Goal: Task Accomplishment & Management: Complete application form

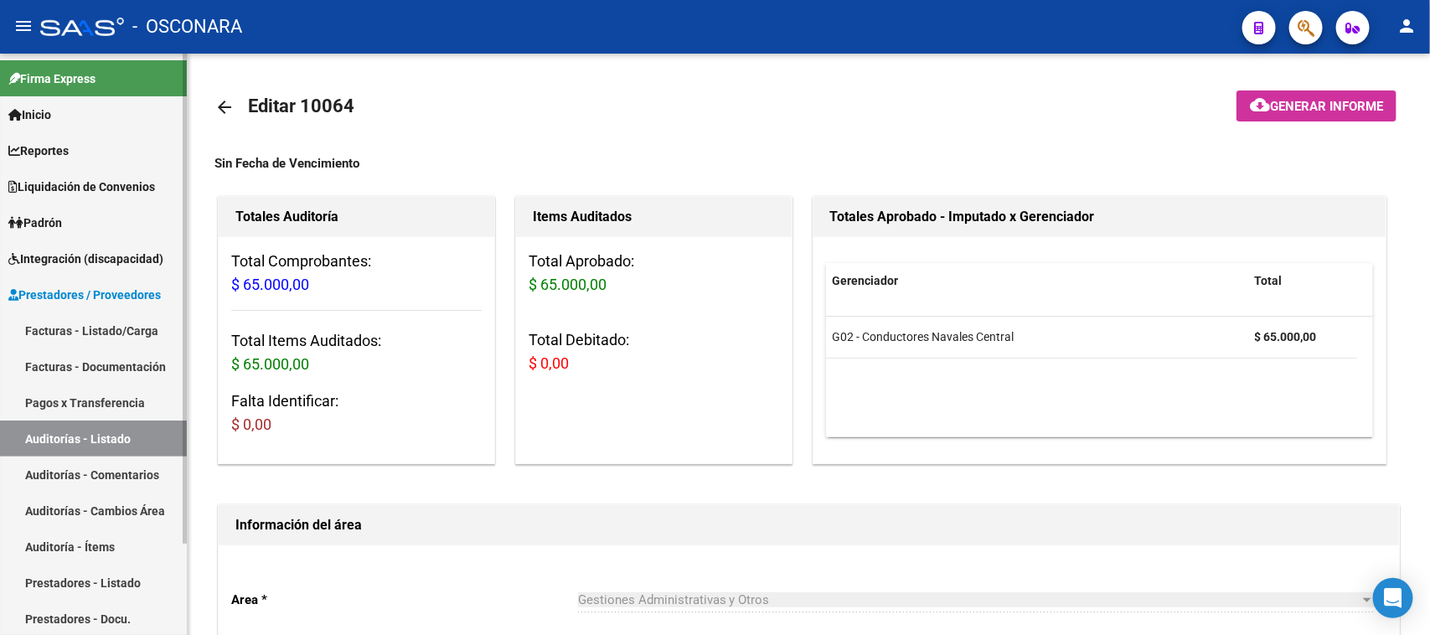
click at [57, 325] on link "Facturas - Listado/Carga" at bounding box center [93, 330] width 187 height 36
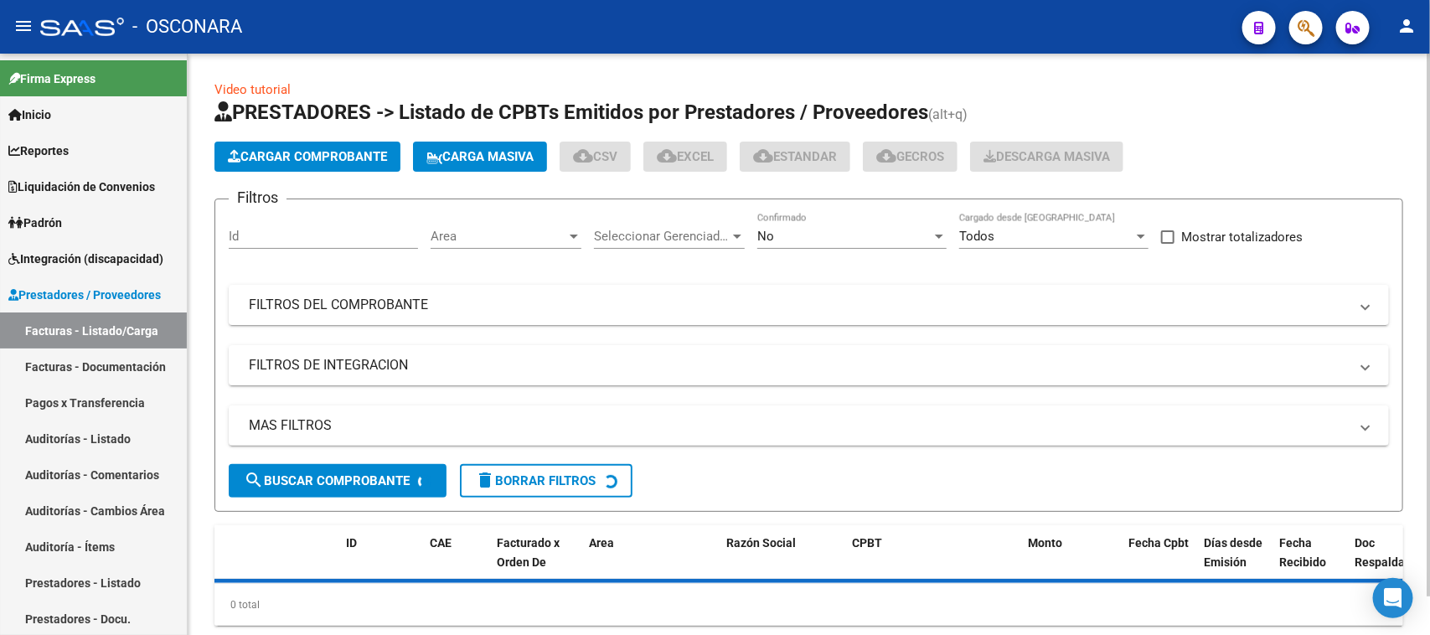
click at [281, 149] on span "Cargar Comprobante" at bounding box center [307, 156] width 159 height 15
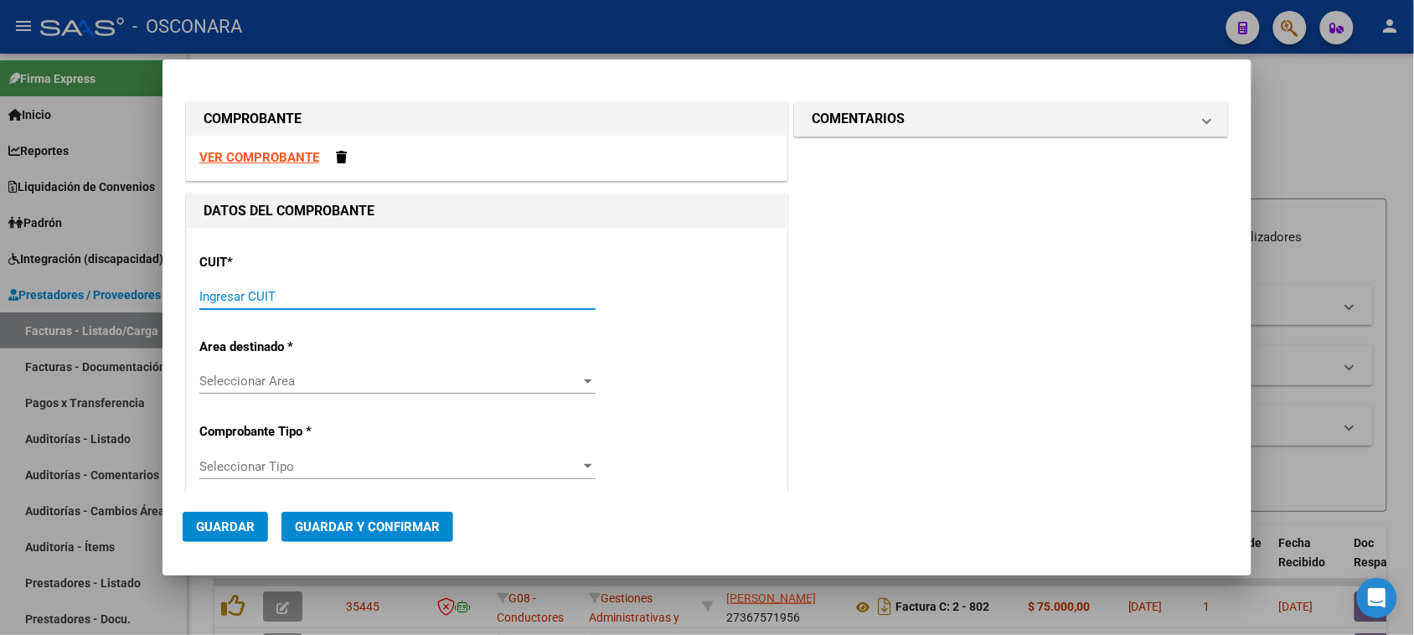
click at [262, 290] on input "Ingresar CUIT" at bounding box center [397, 296] width 396 height 15
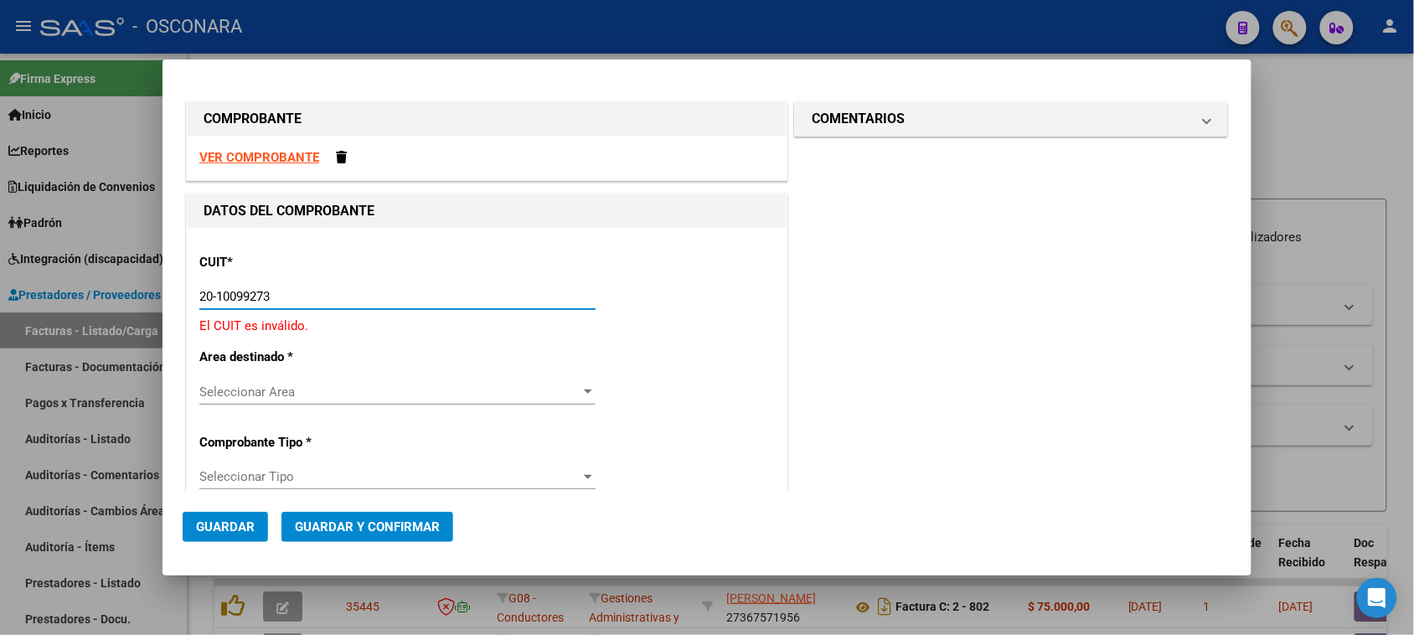
type input "20-10099273-7"
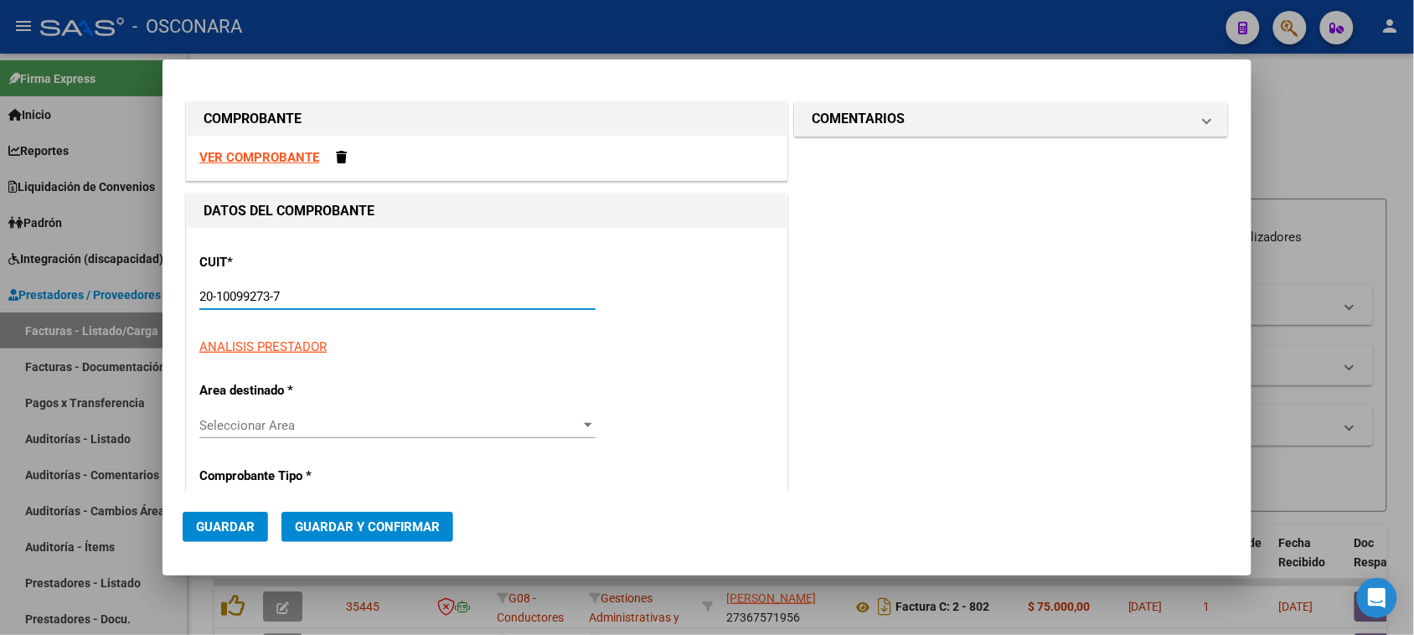
type input "2"
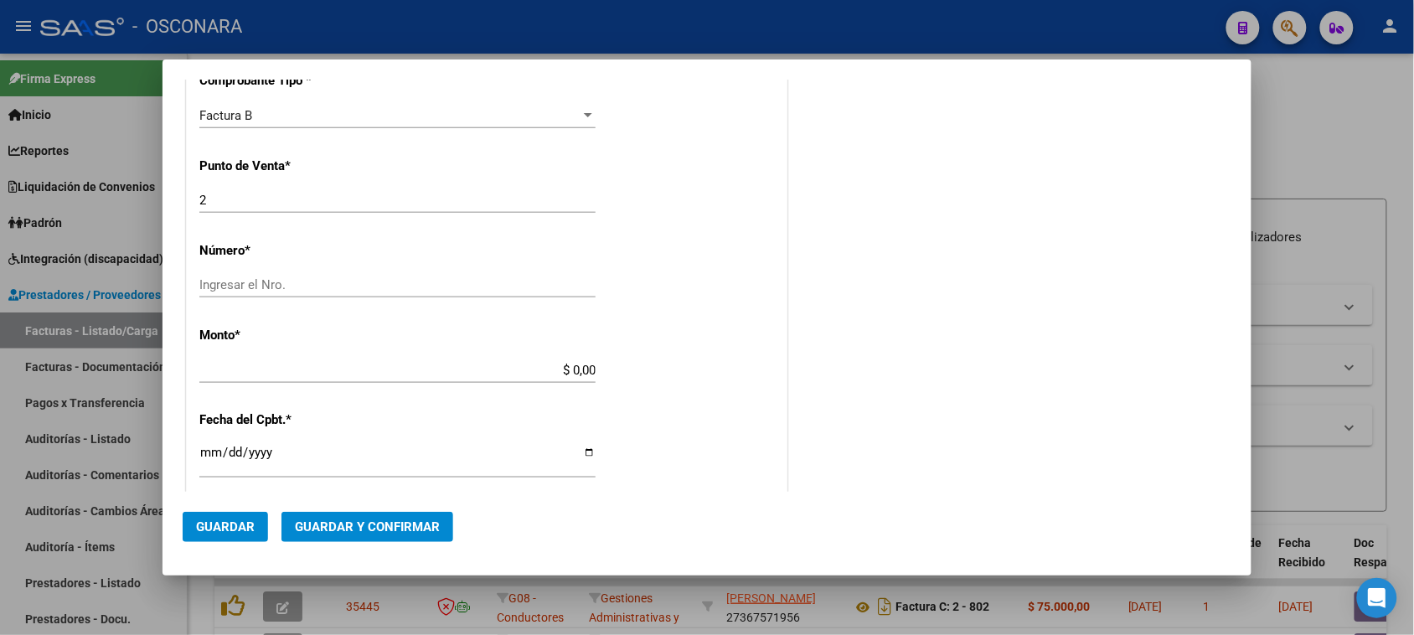
scroll to position [524, 0]
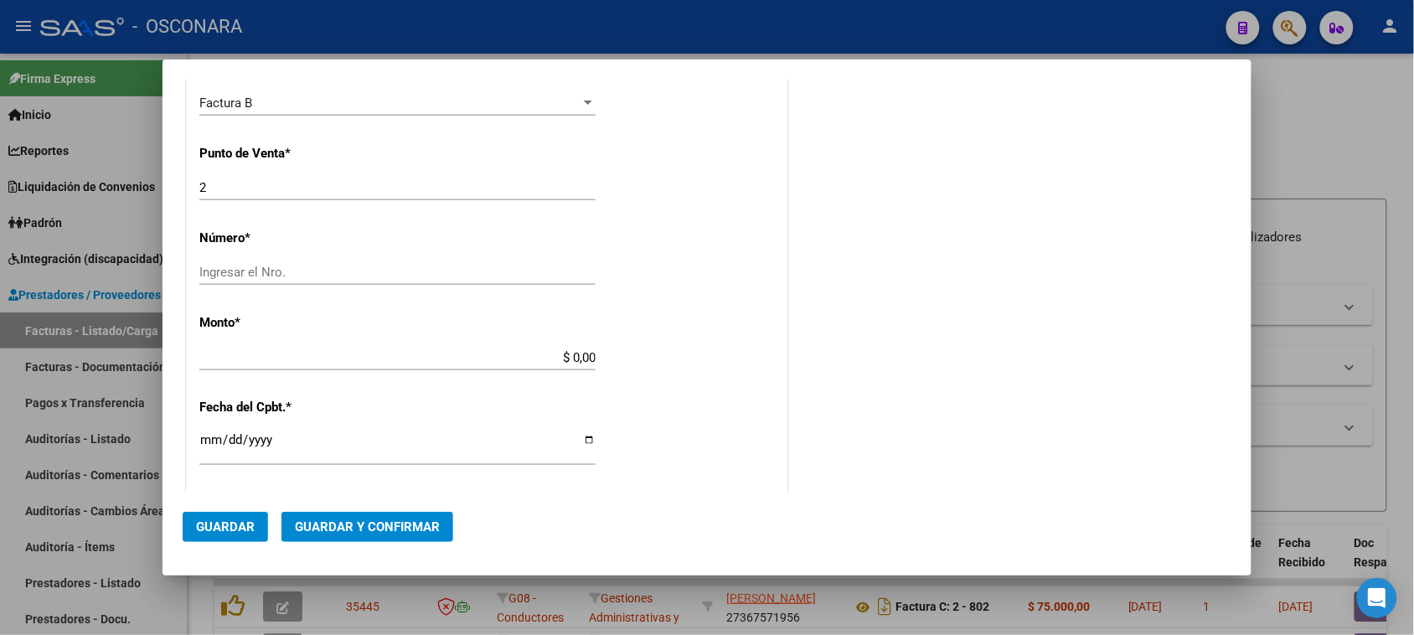
type input "20-10099273-7"
click at [216, 272] on input "Ingresar el Nro." at bounding box center [397, 272] width 396 height 15
type input "3044"
drag, startPoint x: 563, startPoint y: 354, endPoint x: 750, endPoint y: 338, distance: 187.6
click at [776, 362] on div "CUIT * 20-10099273-7 Ingresar CUIT ANALISIS PRESTADOR [PERSON_NAME] [PERSON_NAM…" at bounding box center [487, 340] width 600 height 1273
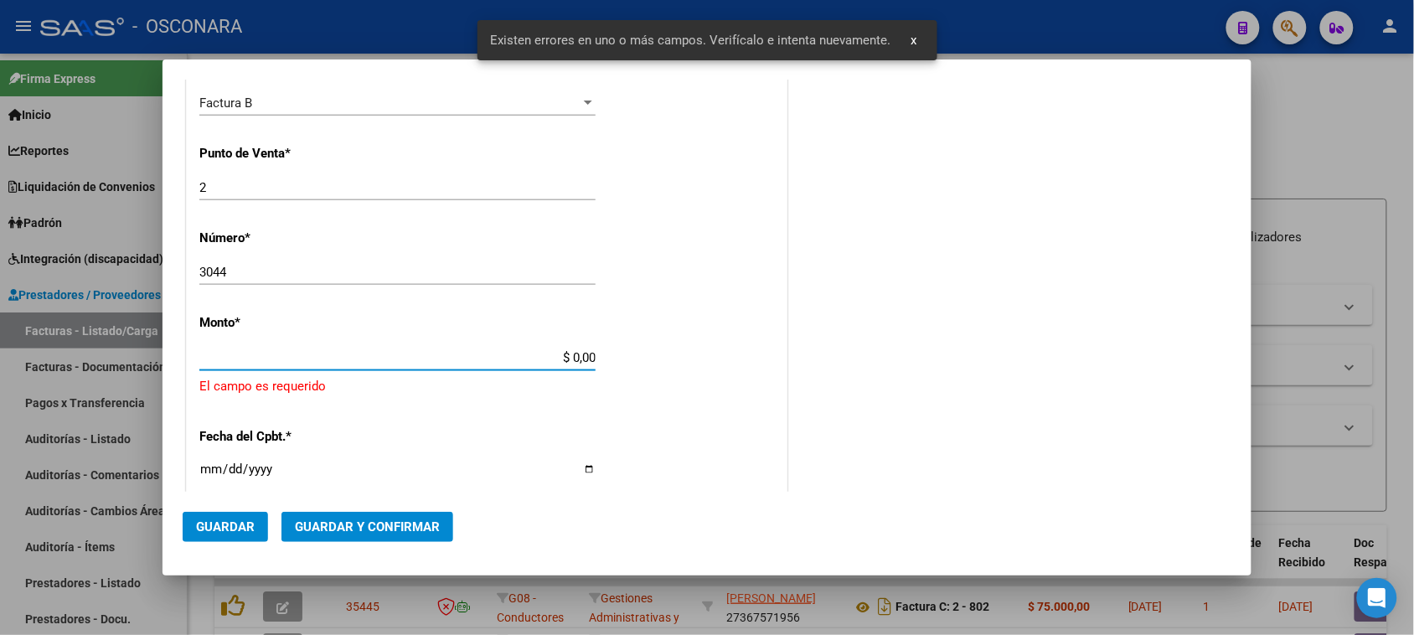
scroll to position [587, 0]
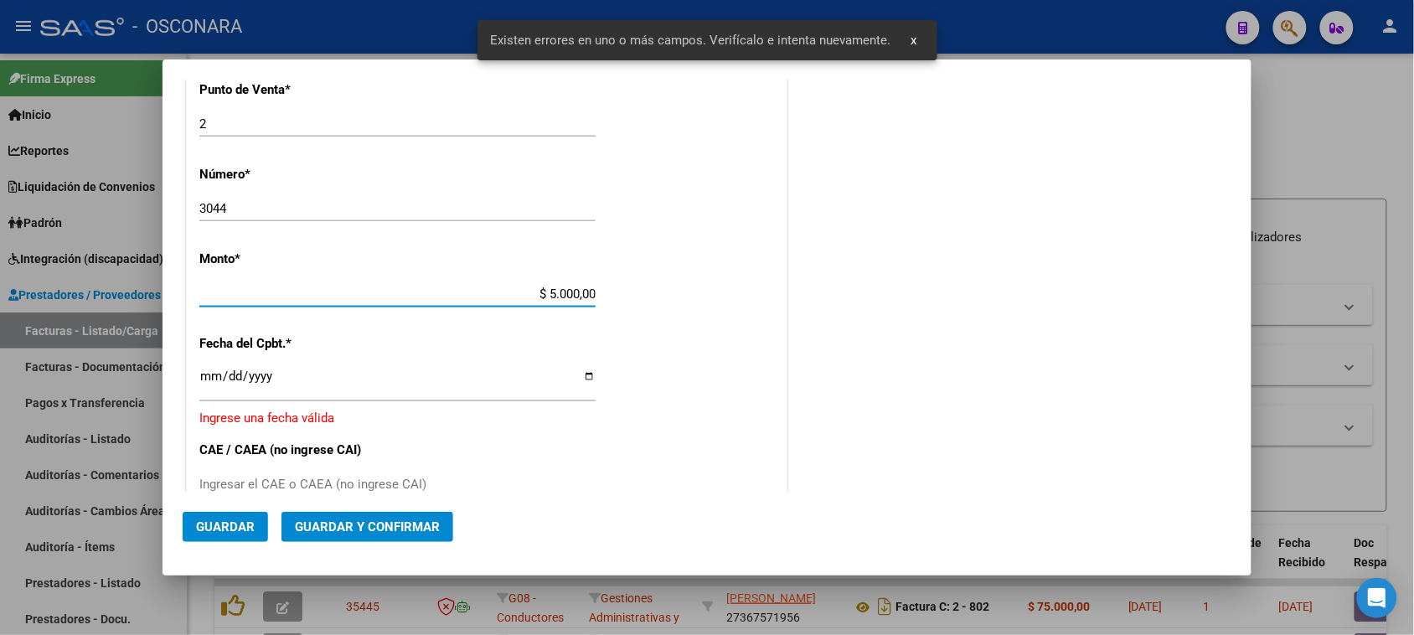
type input "$ 50.000,00"
click at [210, 380] on input "Ingresar la fecha" at bounding box center [397, 382] width 396 height 27
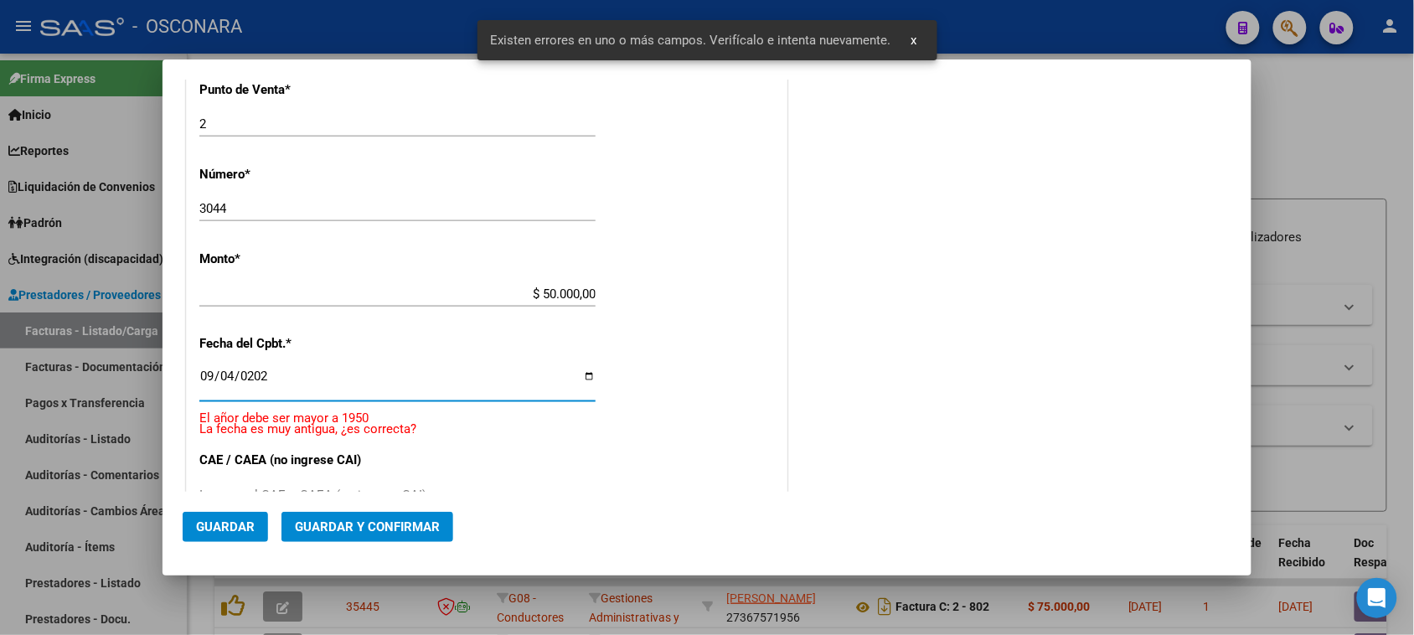
type input "[DATE]"
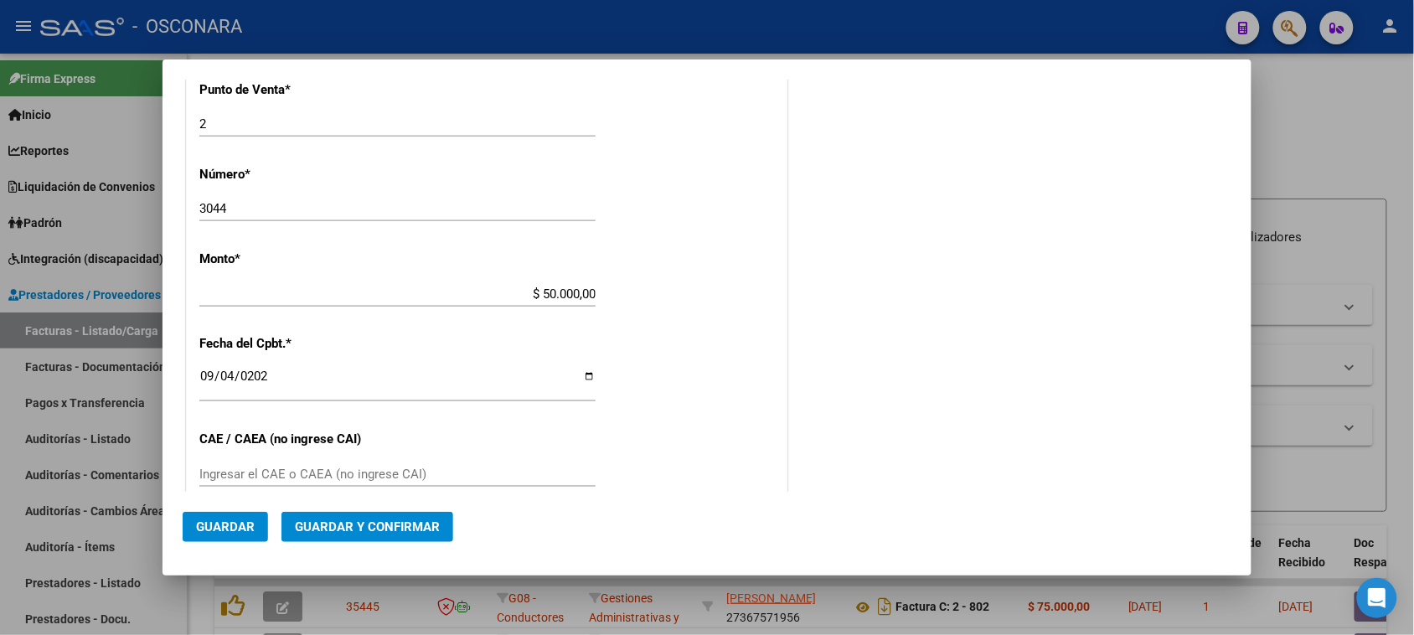
scroll to position [692, 0]
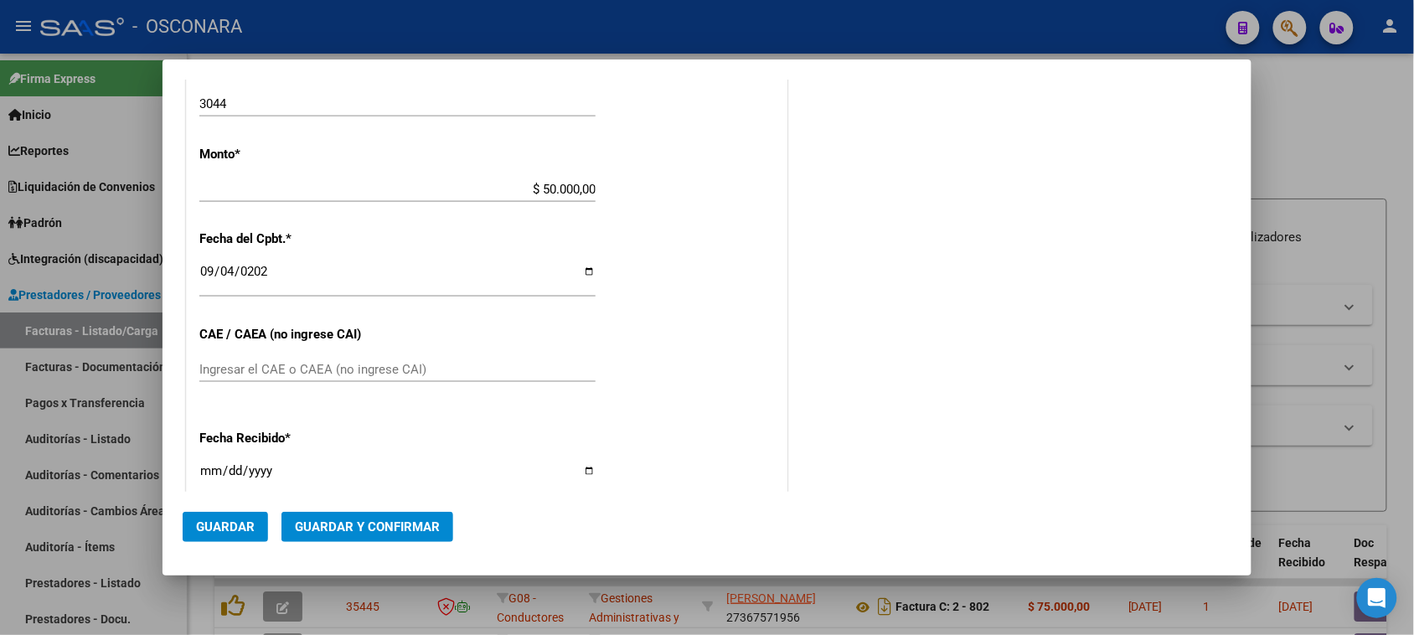
click at [357, 514] on button "Guardar y Confirmar" at bounding box center [367, 527] width 172 height 30
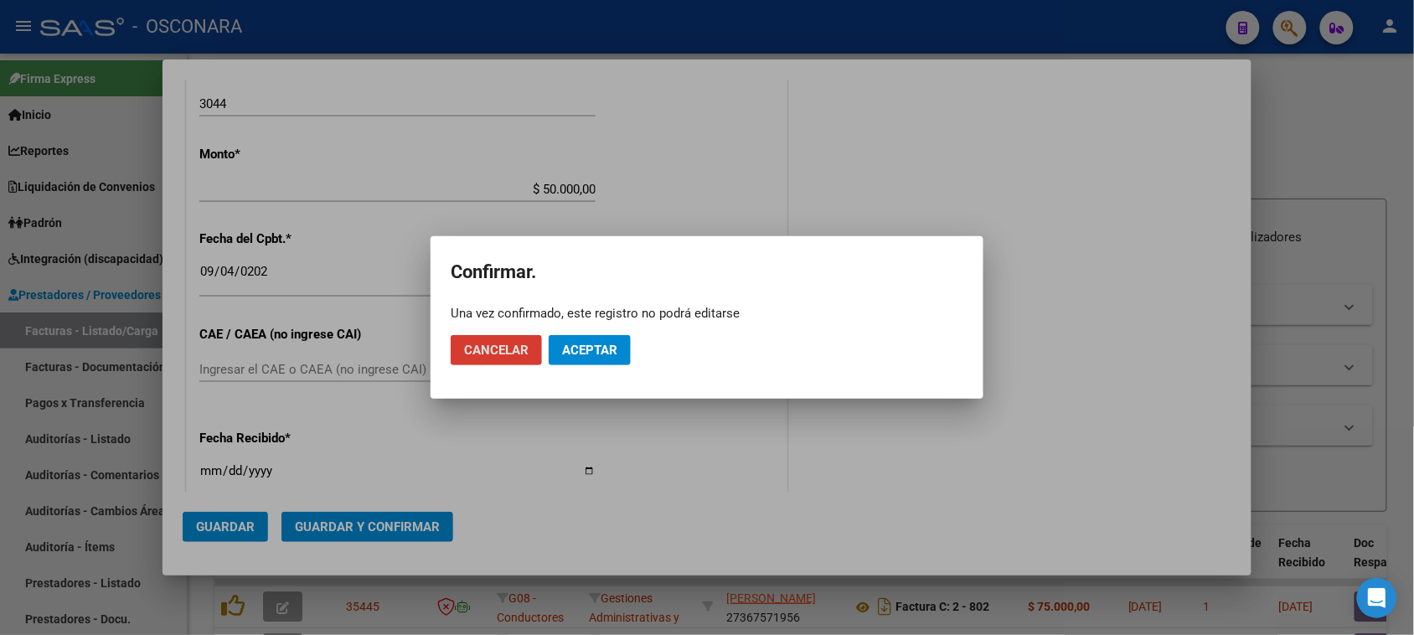
click at [587, 344] on span "Aceptar" at bounding box center [589, 350] width 55 height 15
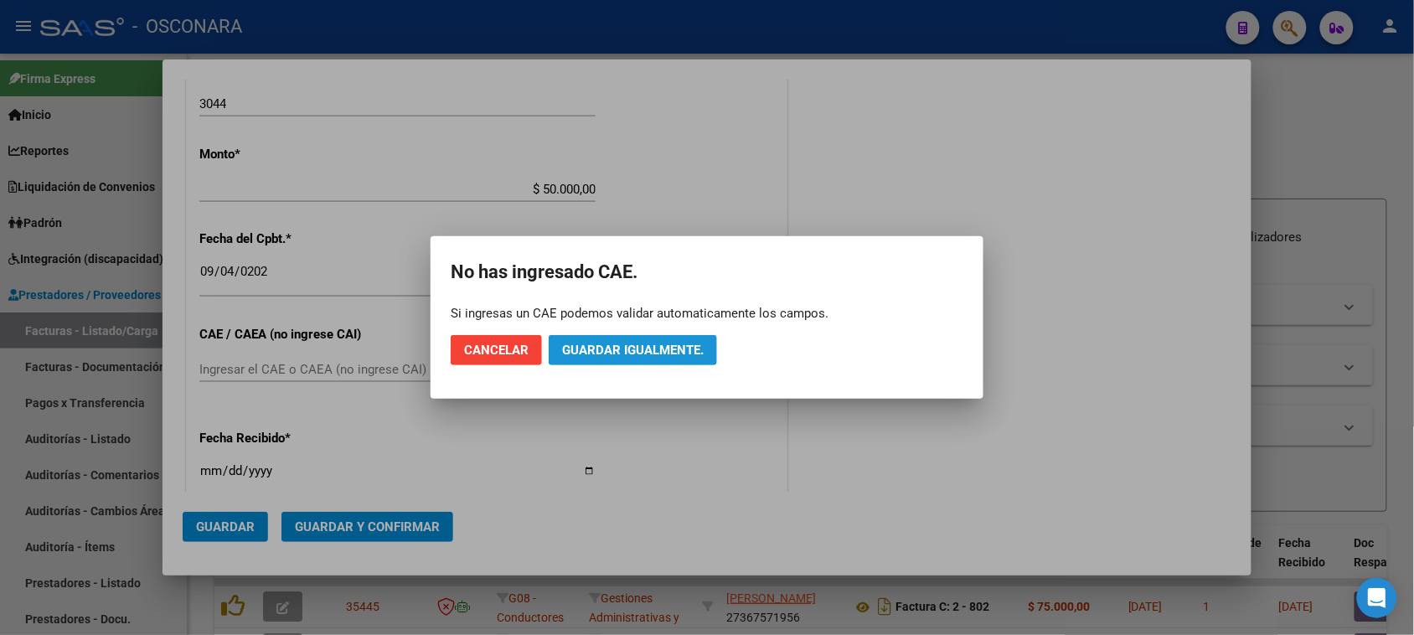
click at [621, 349] on span "Guardar igualmente." at bounding box center [633, 350] width 142 height 15
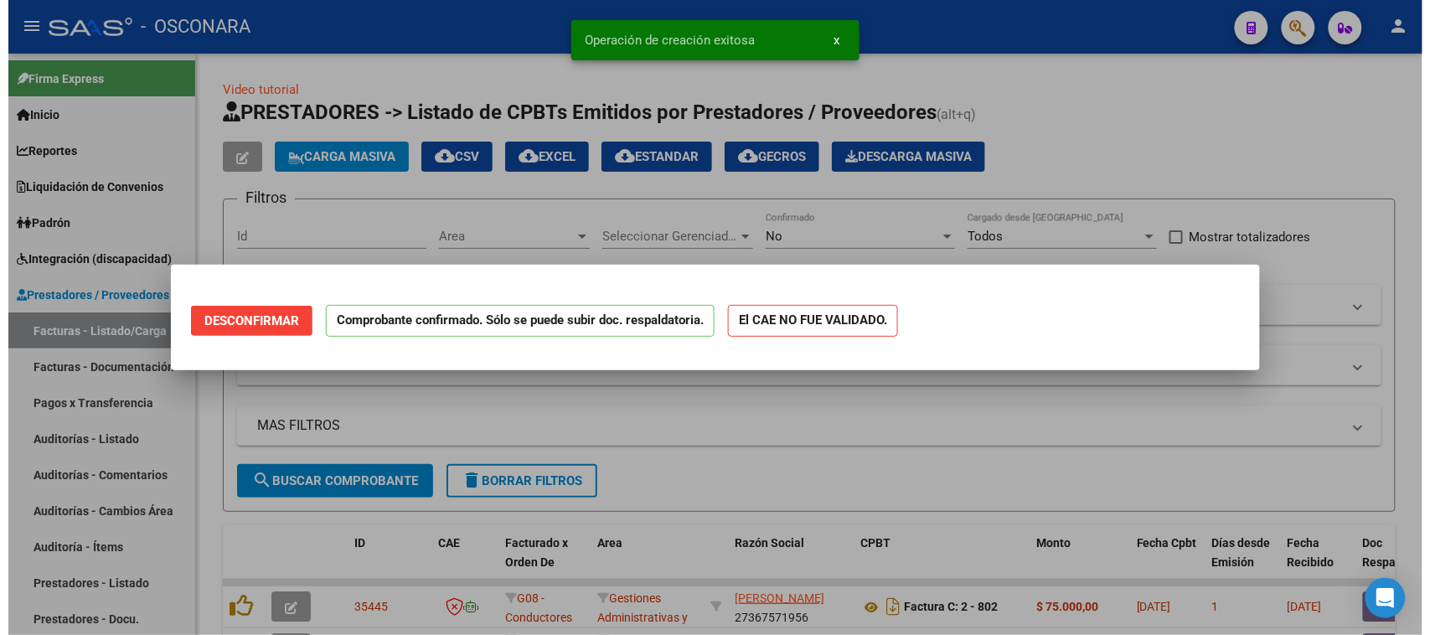
scroll to position [0, 0]
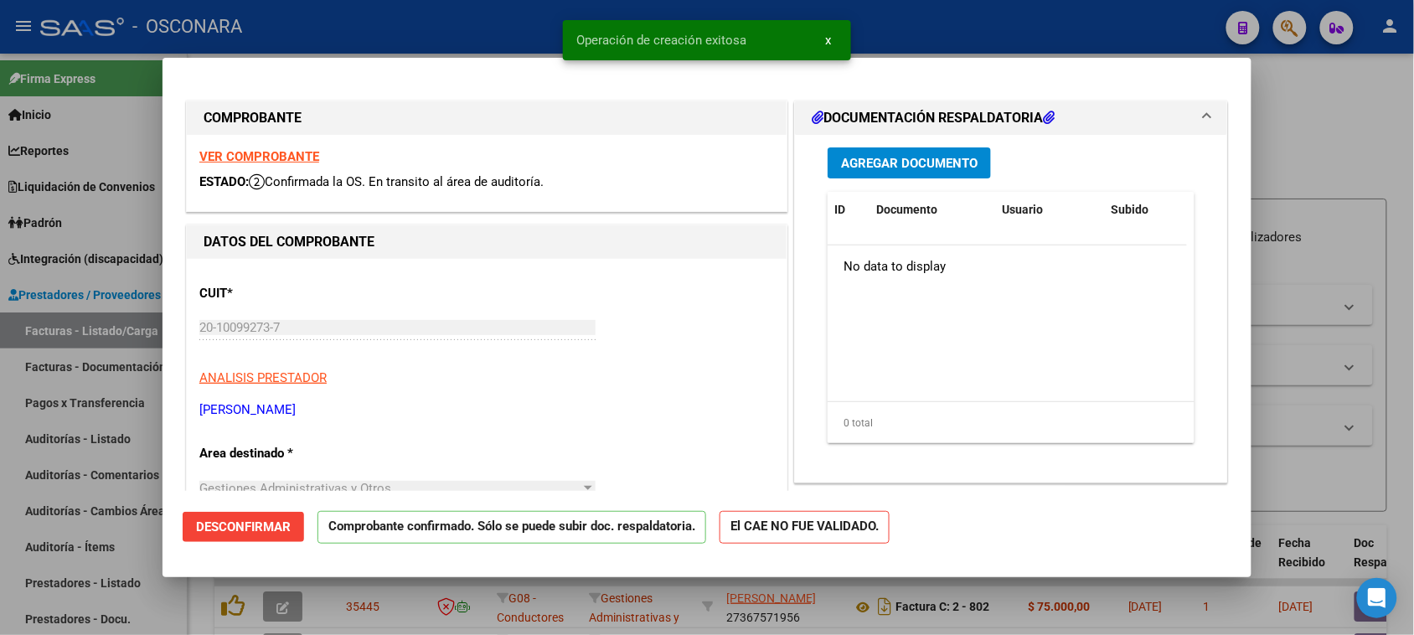
click at [0, 503] on div at bounding box center [707, 317] width 1414 height 635
type input "$ 0,00"
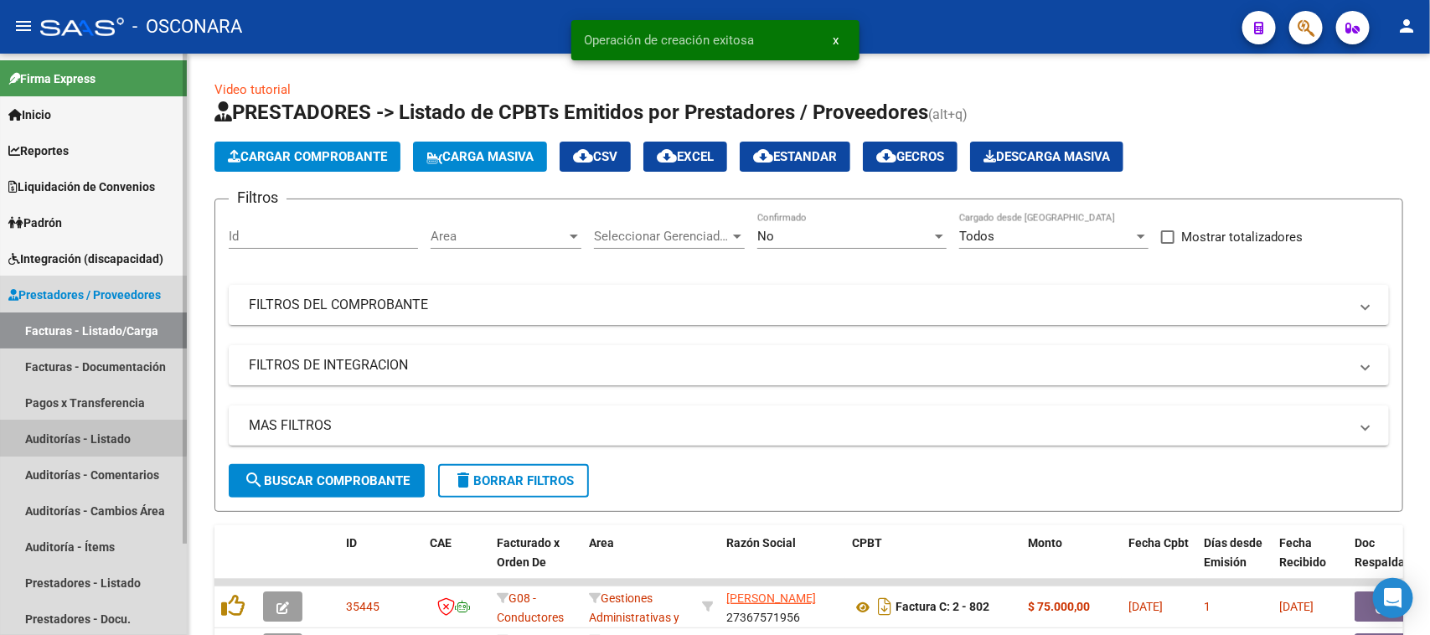
click at [44, 434] on link "Auditorías - Listado" at bounding box center [93, 439] width 187 height 36
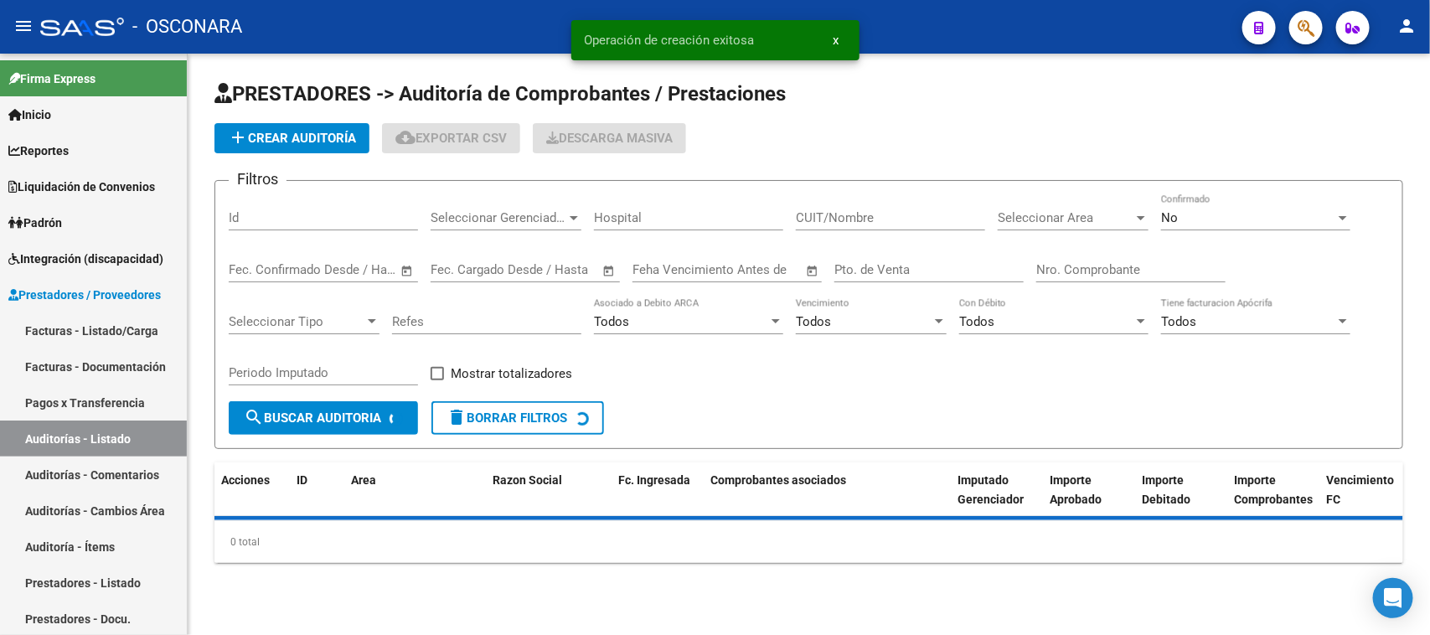
click at [287, 141] on span "add Crear Auditoría" at bounding box center [292, 138] width 128 height 15
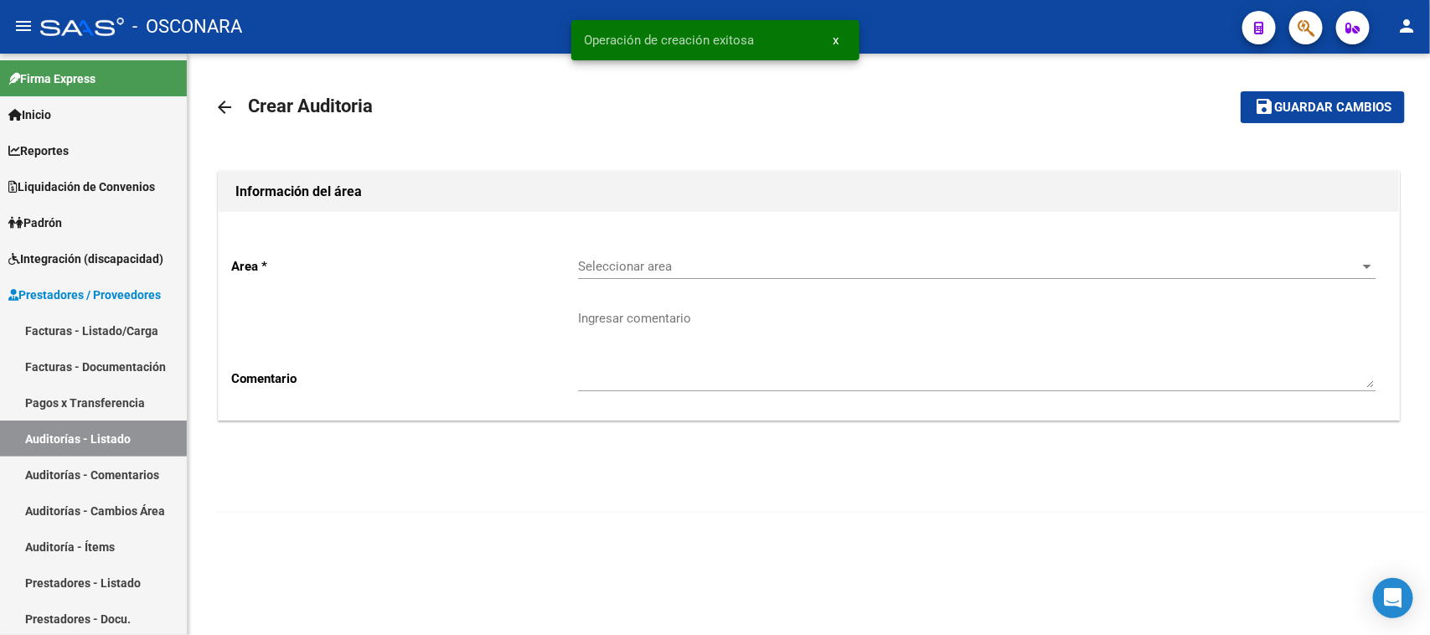
click at [654, 266] on span "Seleccionar area" at bounding box center [969, 266] width 782 height 15
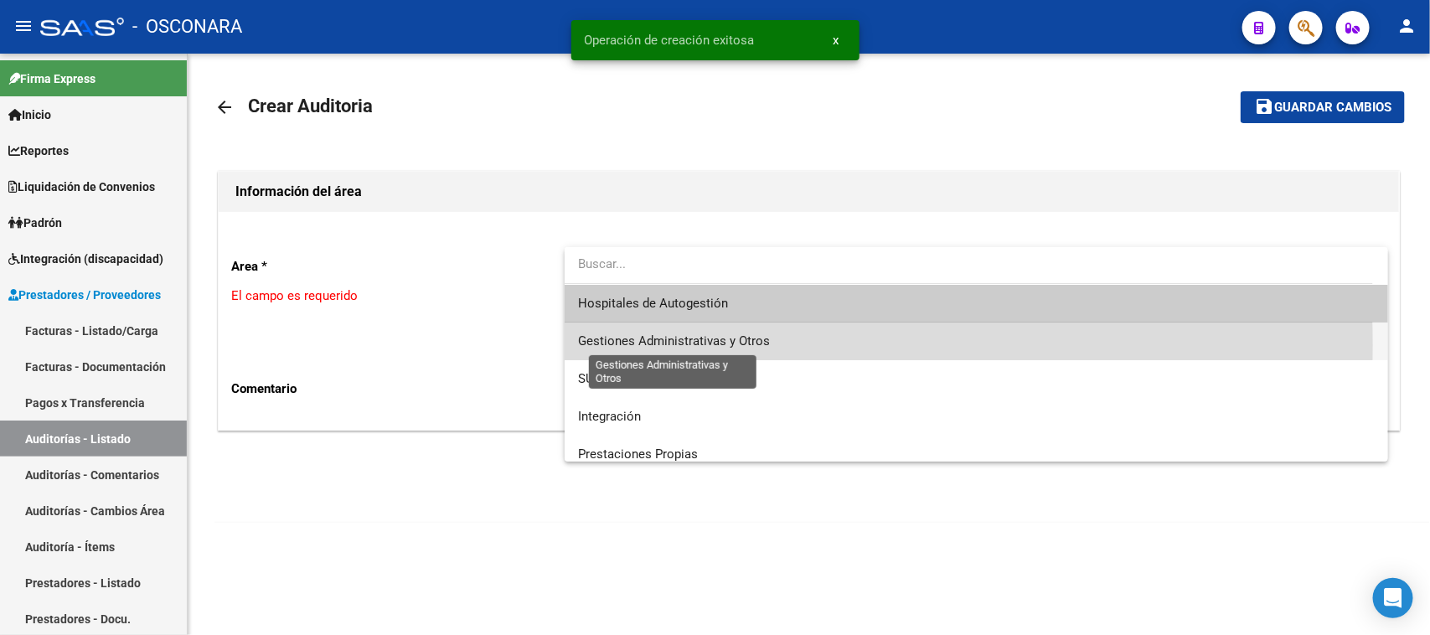
click at [655, 345] on span "Gestiones Administrativas y Otros" at bounding box center [674, 340] width 192 height 15
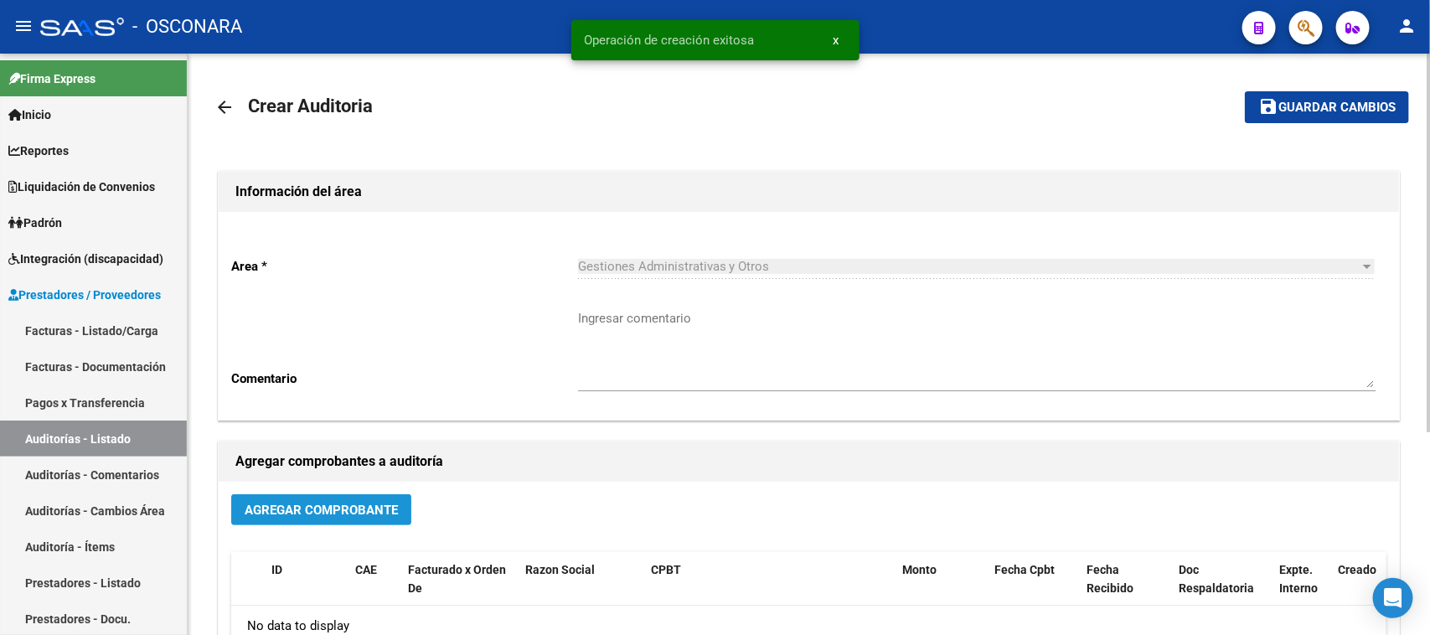
click at [352, 516] on button "Agregar Comprobante" at bounding box center [321, 509] width 180 height 31
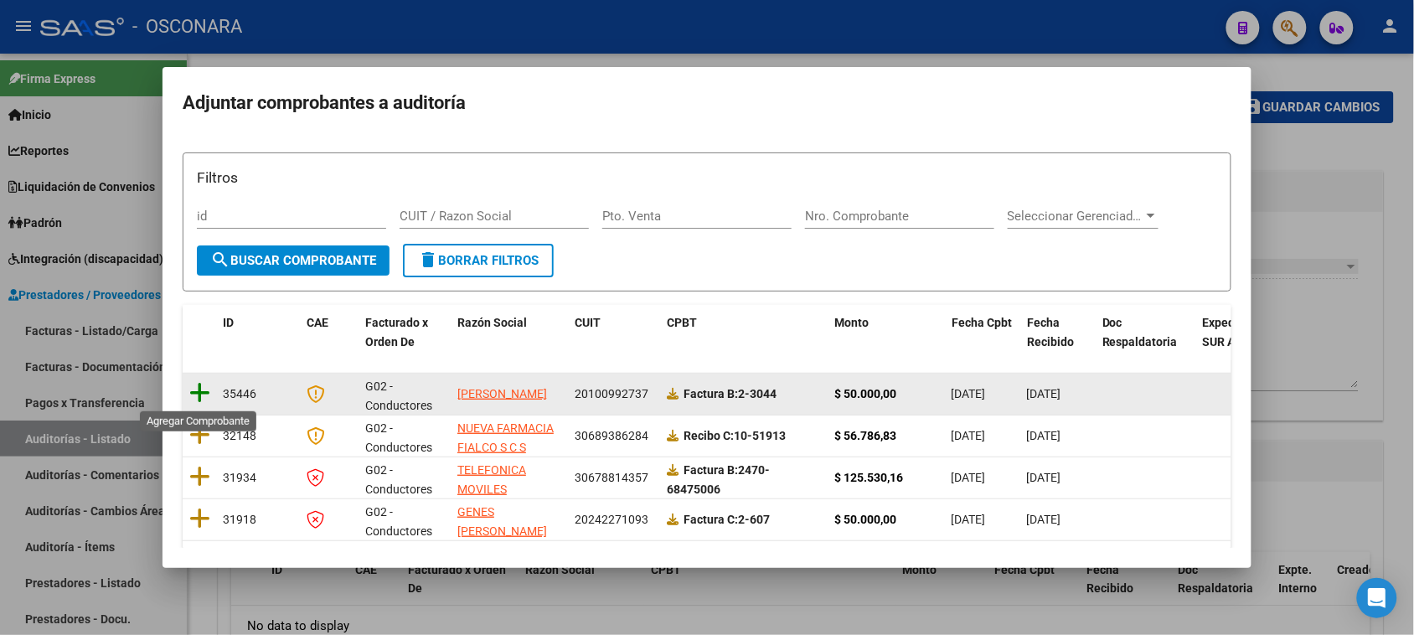
click at [206, 390] on icon at bounding box center [199, 392] width 21 height 23
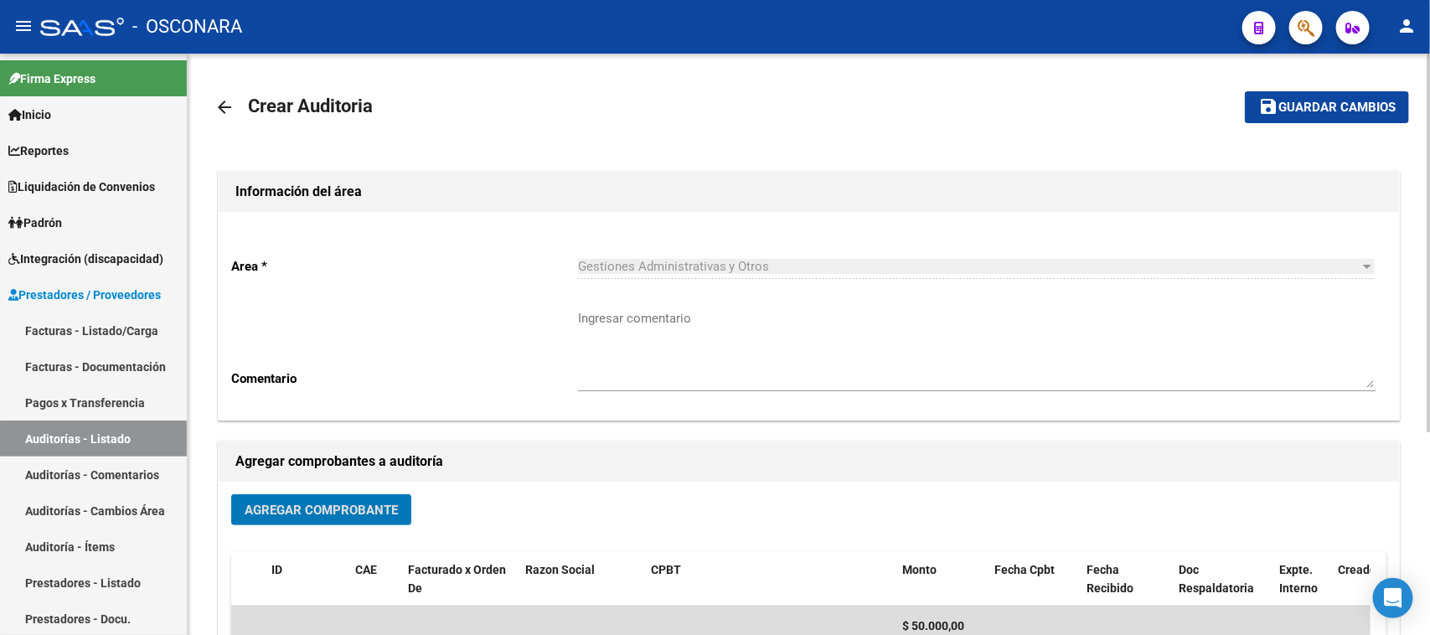
click at [1364, 88] on mat-toolbar-row "save Guardar cambios" at bounding box center [1285, 107] width 250 height 54
click at [1350, 103] on span "Guardar cambios" at bounding box center [1336, 108] width 117 height 15
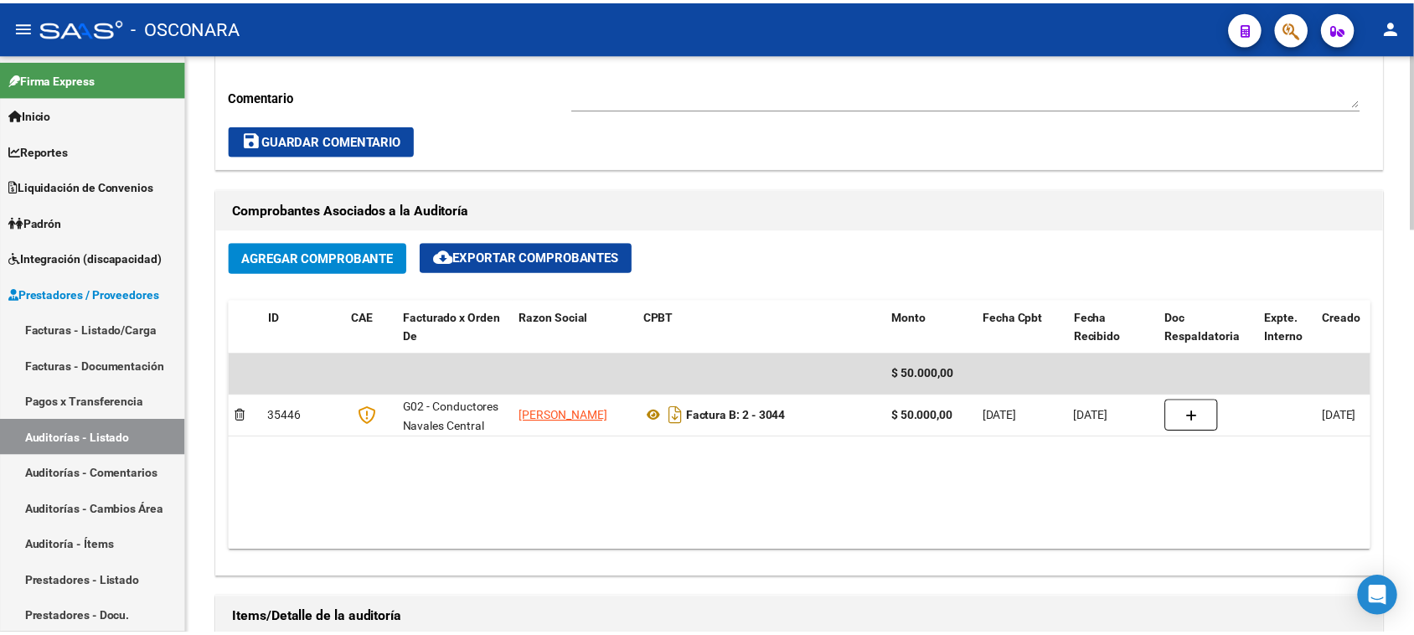
scroll to position [838, 0]
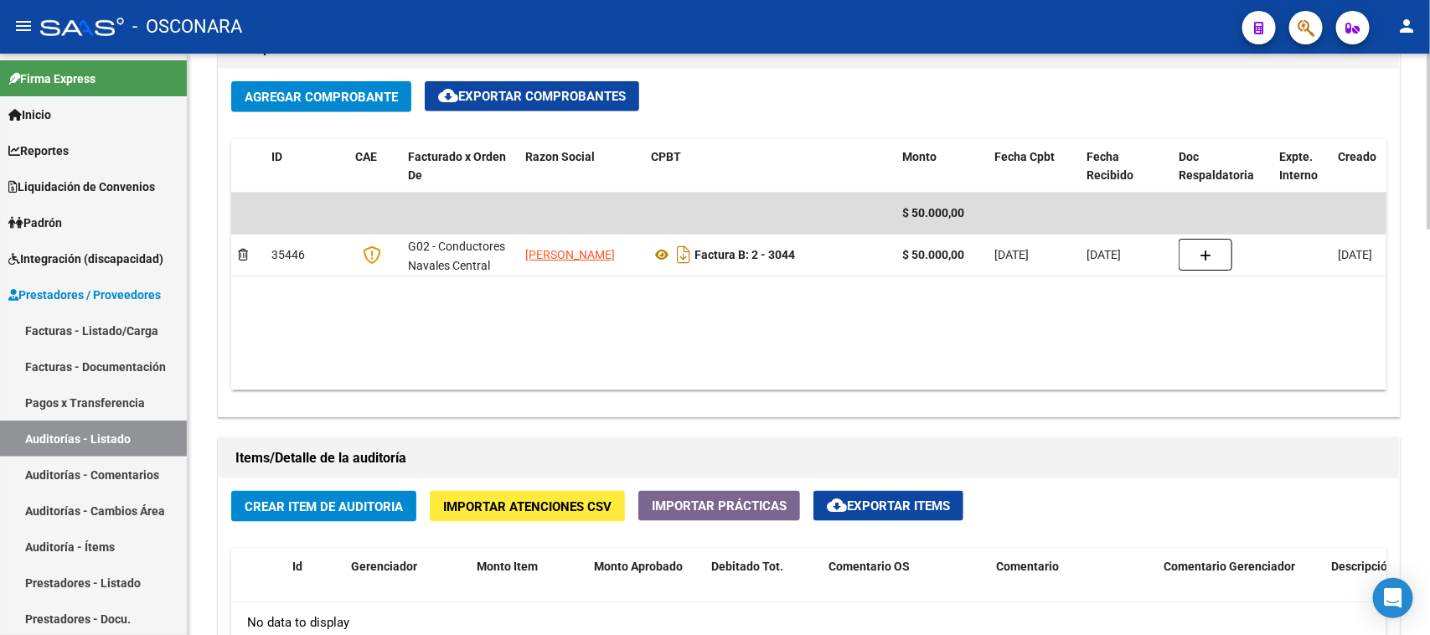
click at [292, 508] on span "Crear Item de Auditoria" at bounding box center [324, 506] width 158 height 15
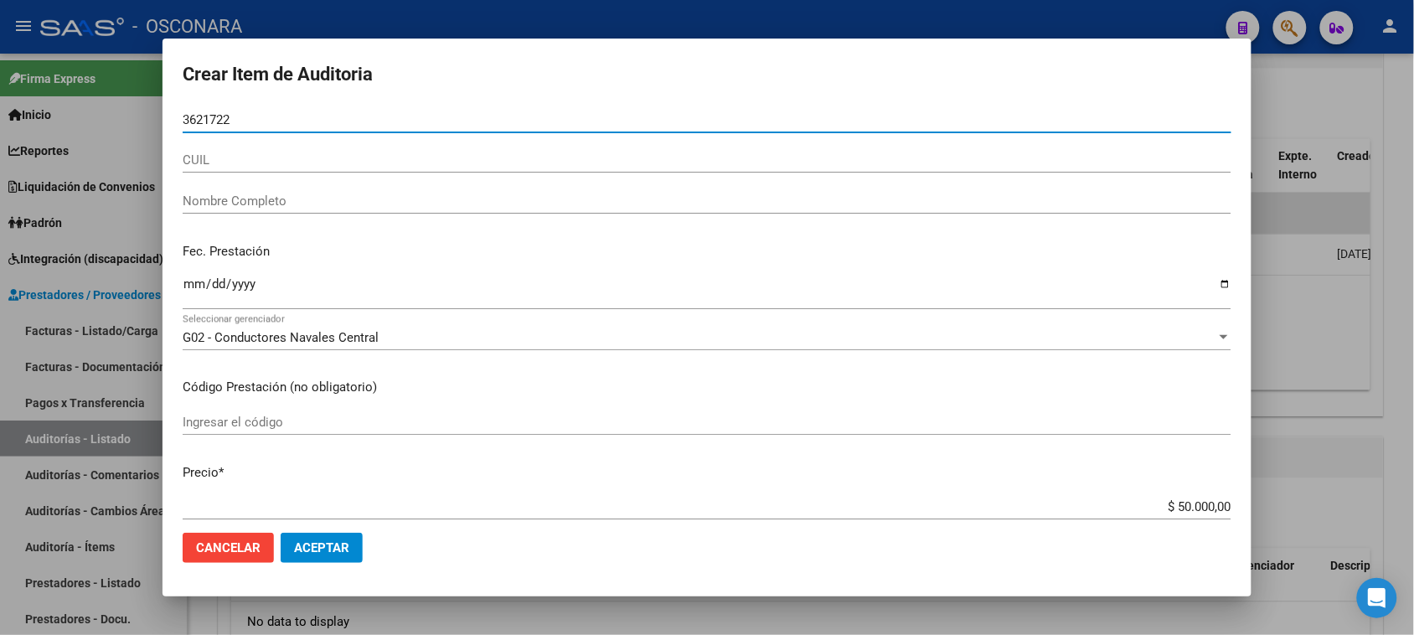
type input "36217225"
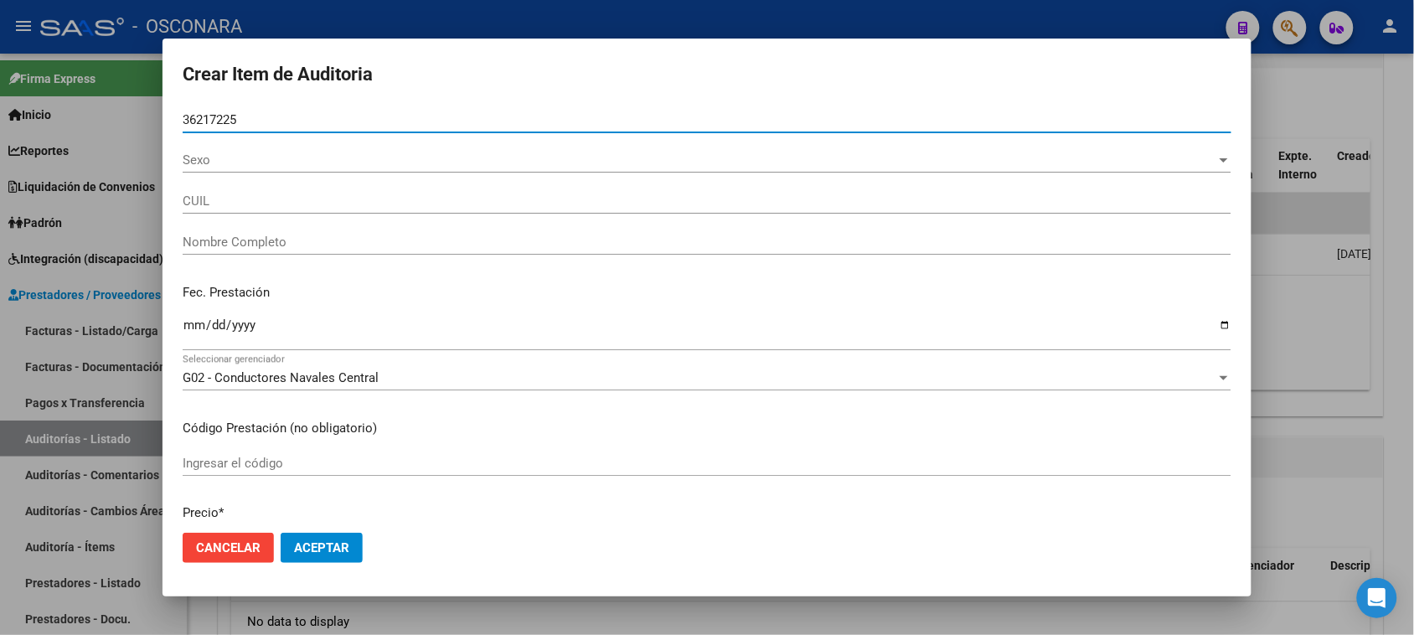
type input "20362172250"
type input "JURADO [PERSON_NAME]"
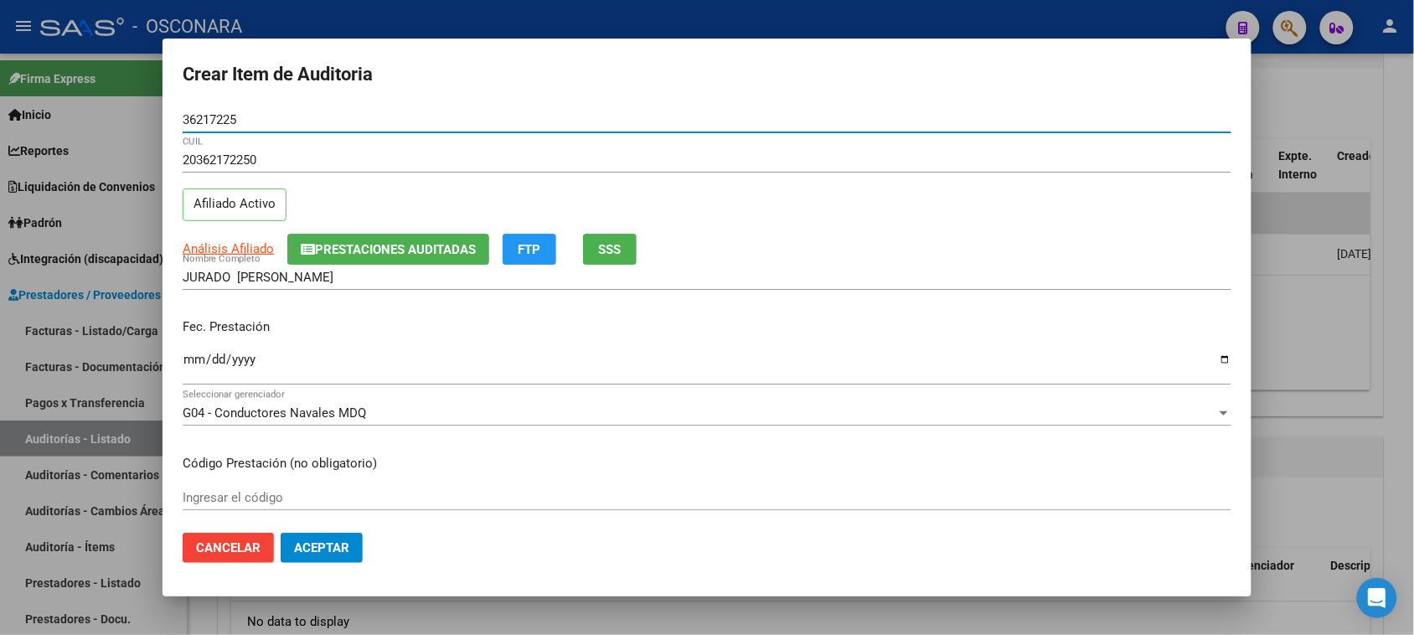
type input "36217225"
click at [194, 359] on input "Ingresar la fecha" at bounding box center [707, 366] width 1049 height 27
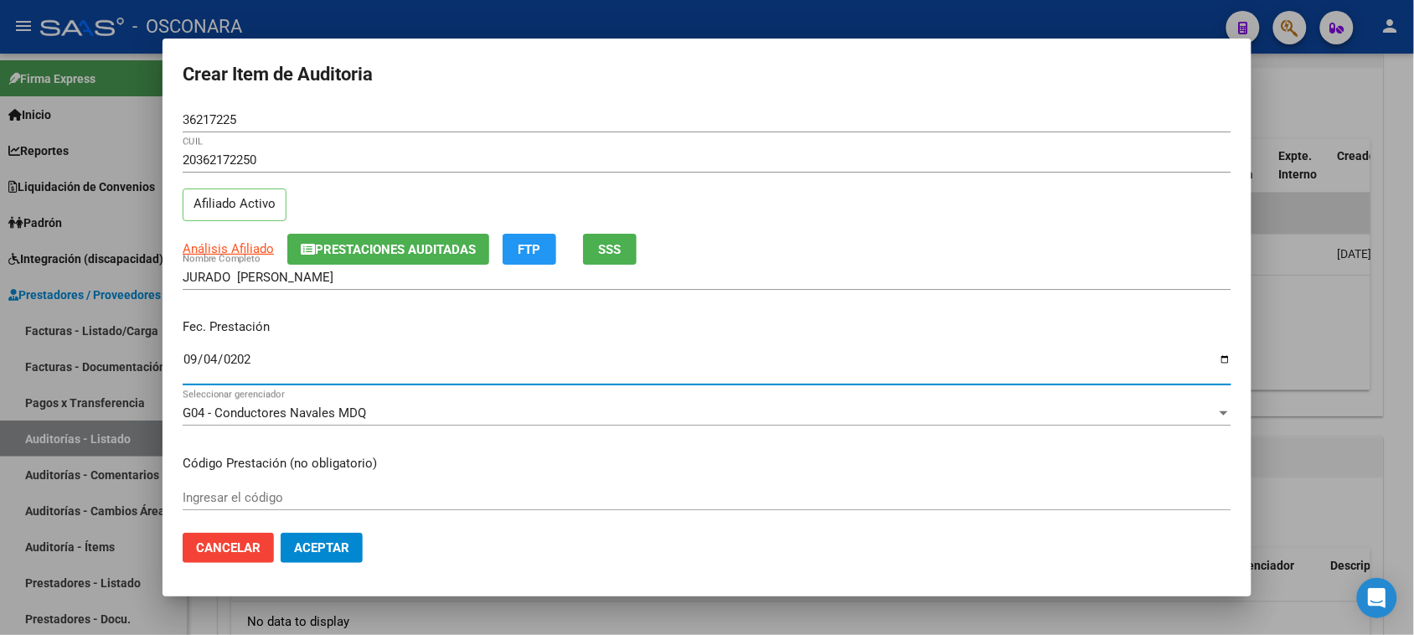
type input "[DATE]"
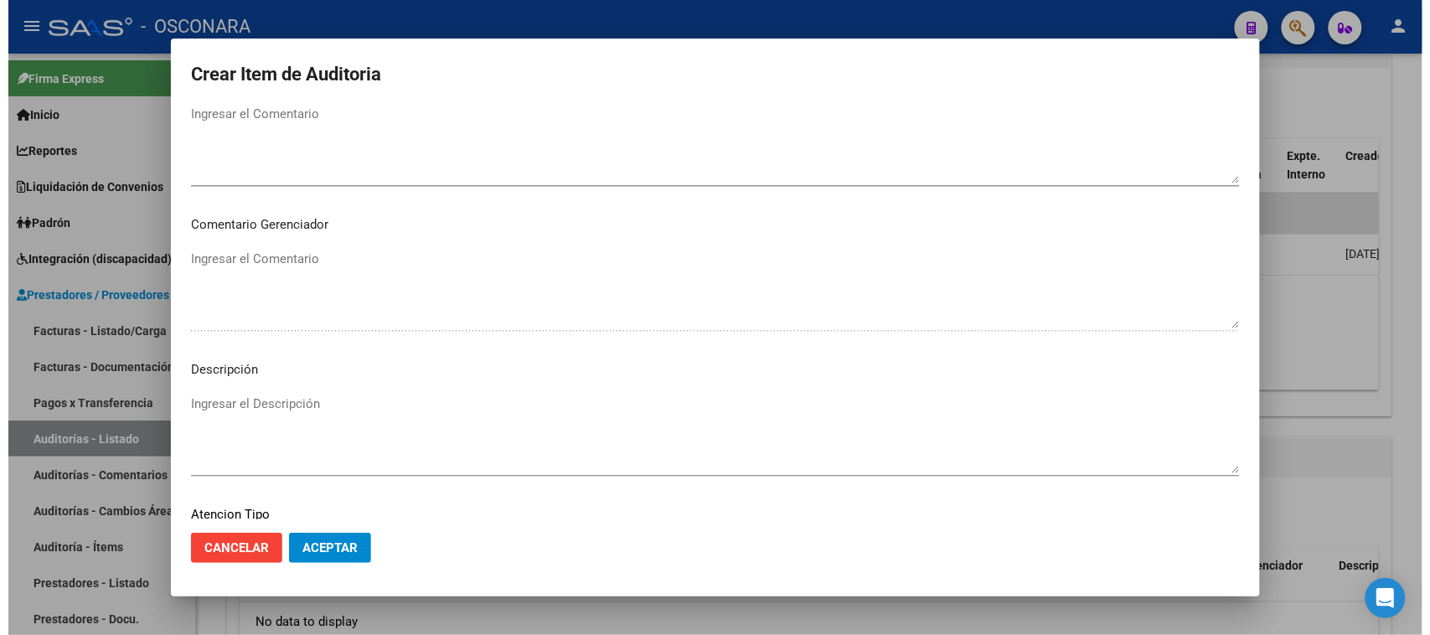
scroll to position [1094, 0]
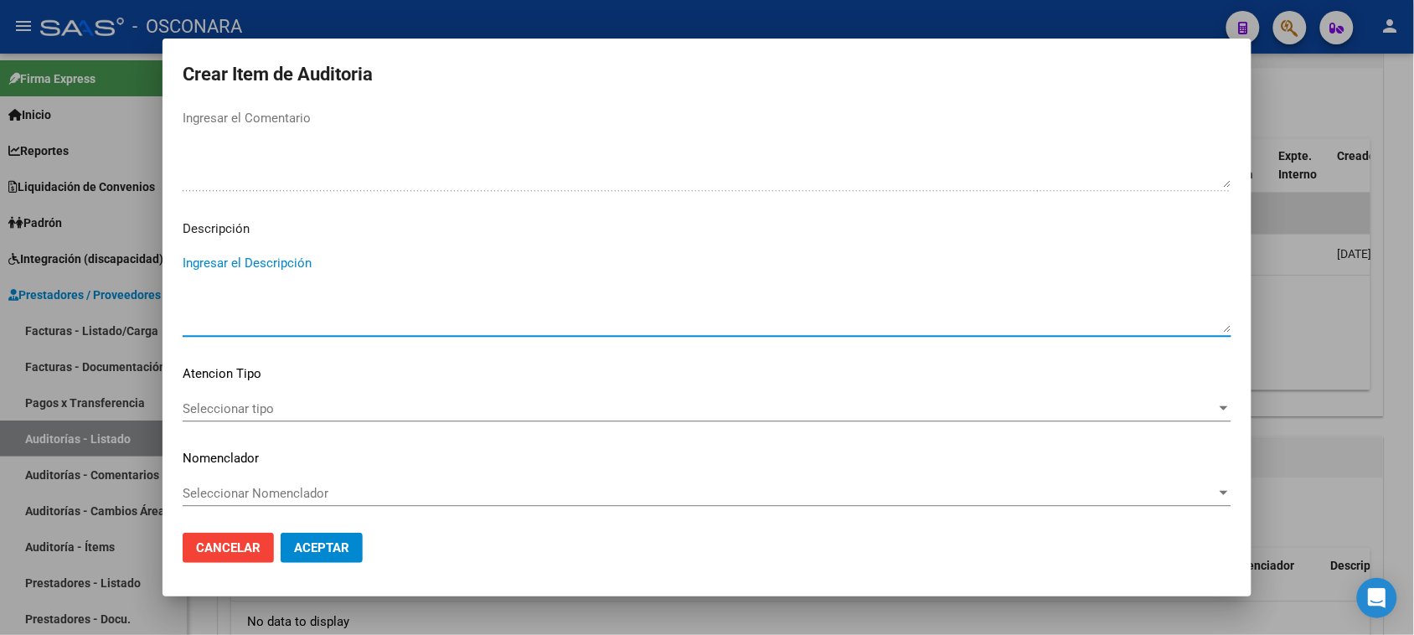
click at [289, 283] on textarea "Ingresar el Descripción" at bounding box center [707, 293] width 1049 height 79
type textarea "LIBRETA DE EMBARQUE"
click at [240, 402] on span "Seleccionar tipo" at bounding box center [700, 408] width 1034 height 15
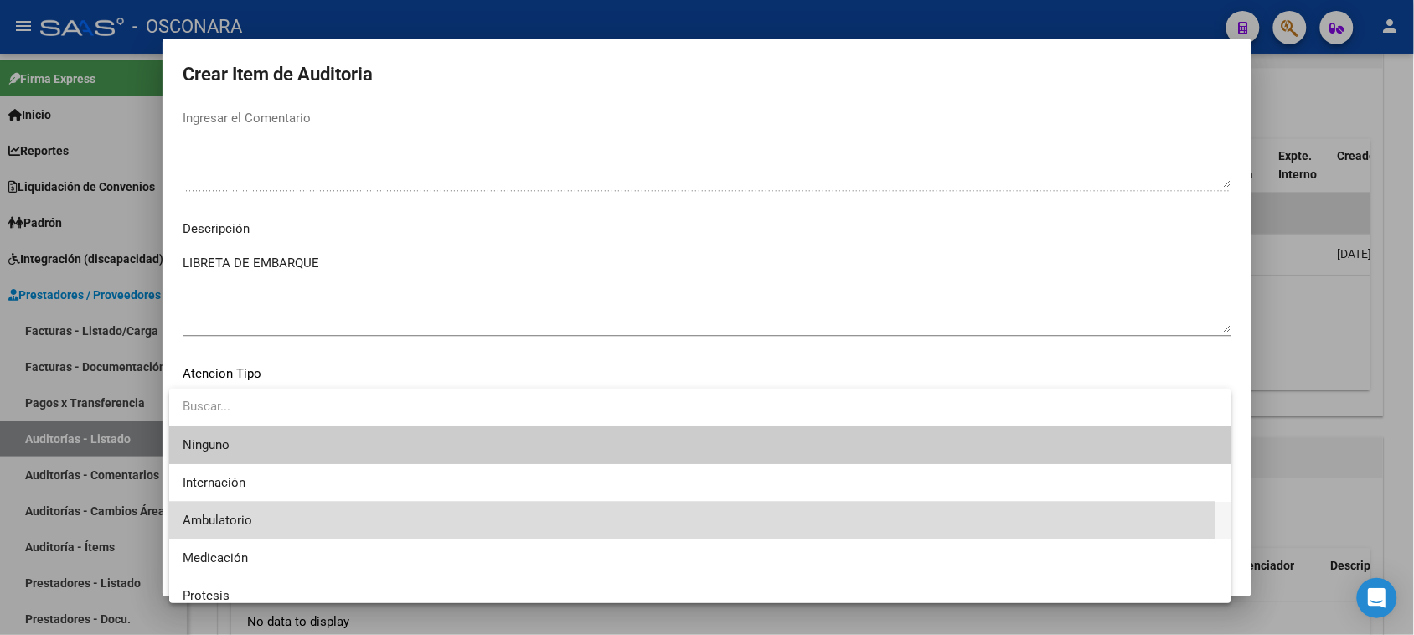
click at [241, 512] on span "Ambulatorio" at bounding box center [700, 521] width 1035 height 38
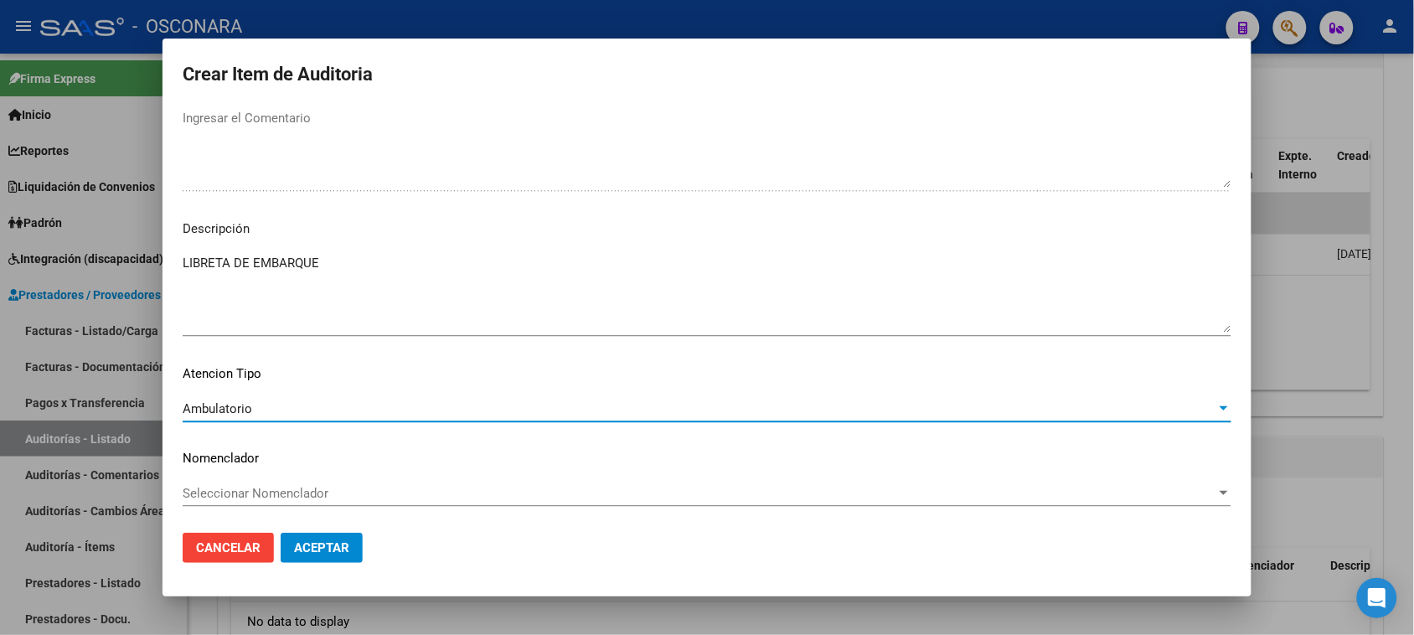
click at [333, 550] on span "Aceptar" at bounding box center [321, 547] width 55 height 15
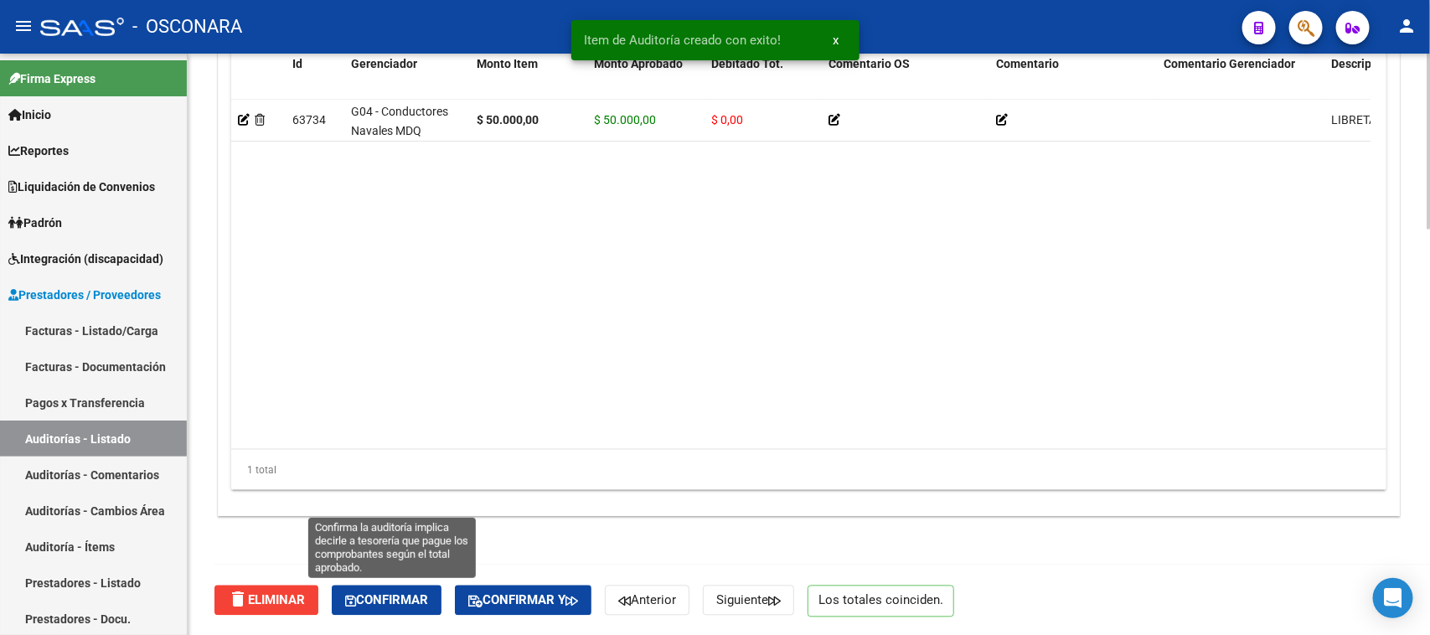
click at [390, 603] on span "Confirmar" at bounding box center [386, 600] width 83 height 15
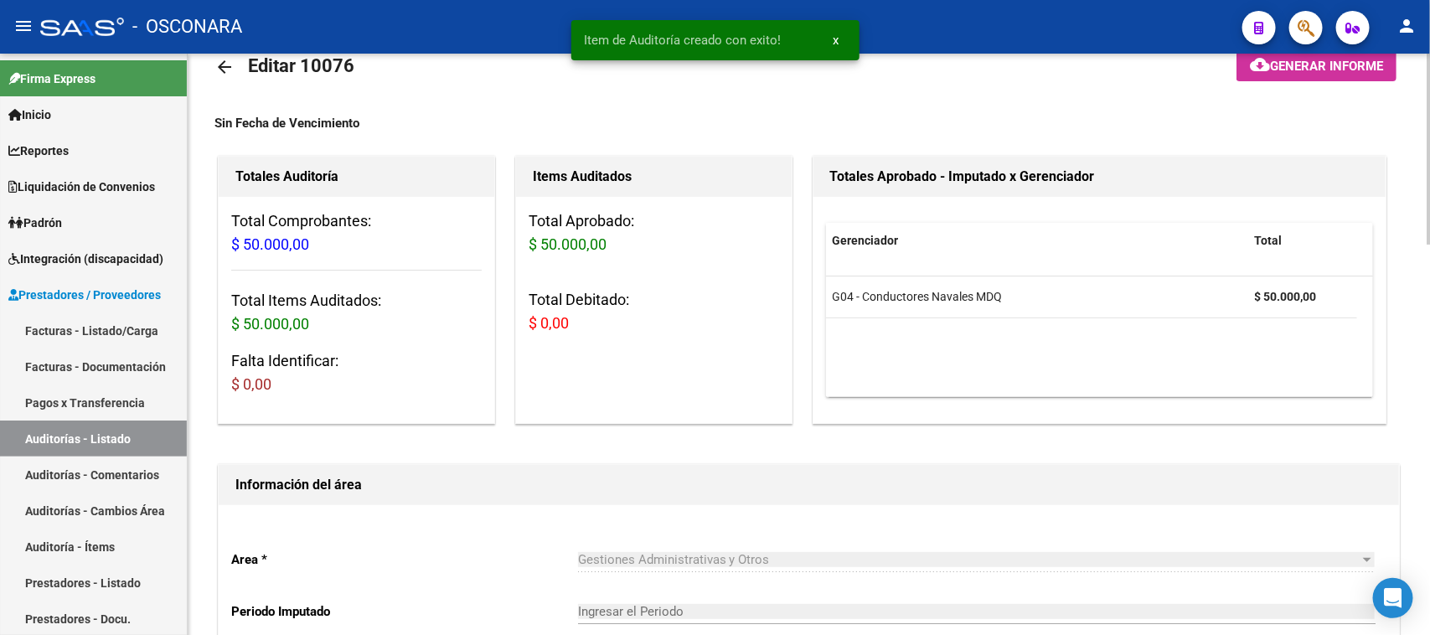
scroll to position [30, 0]
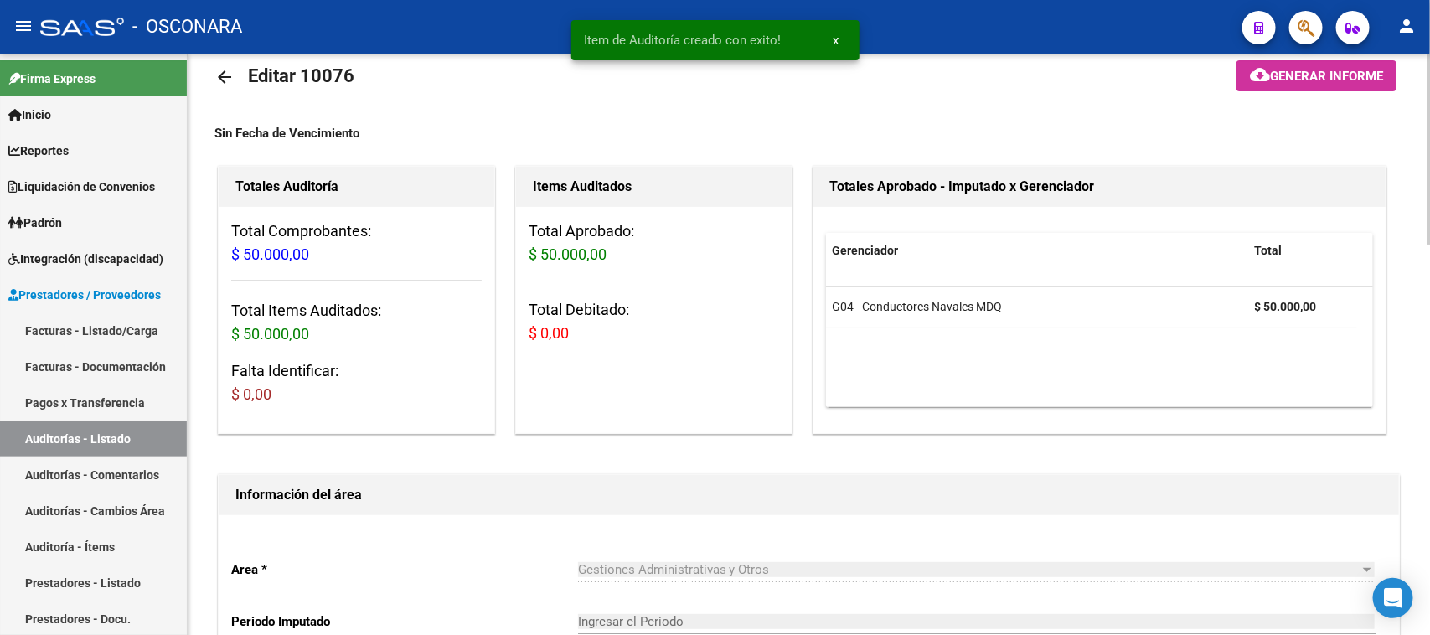
type input "202509"
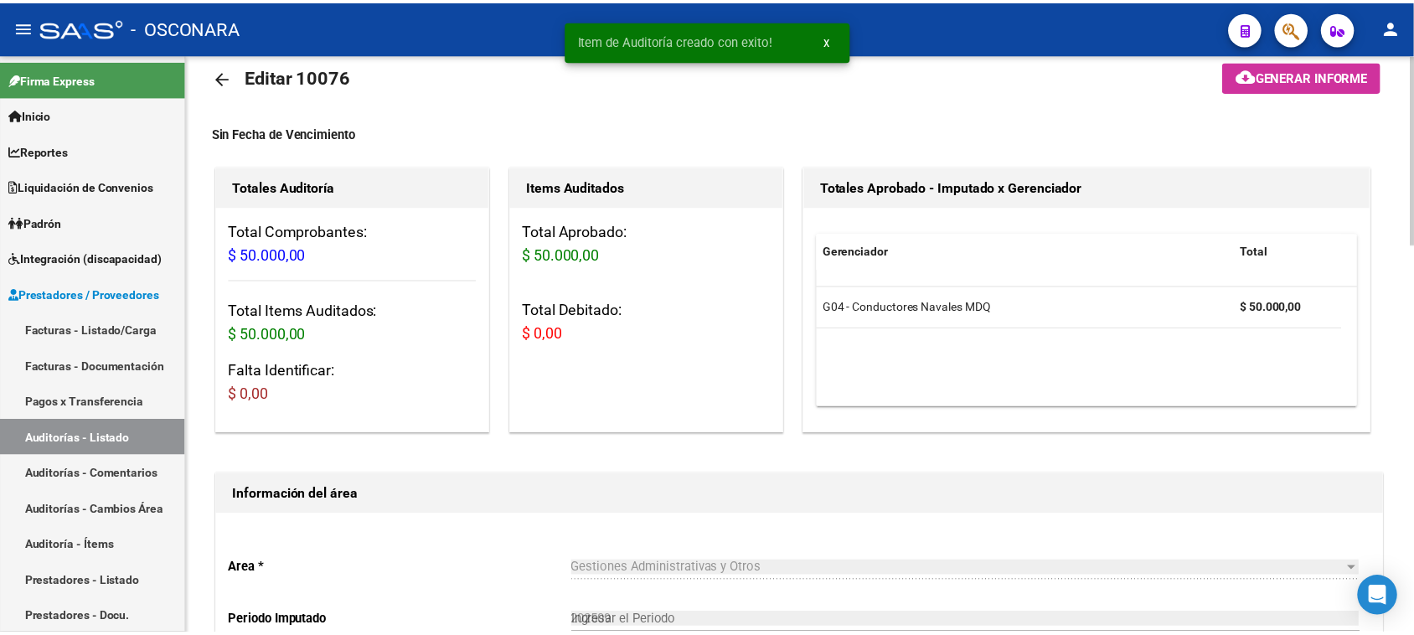
scroll to position [0, 0]
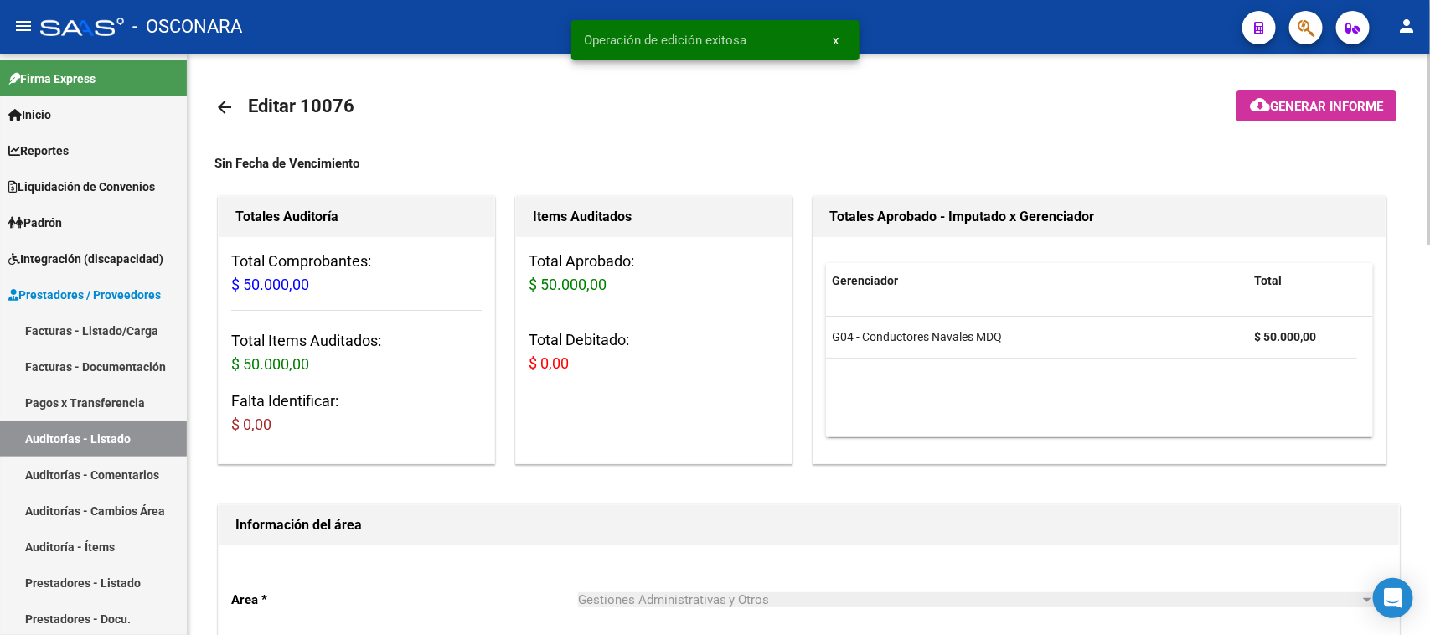
click at [1279, 111] on span "Generar informe" at bounding box center [1326, 106] width 113 height 15
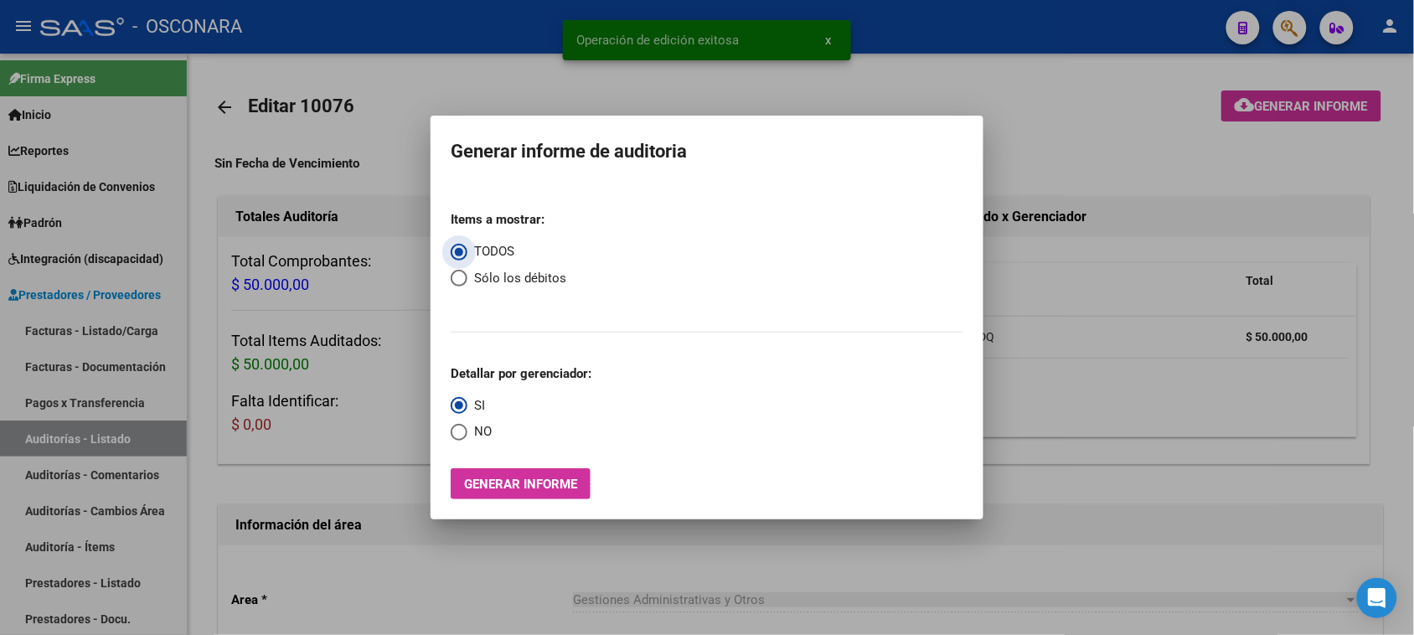
click at [522, 483] on span "Generar informe" at bounding box center [520, 484] width 113 height 15
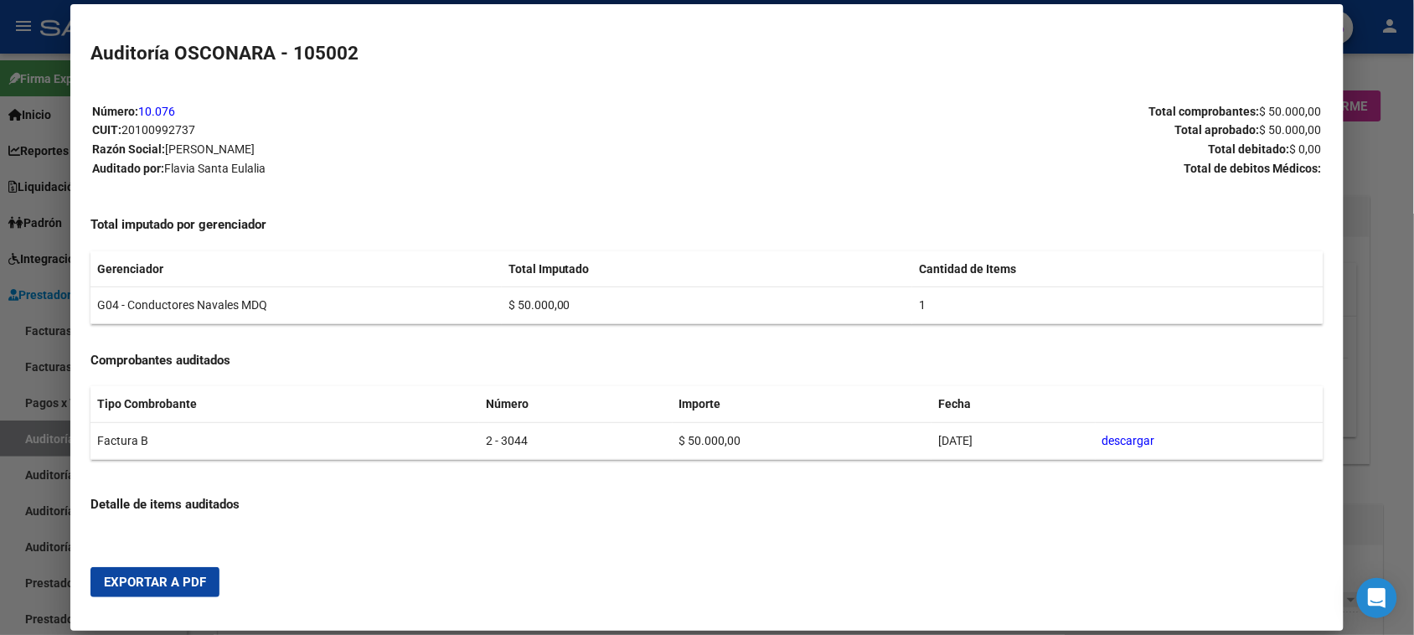
click at [164, 578] on span "Exportar a PDF" at bounding box center [155, 582] width 102 height 15
click at [43, 472] on div at bounding box center [707, 317] width 1414 height 635
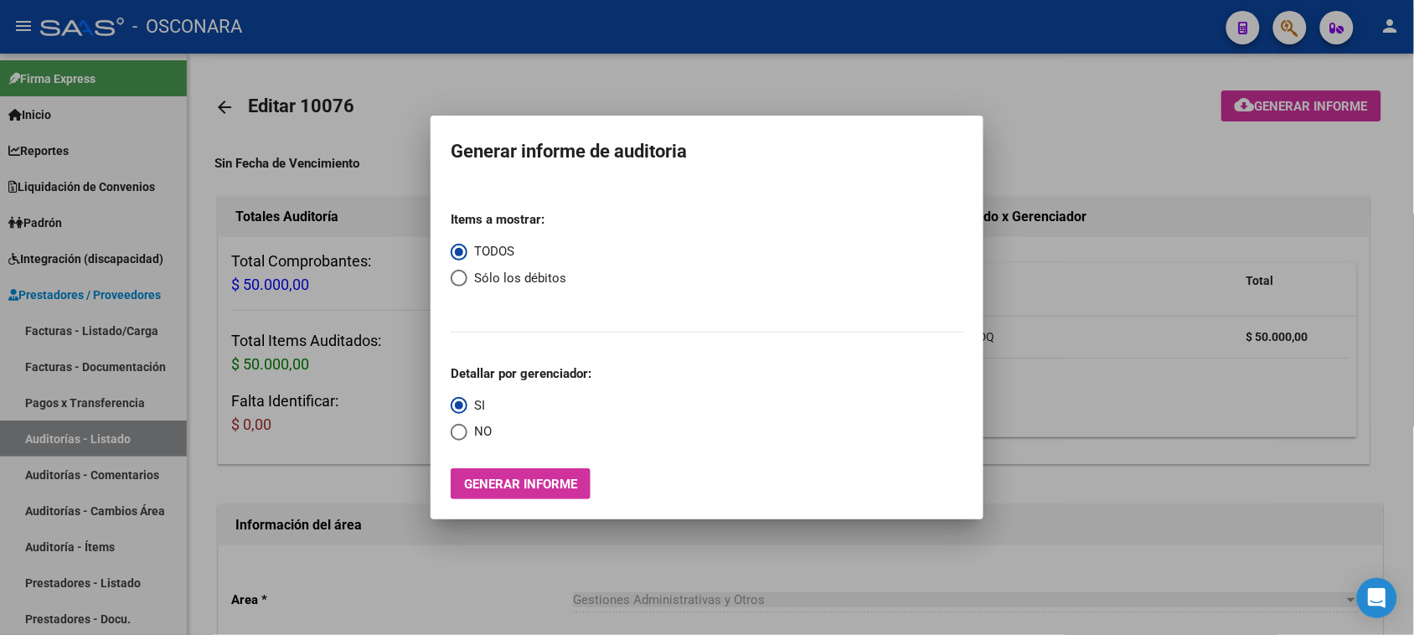
click at [81, 318] on div at bounding box center [707, 317] width 1414 height 635
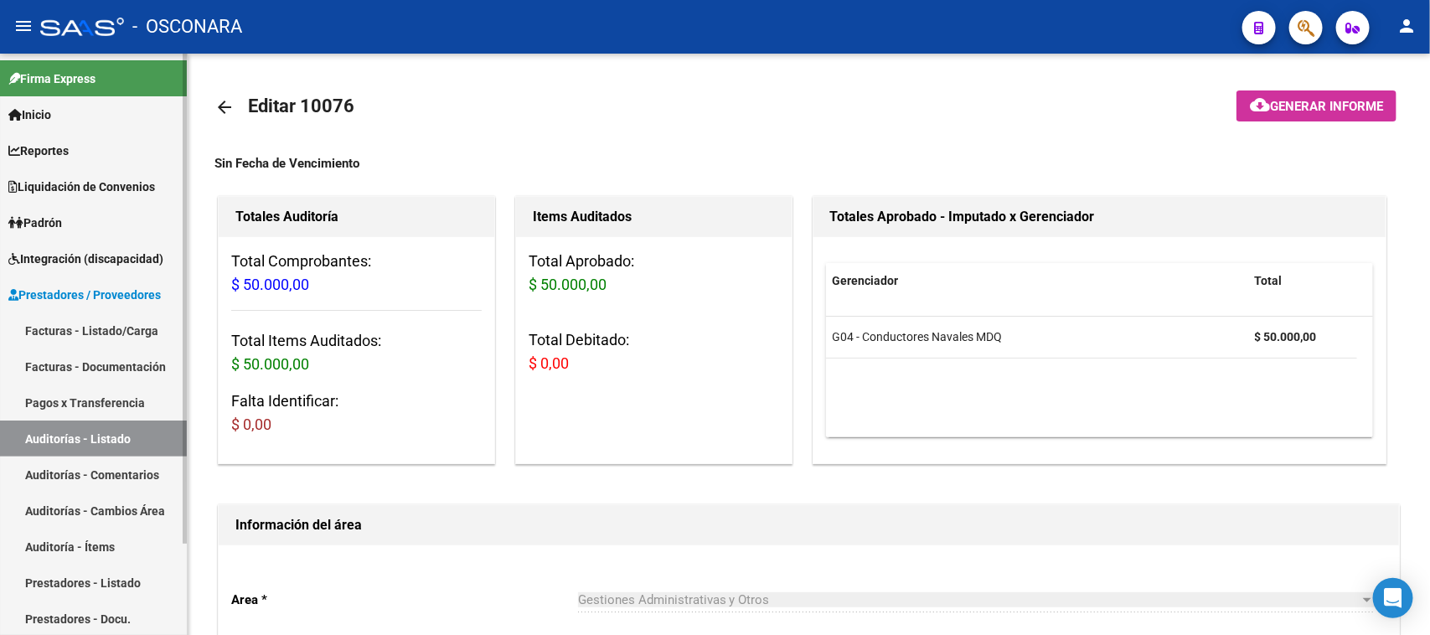
click at [88, 323] on link "Facturas - Listado/Carga" at bounding box center [93, 330] width 187 height 36
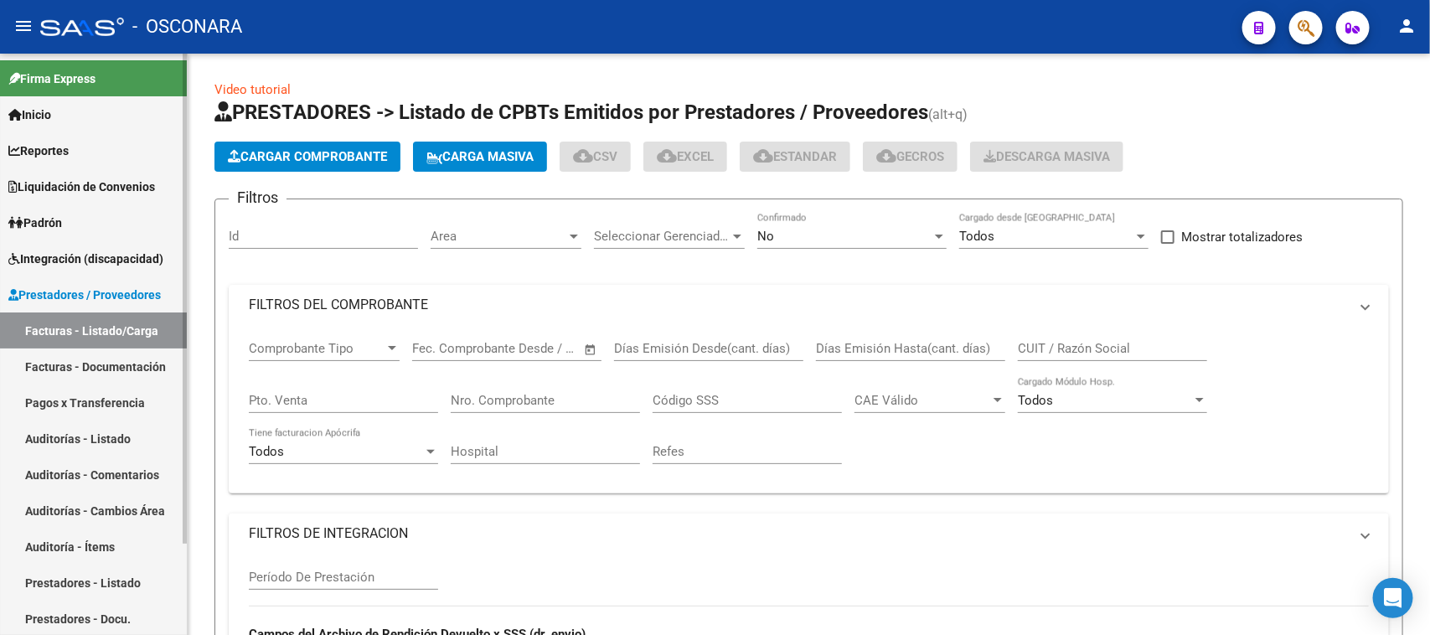
click at [90, 323] on link "Facturas - Listado/Carga" at bounding box center [93, 330] width 187 height 36
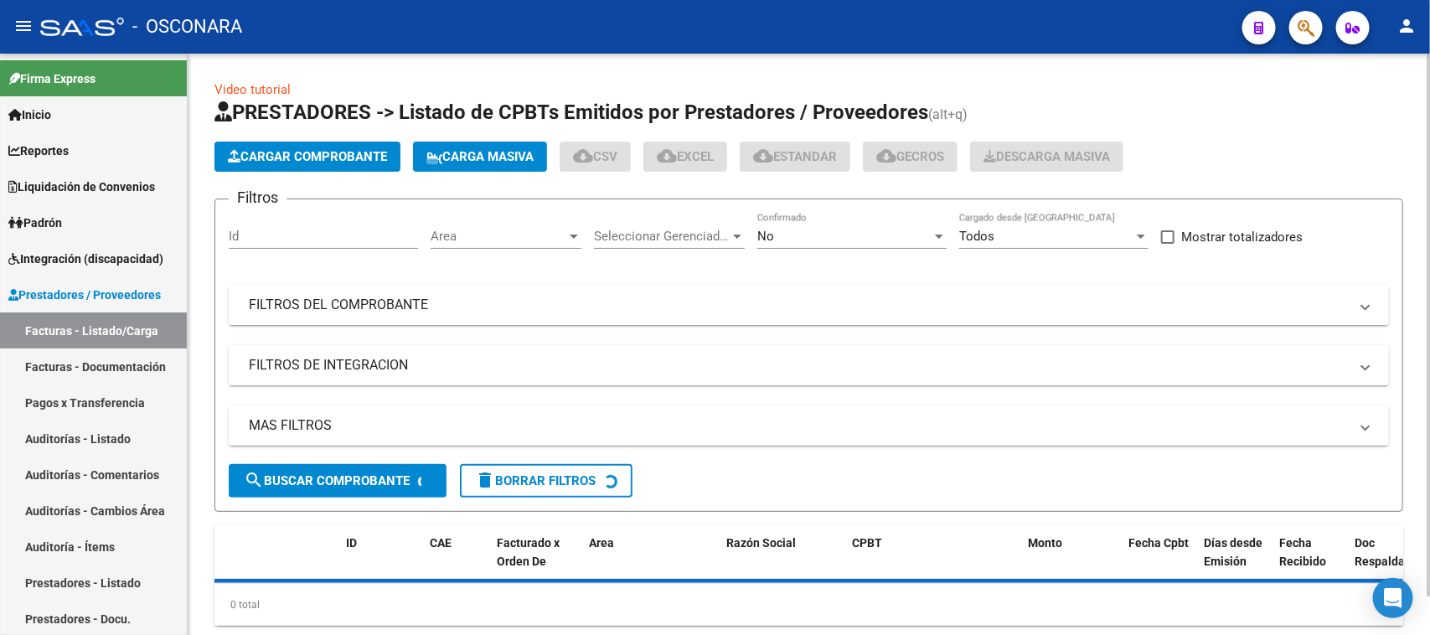
click at [278, 151] on span "Cargar Comprobante" at bounding box center [307, 156] width 159 height 15
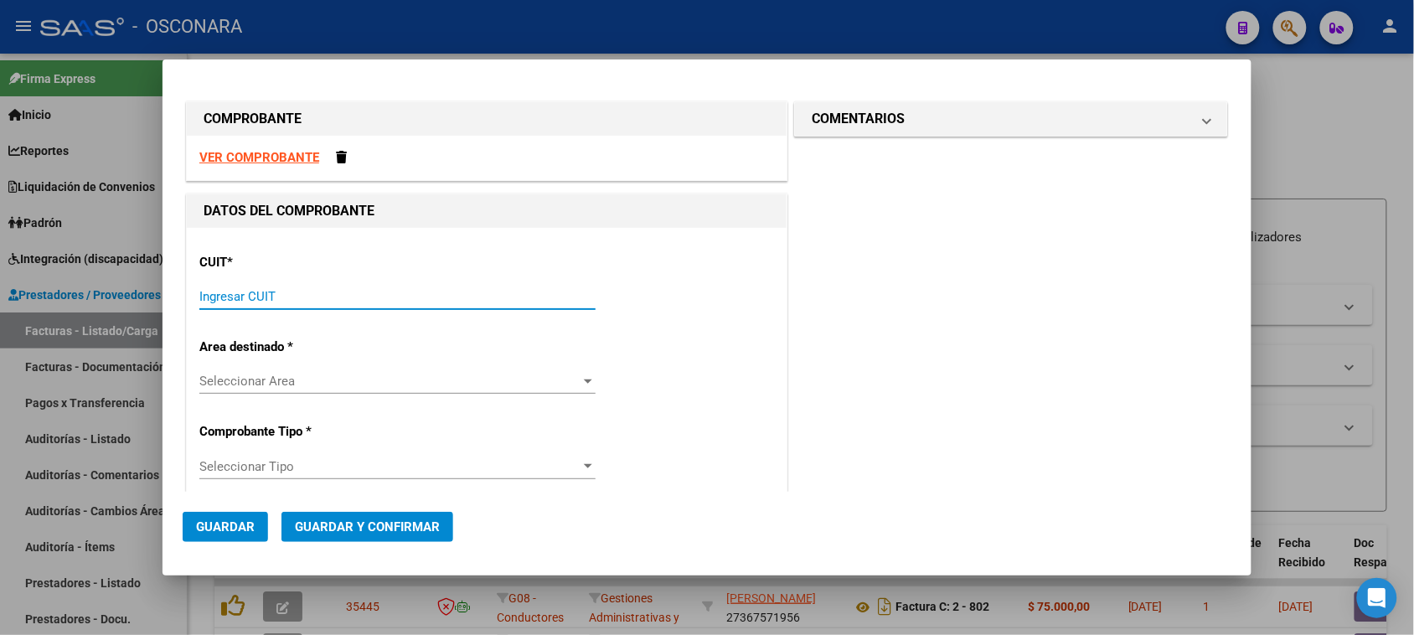
click at [235, 296] on input "Ingresar CUIT" at bounding box center [397, 296] width 396 height 15
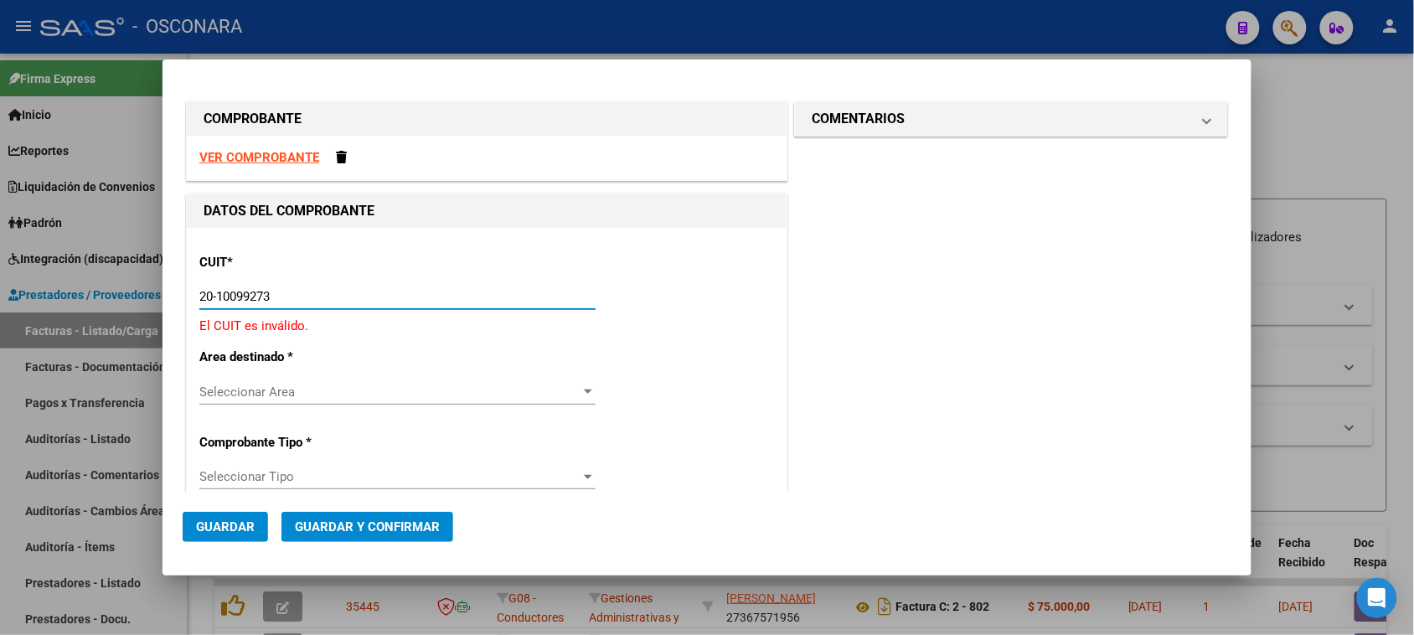
type input "20-10099273-7"
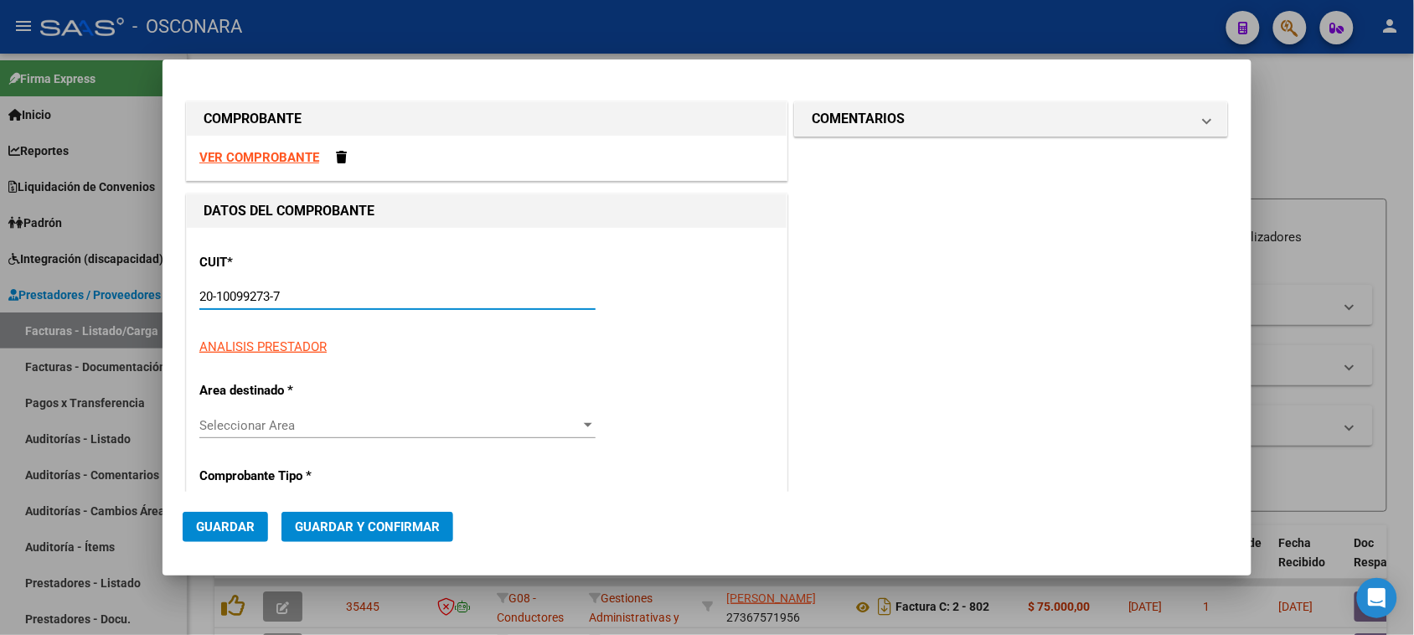
type input "2"
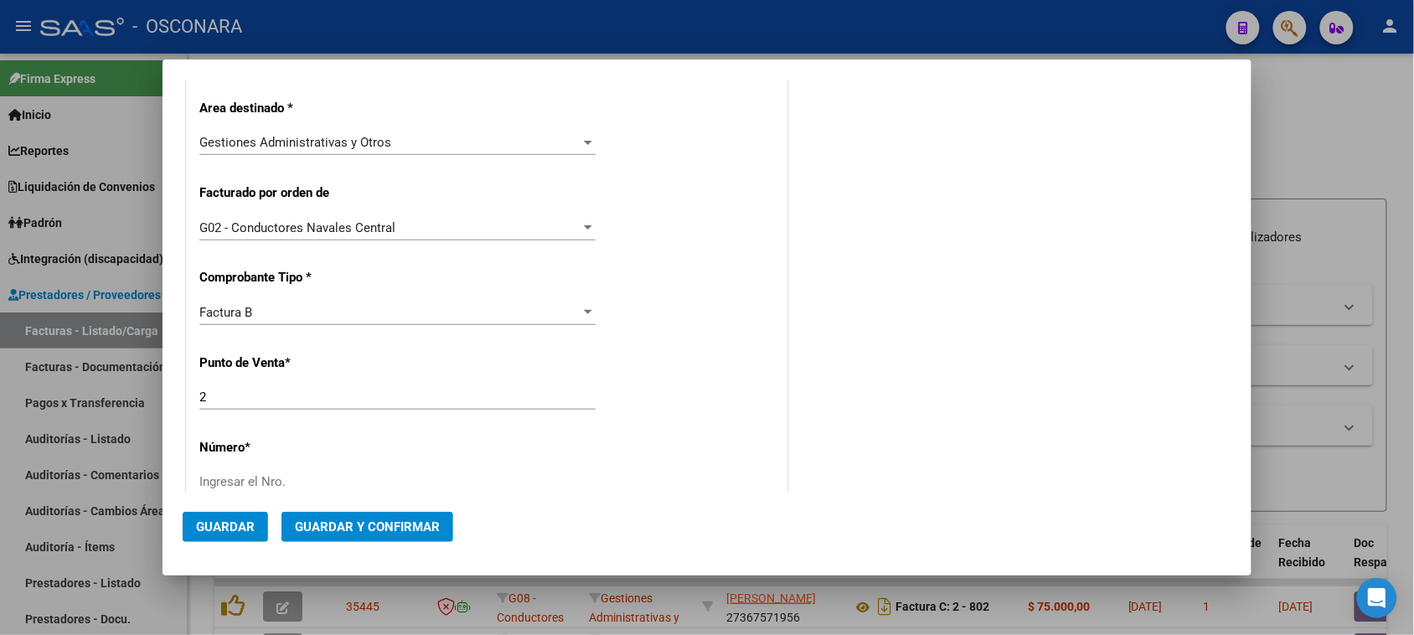
scroll to position [419, 0]
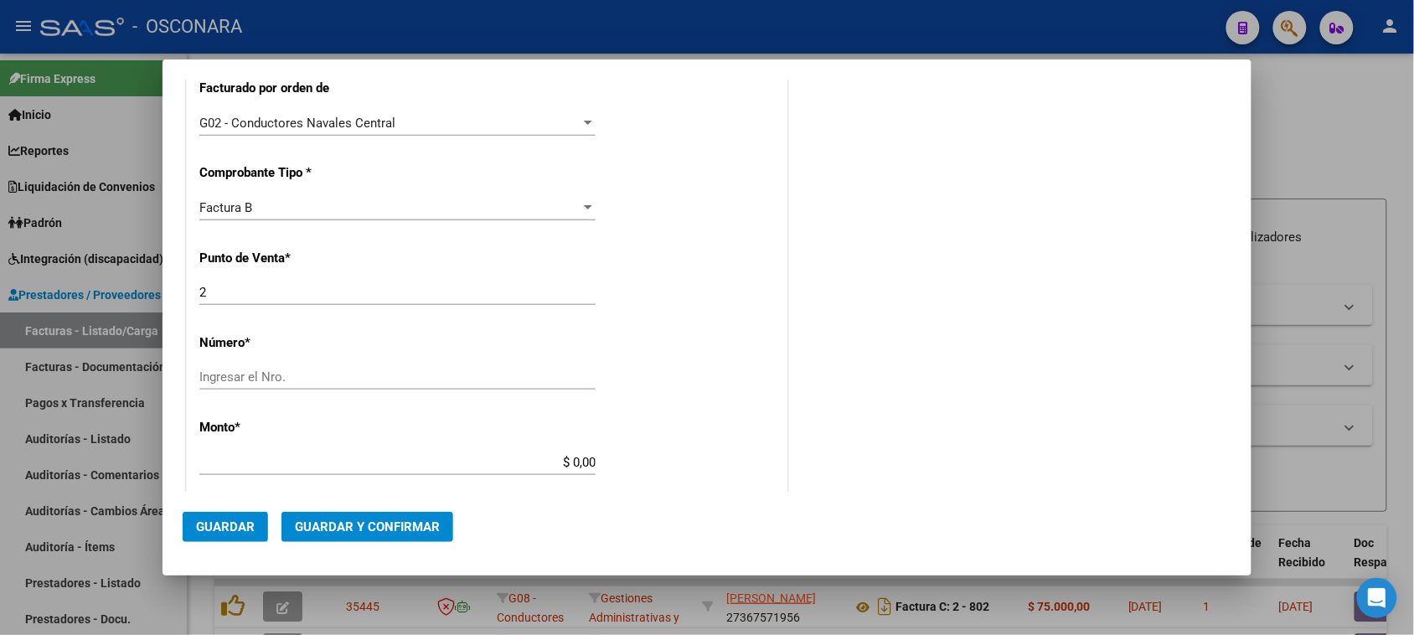
type input "20-10099273-7"
click at [261, 380] on input "Ingresar el Nro." at bounding box center [397, 376] width 396 height 15
type input "3051"
drag, startPoint x: 562, startPoint y: 465, endPoint x: 704, endPoint y: 458, distance: 141.7
click at [700, 461] on div "CUIT * 20-10099273-7 Ingresar CUIT ANALISIS PRESTADOR [PERSON_NAME] [PERSON_NAM…" at bounding box center [487, 445] width 600 height 1273
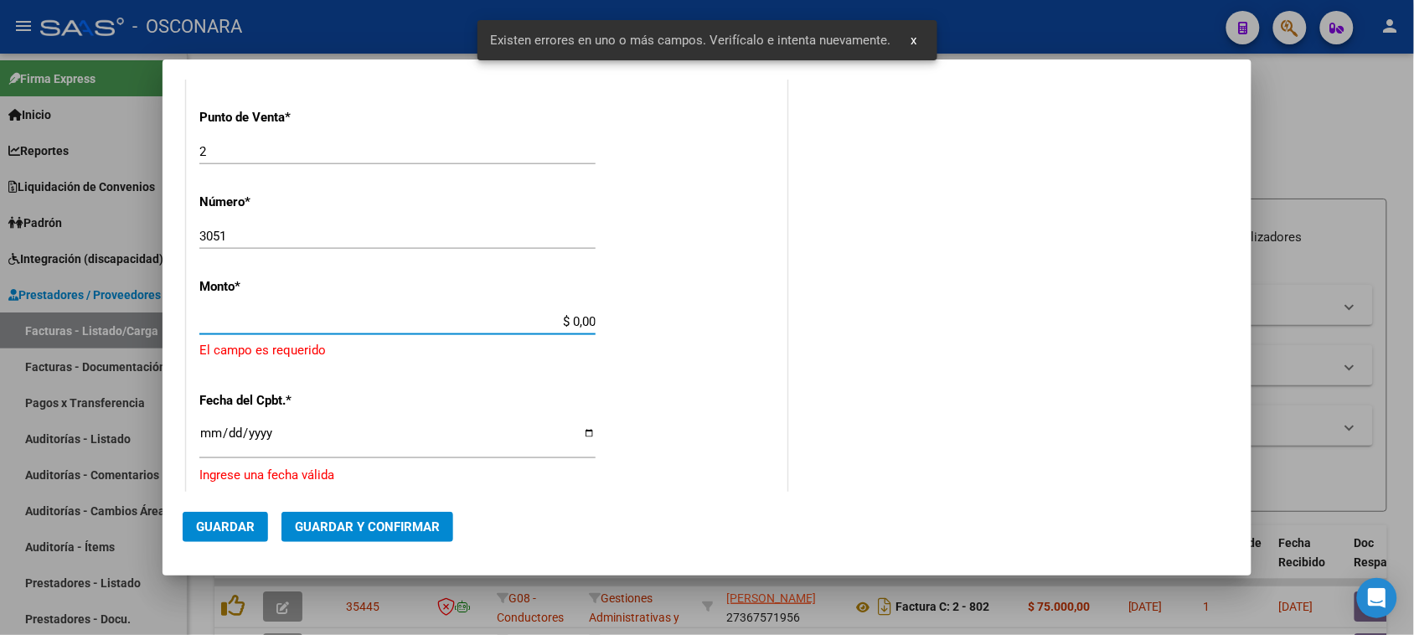
scroll to position [587, 0]
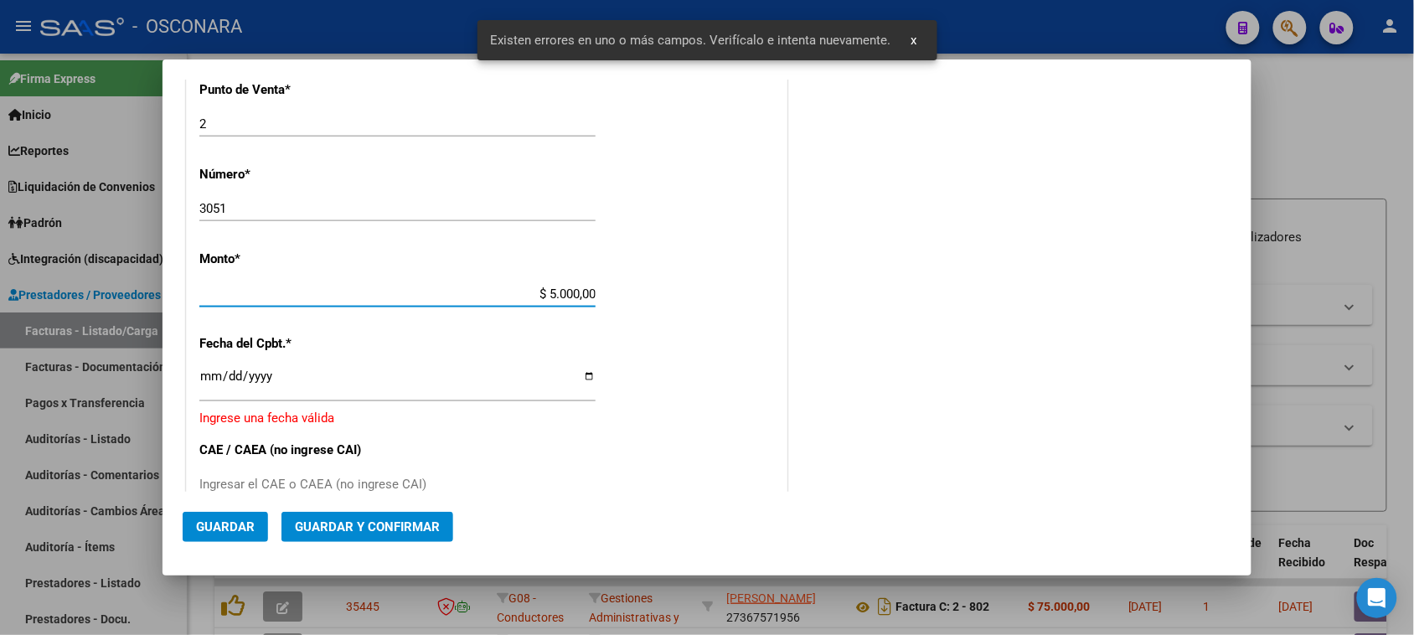
type input "$ 50.000,00"
click at [216, 380] on input "Ingresar la fecha" at bounding box center [397, 382] width 396 height 27
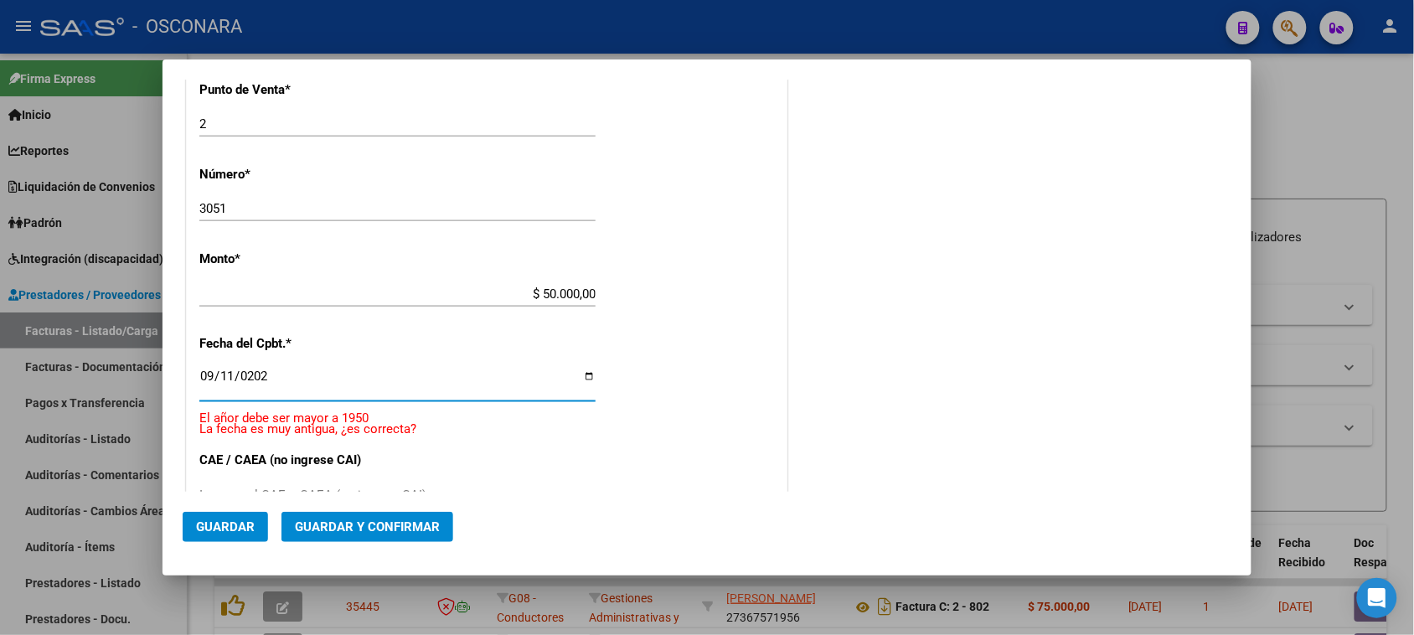
type input "[DATE]"
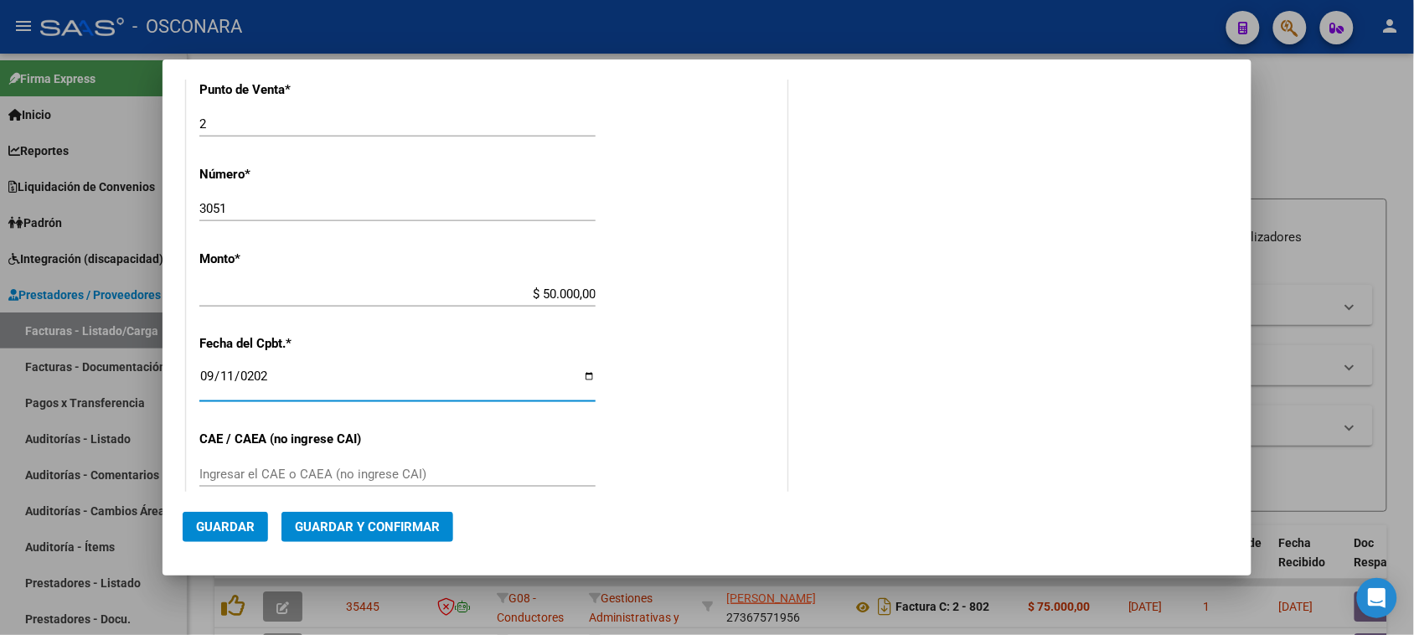
click at [395, 517] on button "Guardar y Confirmar" at bounding box center [367, 527] width 172 height 30
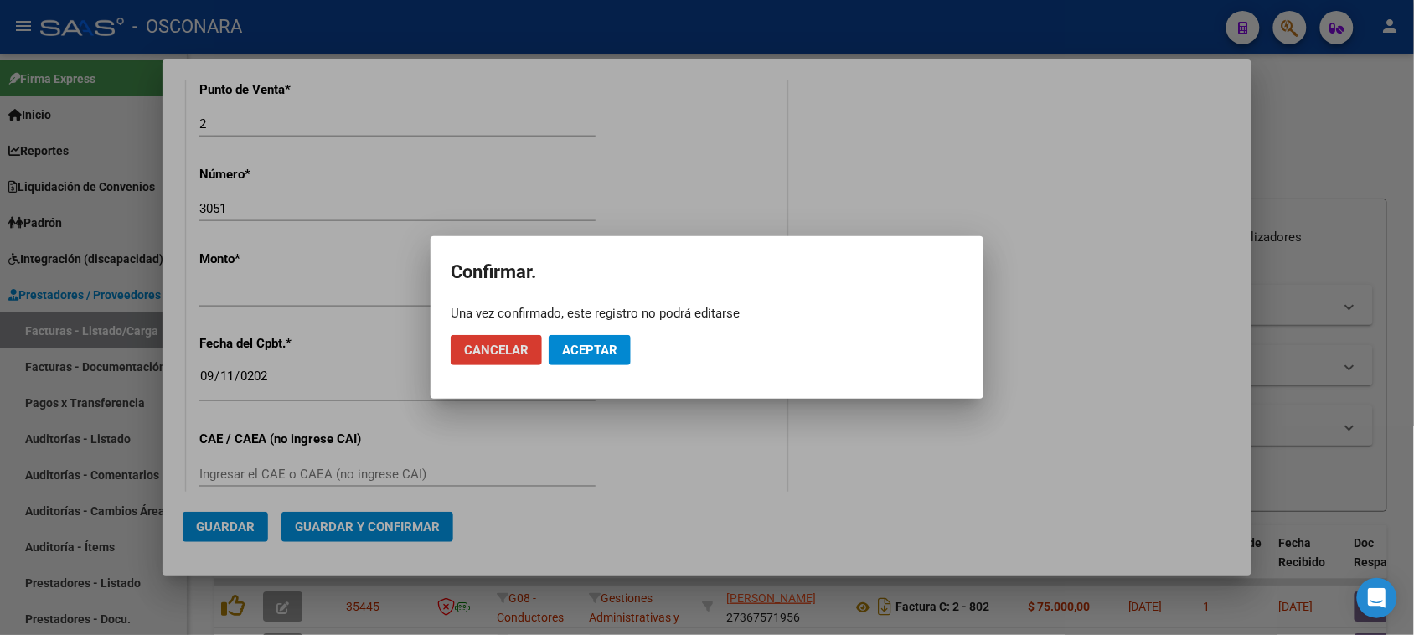
click at [602, 348] on span "Aceptar" at bounding box center [589, 350] width 55 height 15
click at [633, 356] on span "Guardar igualmente." at bounding box center [633, 350] width 142 height 15
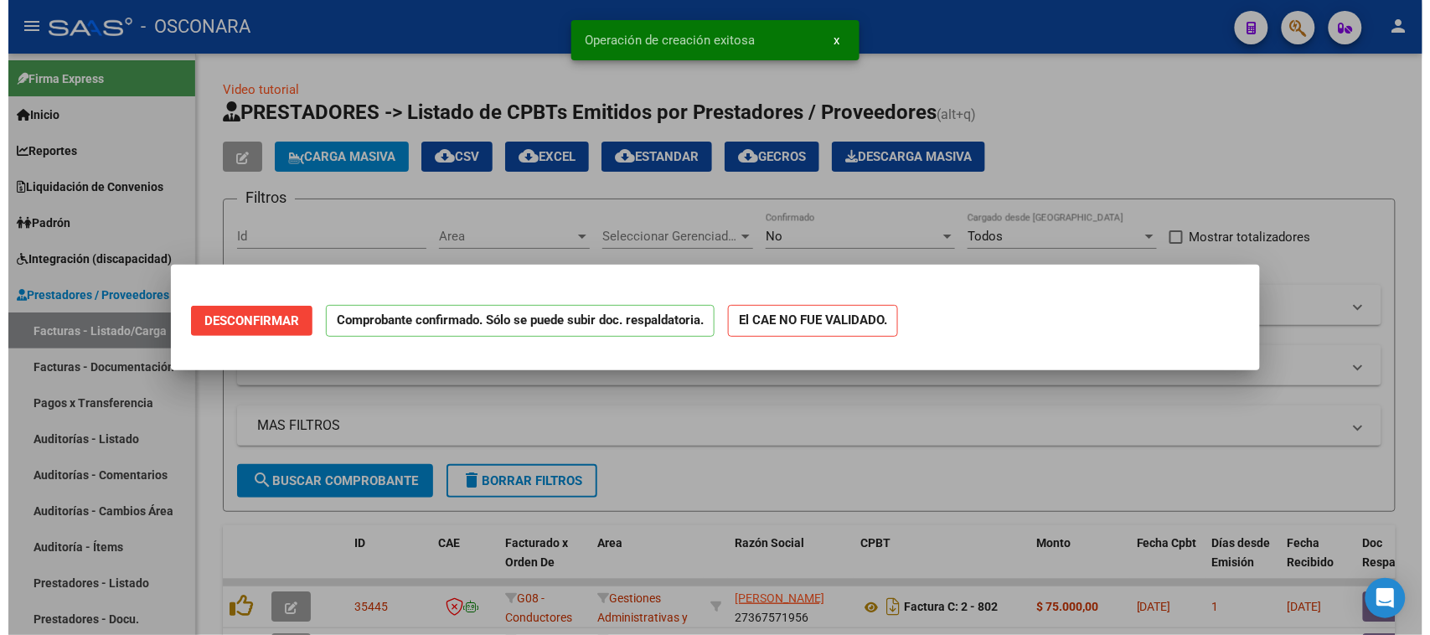
scroll to position [0, 0]
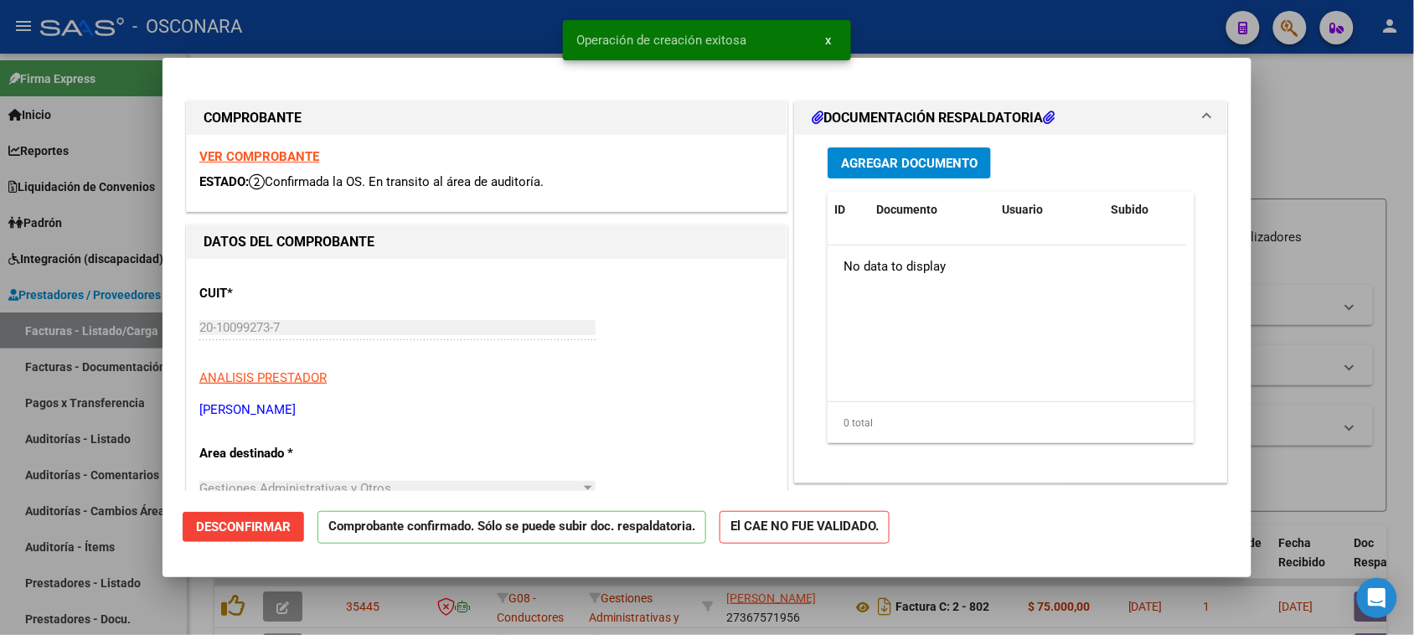
click at [0, 566] on div at bounding box center [707, 317] width 1414 height 635
type input "$ 0,00"
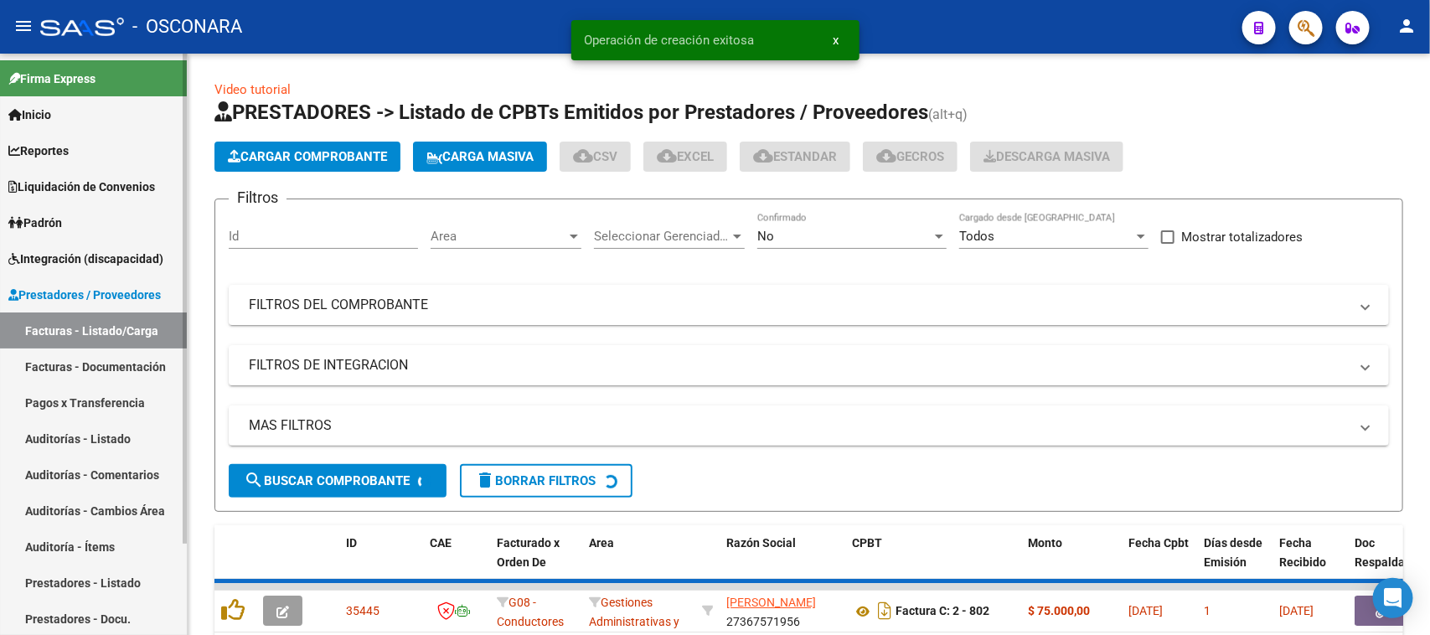
click at [49, 436] on link "Auditorías - Listado" at bounding box center [93, 439] width 187 height 36
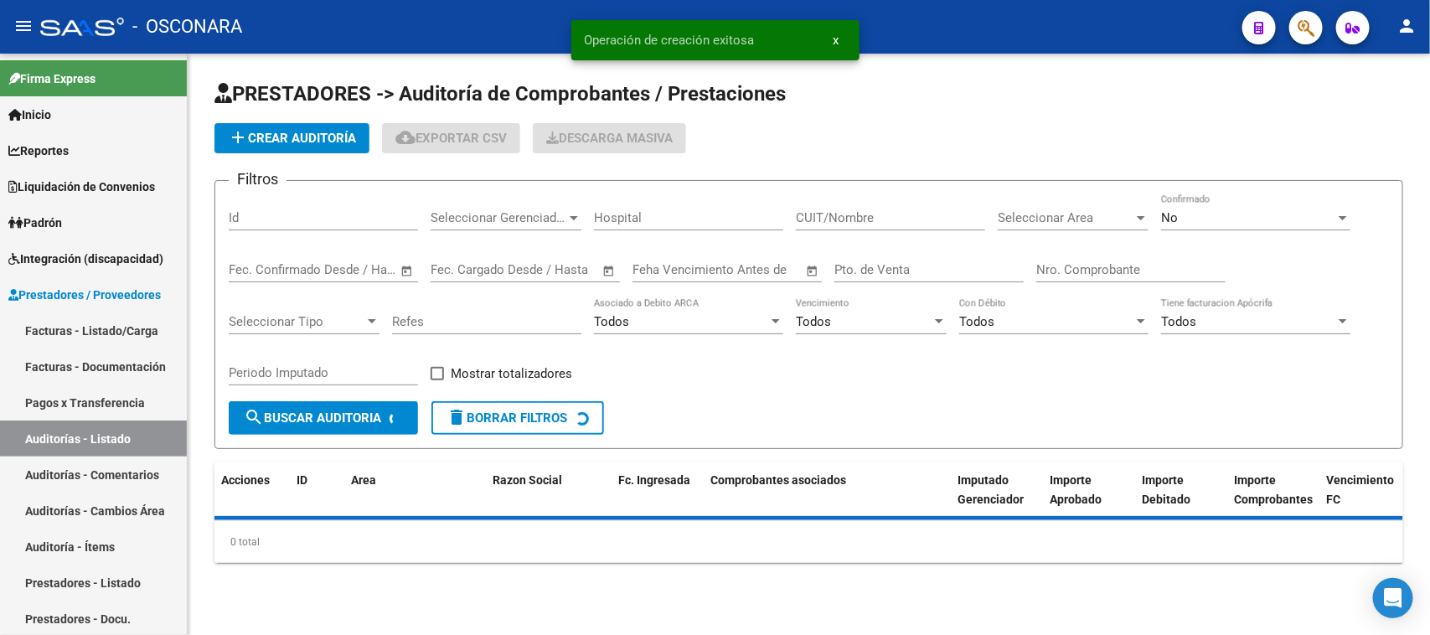
click at [265, 144] on button "add Crear Auditoría" at bounding box center [291, 138] width 155 height 30
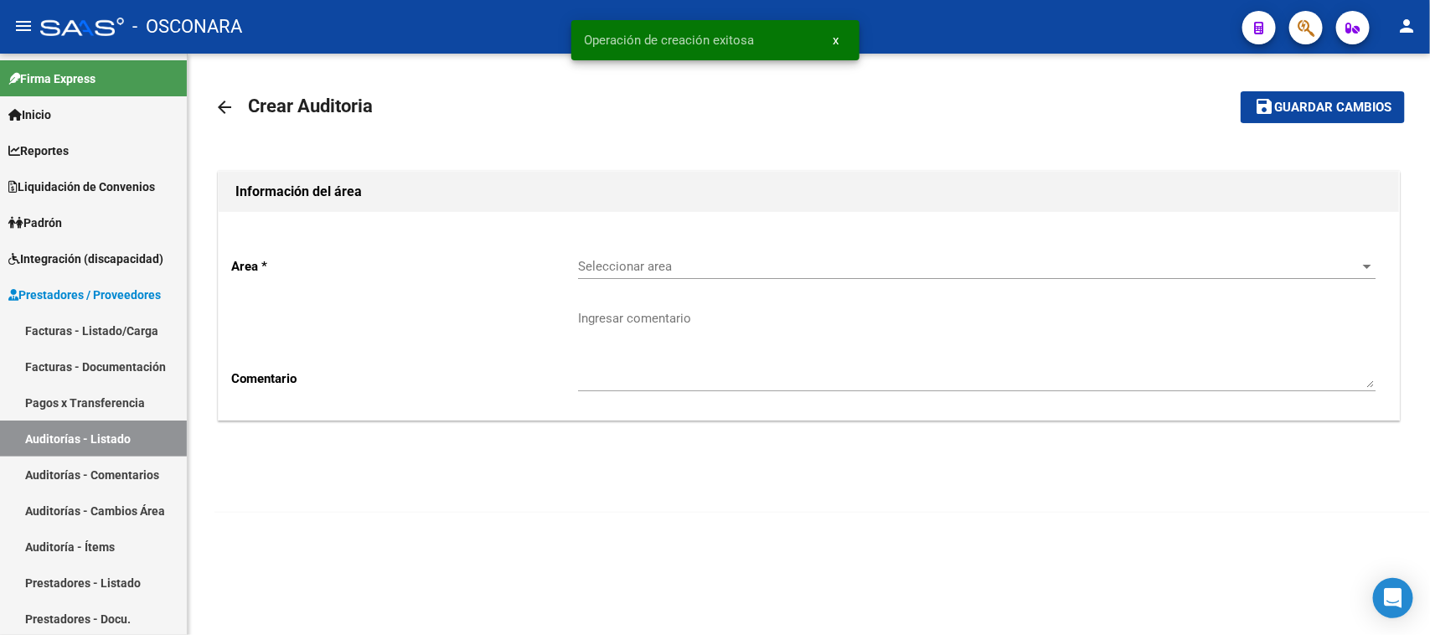
click at [667, 264] on span "Seleccionar area" at bounding box center [969, 266] width 782 height 15
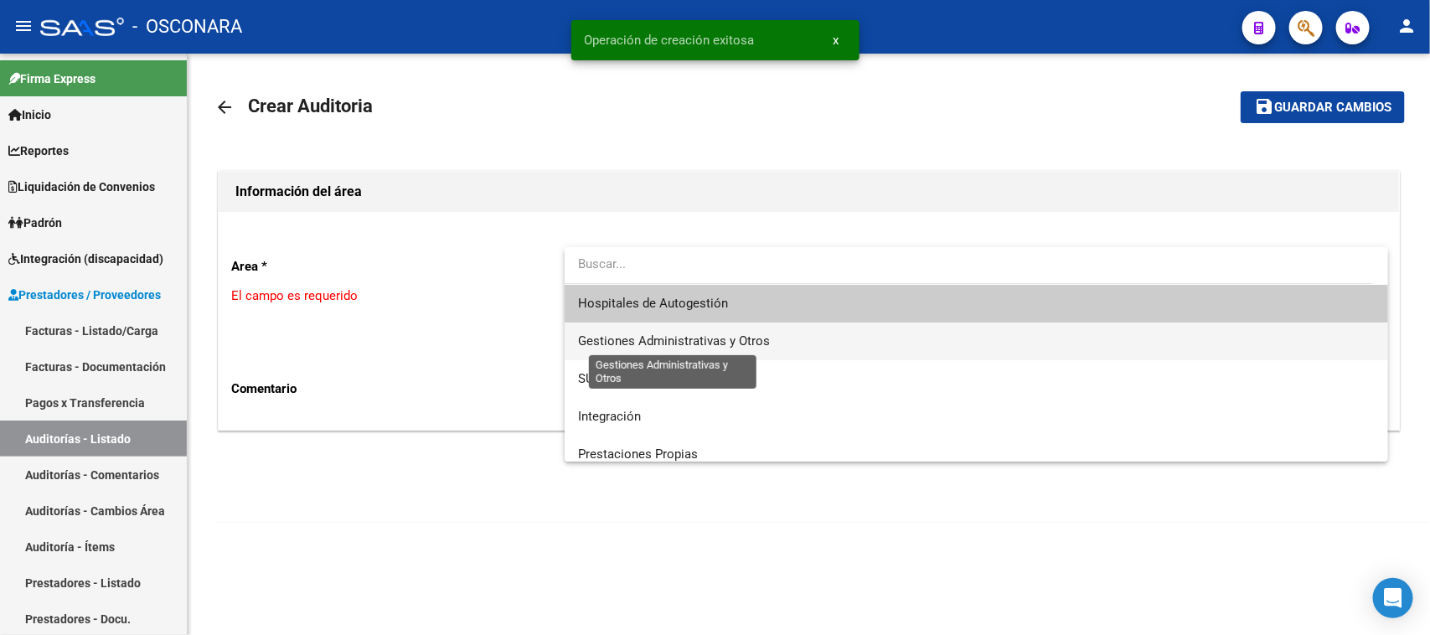
click at [663, 341] on span "Gestiones Administrativas y Otros" at bounding box center [674, 340] width 192 height 15
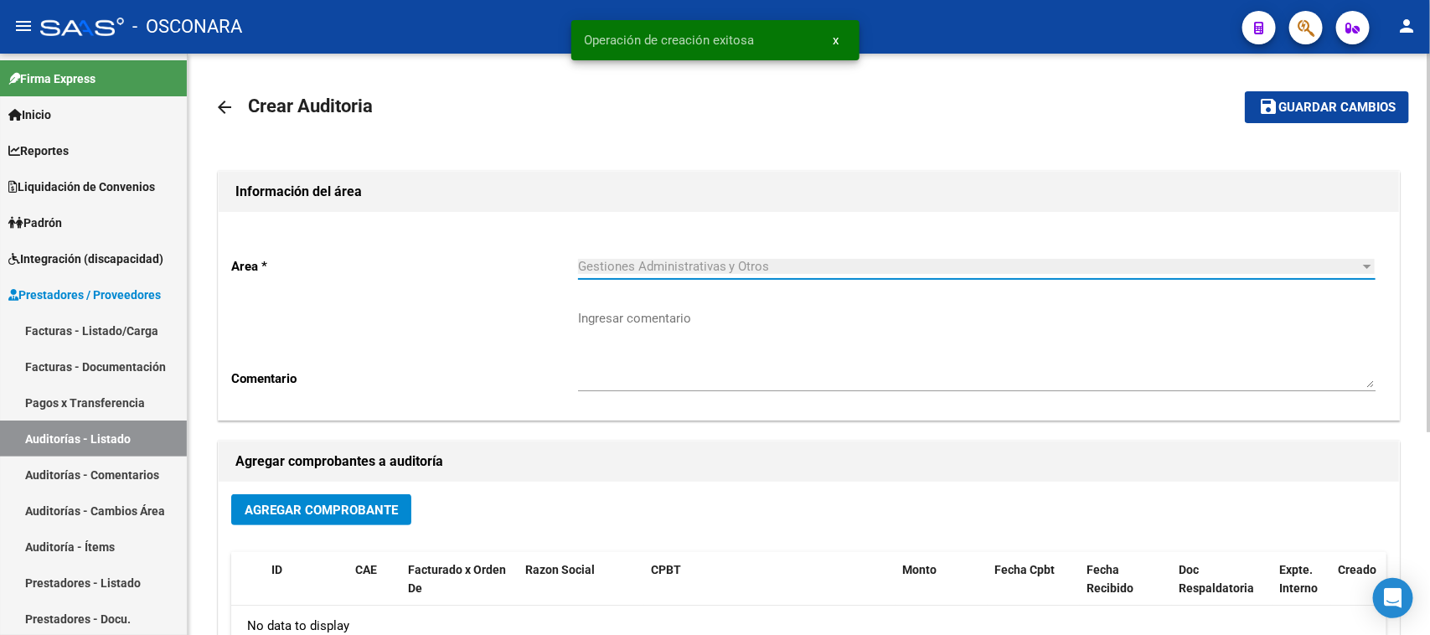
click at [266, 511] on span "Agregar Comprobante" at bounding box center [321, 510] width 153 height 15
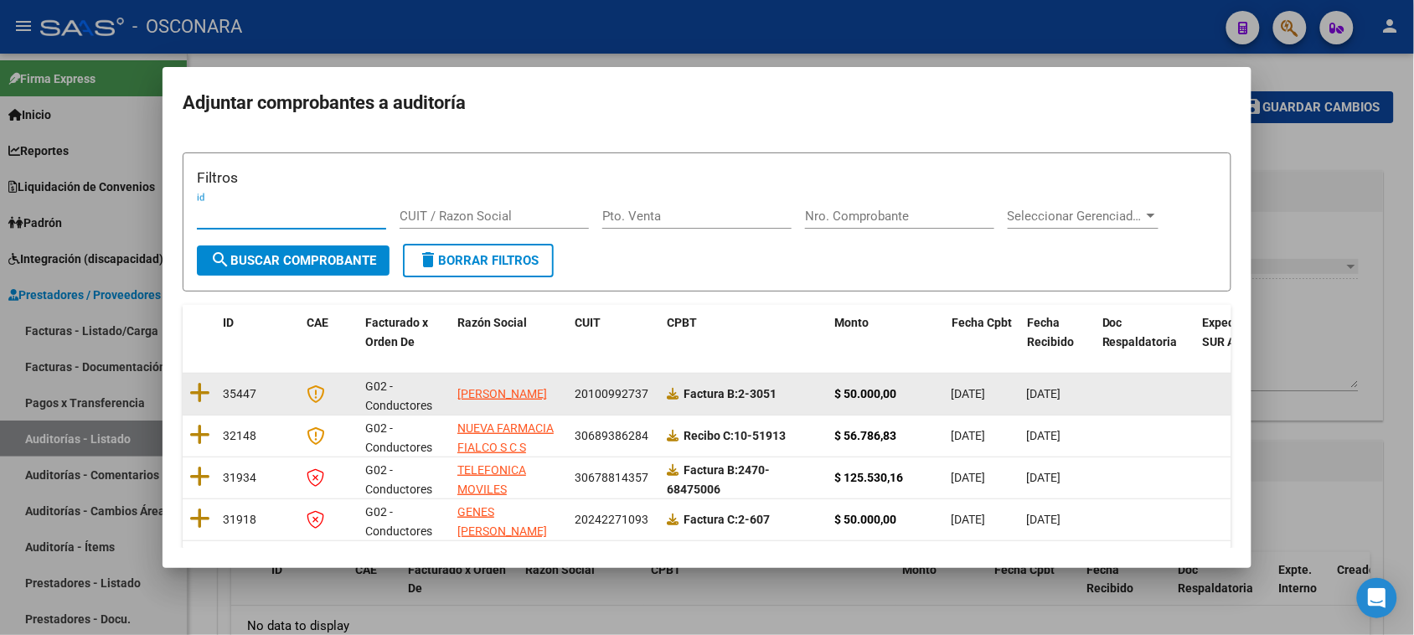
click at [211, 391] on datatable-body-cell at bounding box center [200, 394] width 34 height 41
drag, startPoint x: 186, startPoint y: 391, endPoint x: 333, endPoint y: 361, distance: 150.5
click at [190, 391] on datatable-body-cell at bounding box center [200, 394] width 34 height 41
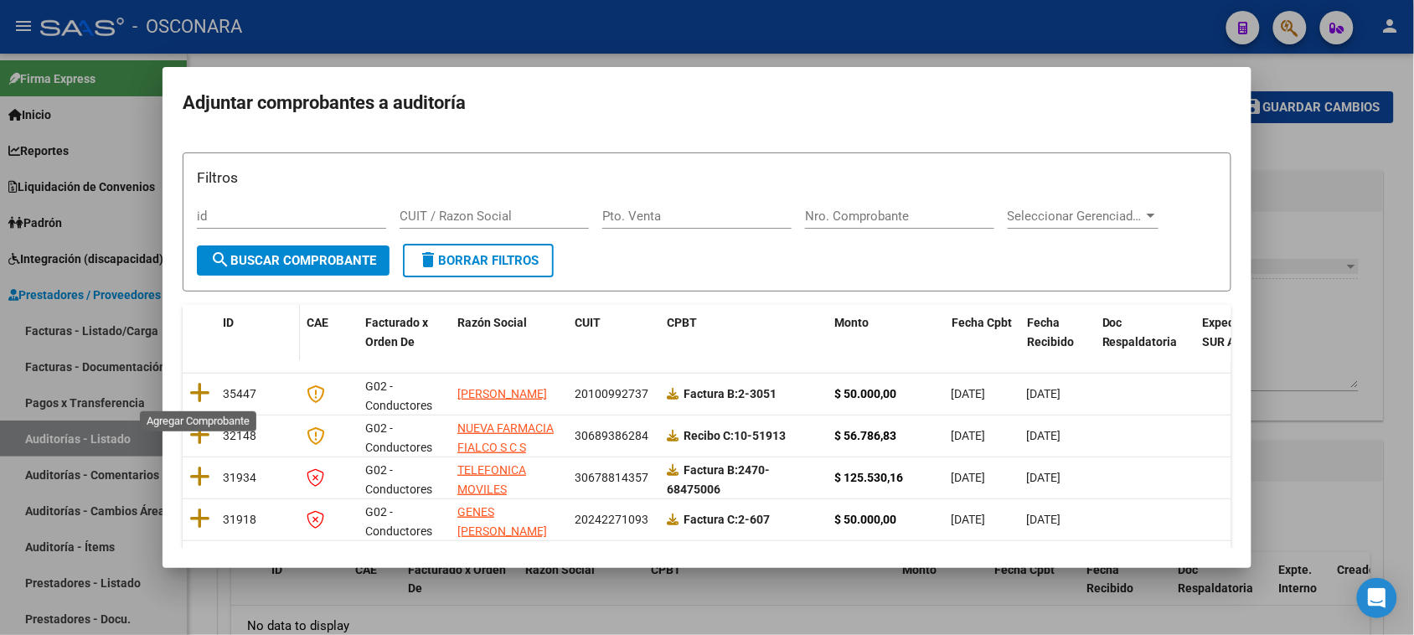
click at [198, 395] on icon at bounding box center [199, 392] width 21 height 23
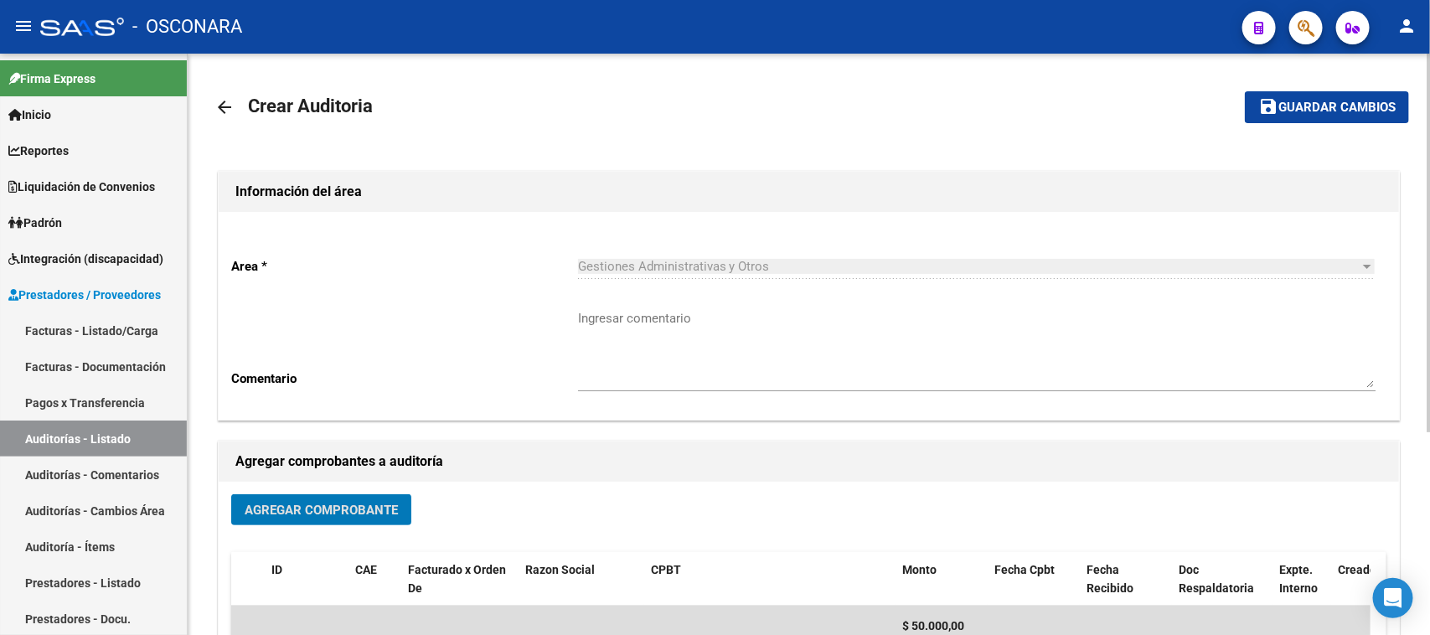
click at [1307, 117] on button "save Guardar cambios" at bounding box center [1327, 106] width 164 height 31
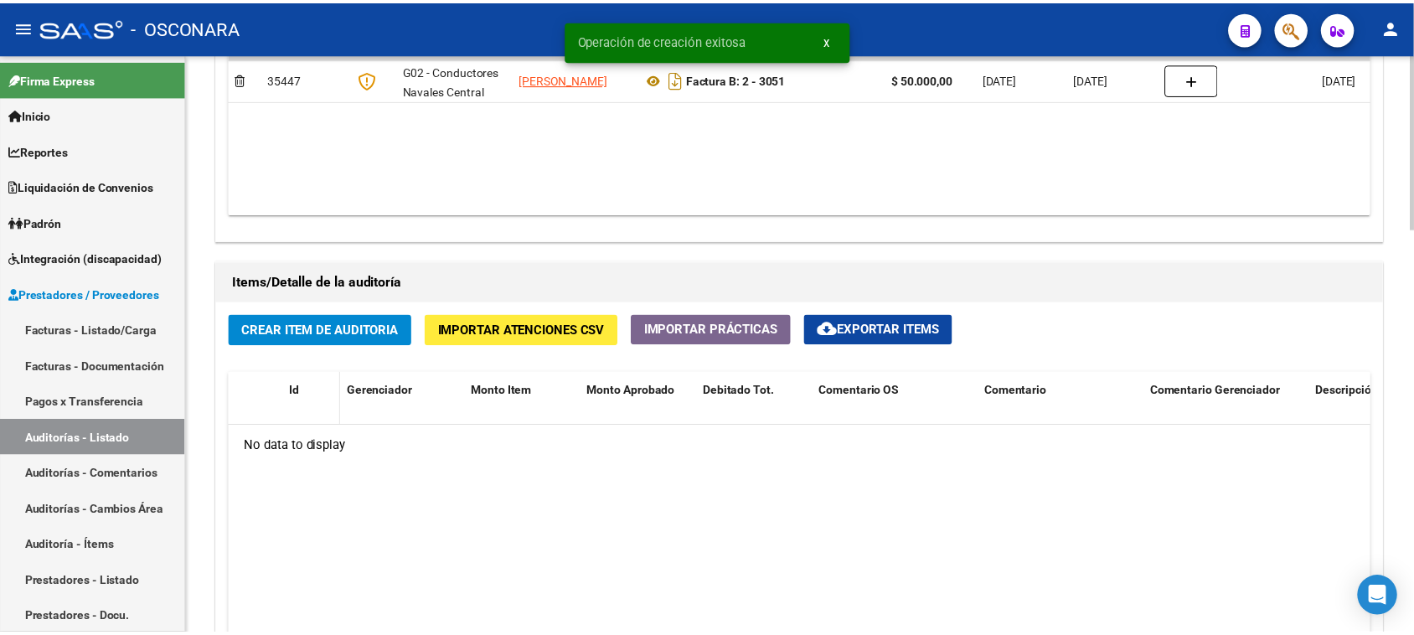
scroll to position [1047, 0]
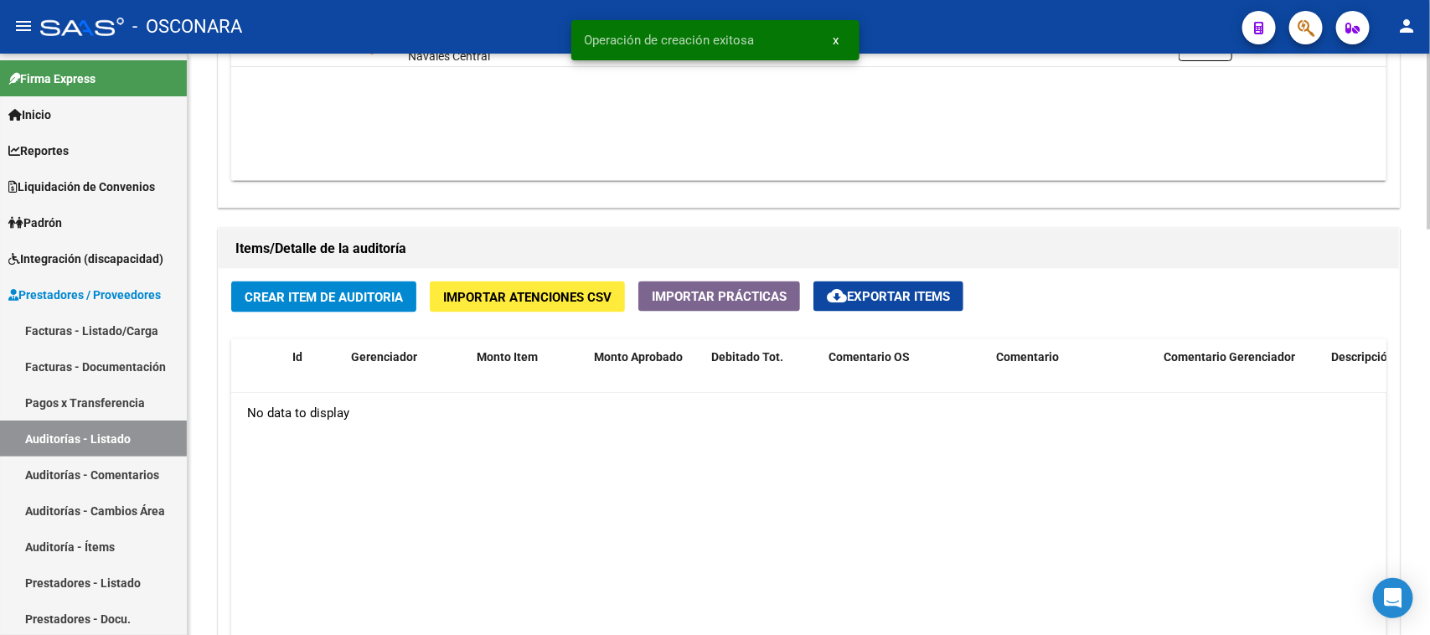
click at [327, 296] on span "Crear Item de Auditoria" at bounding box center [324, 297] width 158 height 15
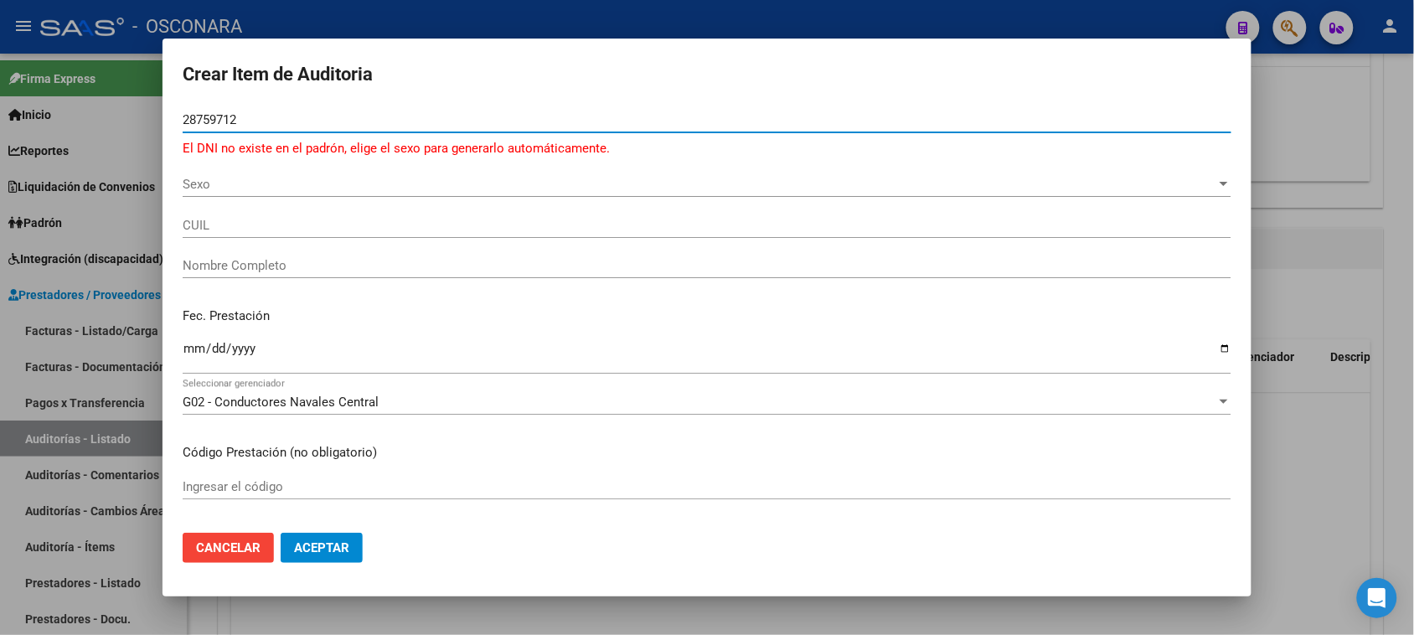
type input "28759712"
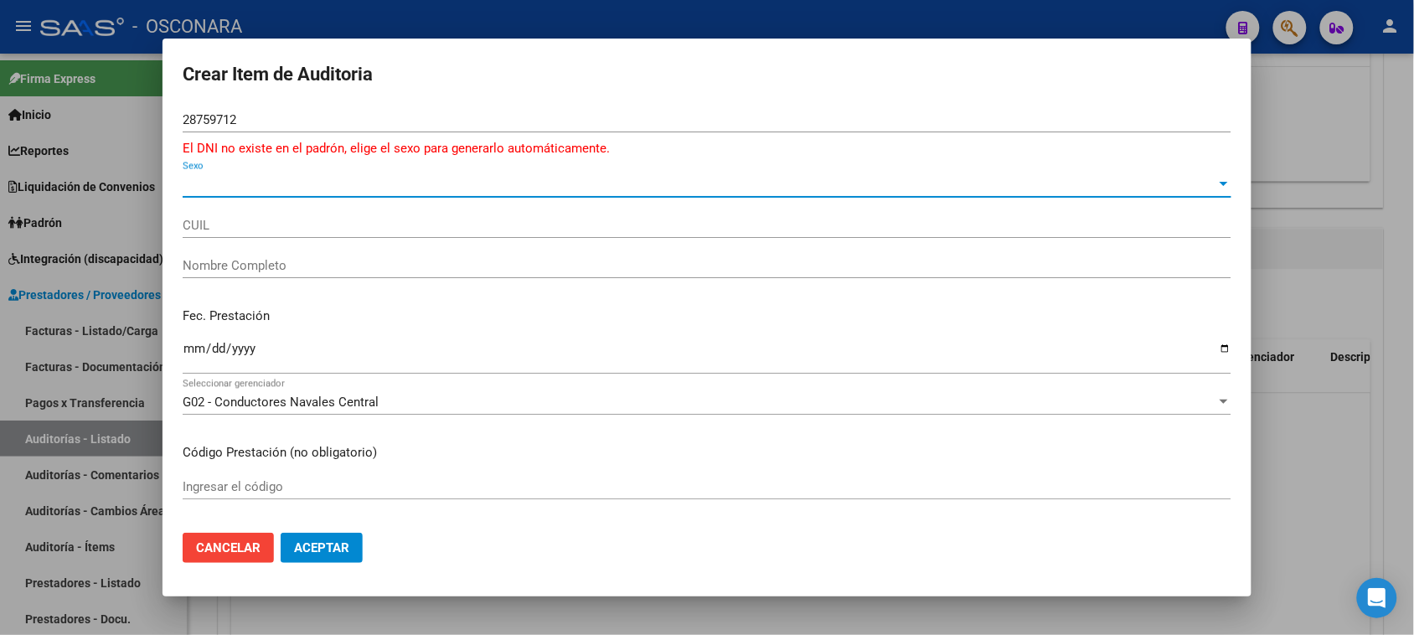
click at [220, 177] on span "Sexo" at bounding box center [700, 184] width 1034 height 15
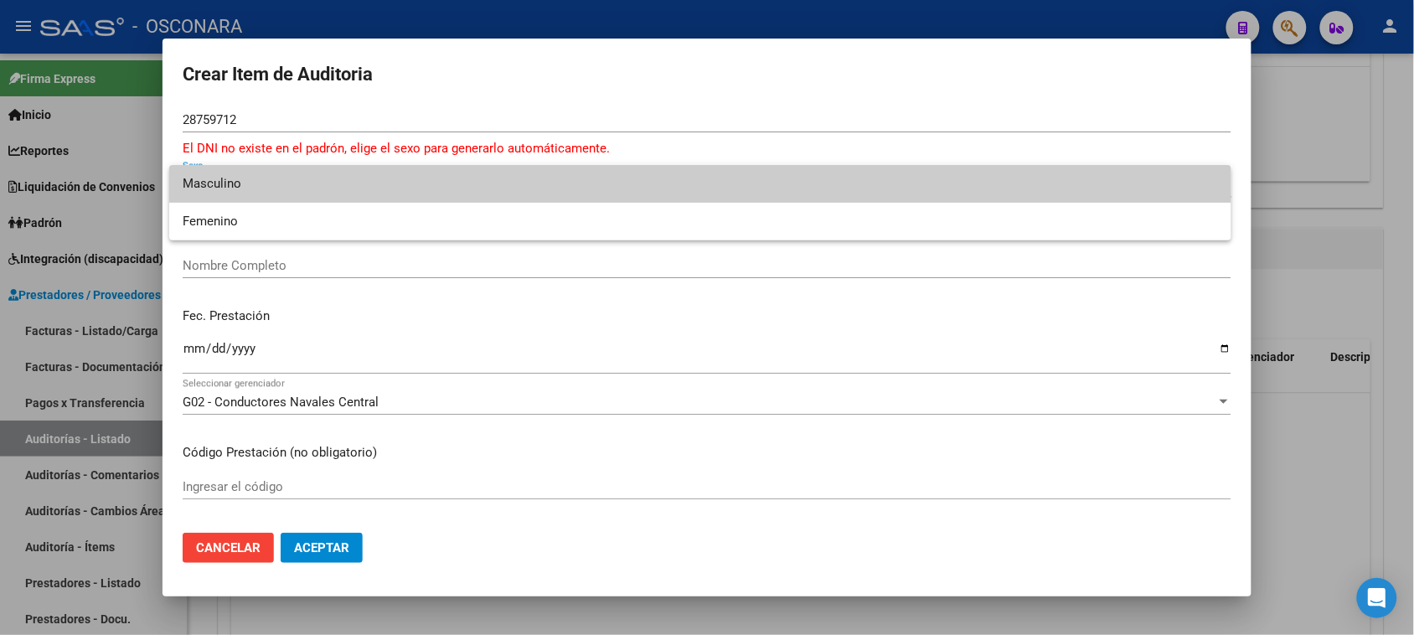
click at [219, 183] on span "Masculino" at bounding box center [700, 184] width 1035 height 38
type input "20287597127"
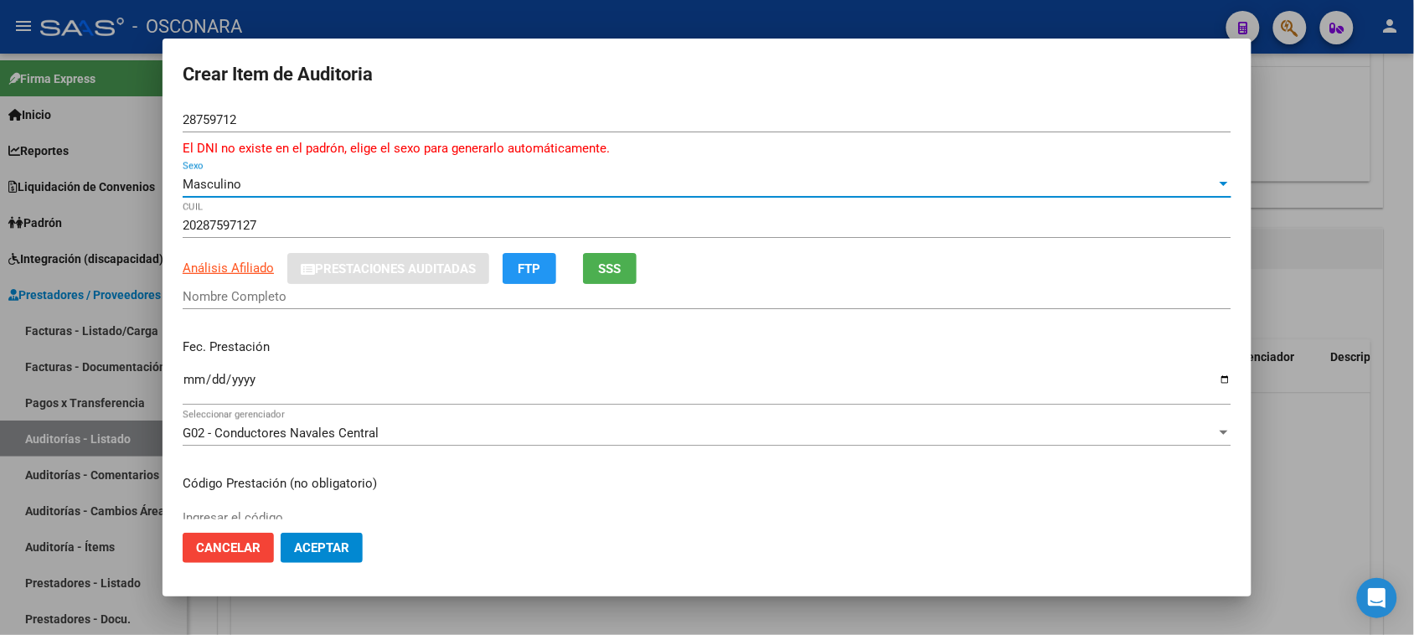
type input "[PERSON_NAME] [PERSON_NAME]"
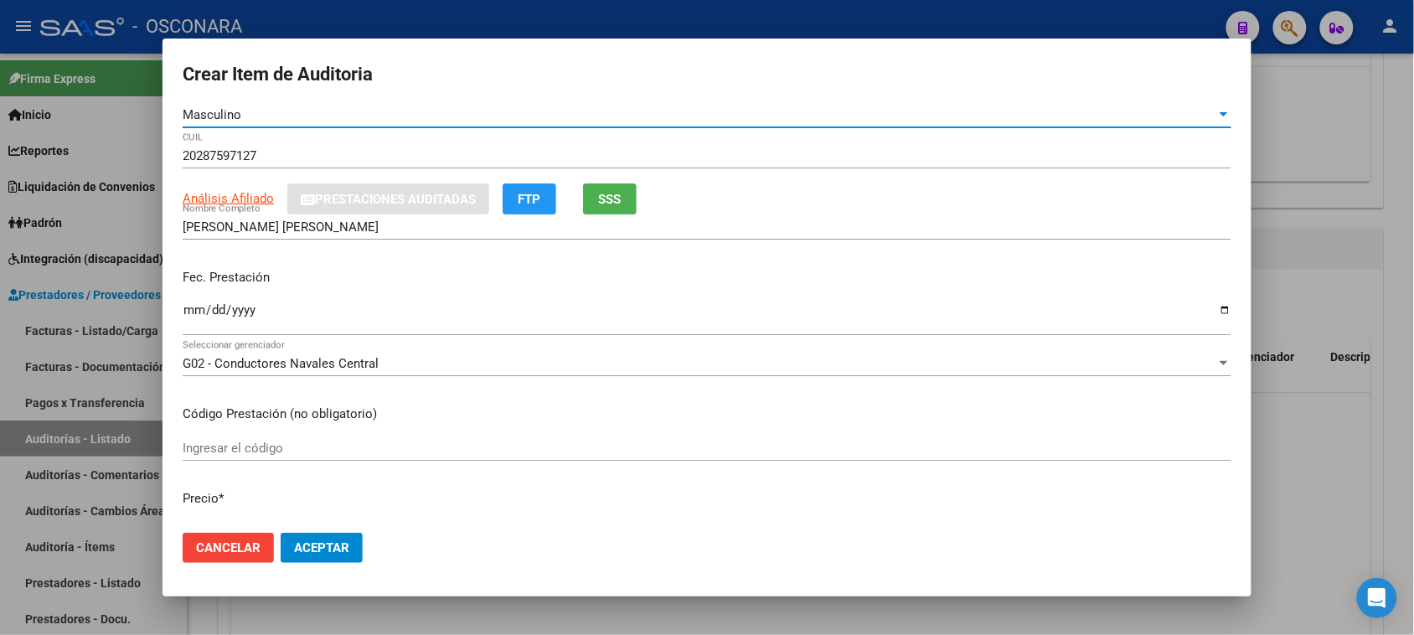
scroll to position [105, 0]
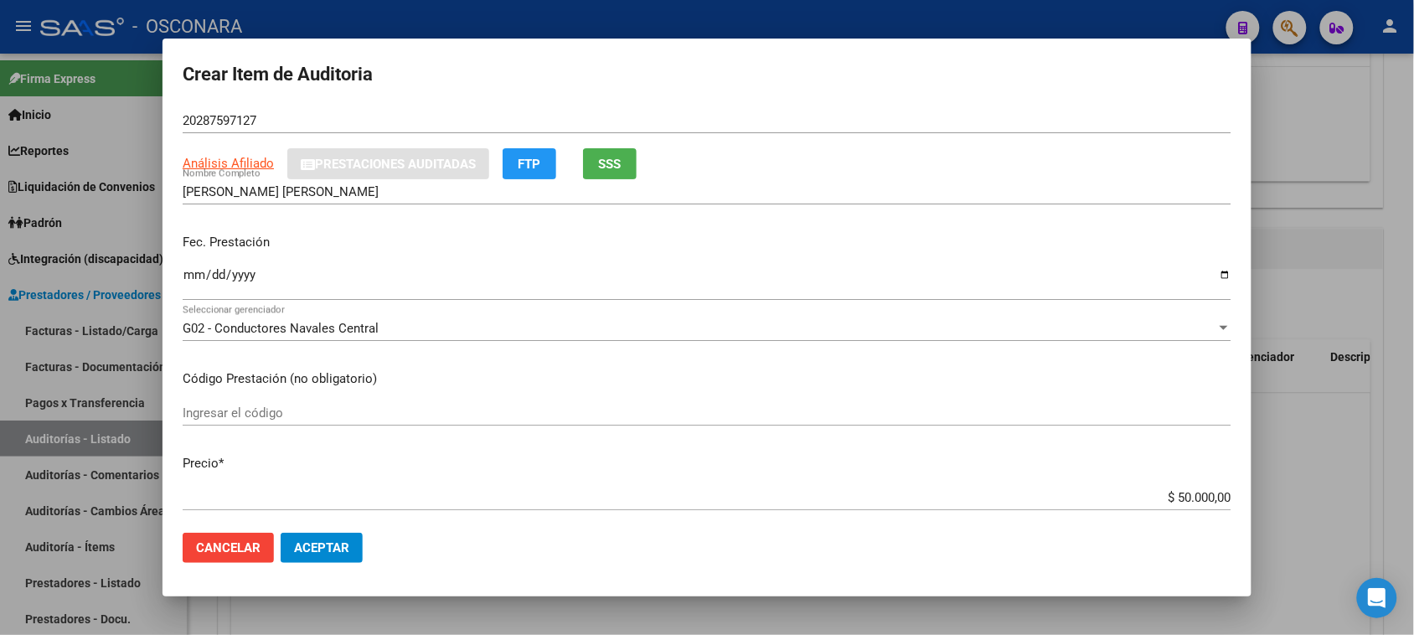
click at [190, 271] on input "Ingresar la fecha" at bounding box center [707, 281] width 1049 height 27
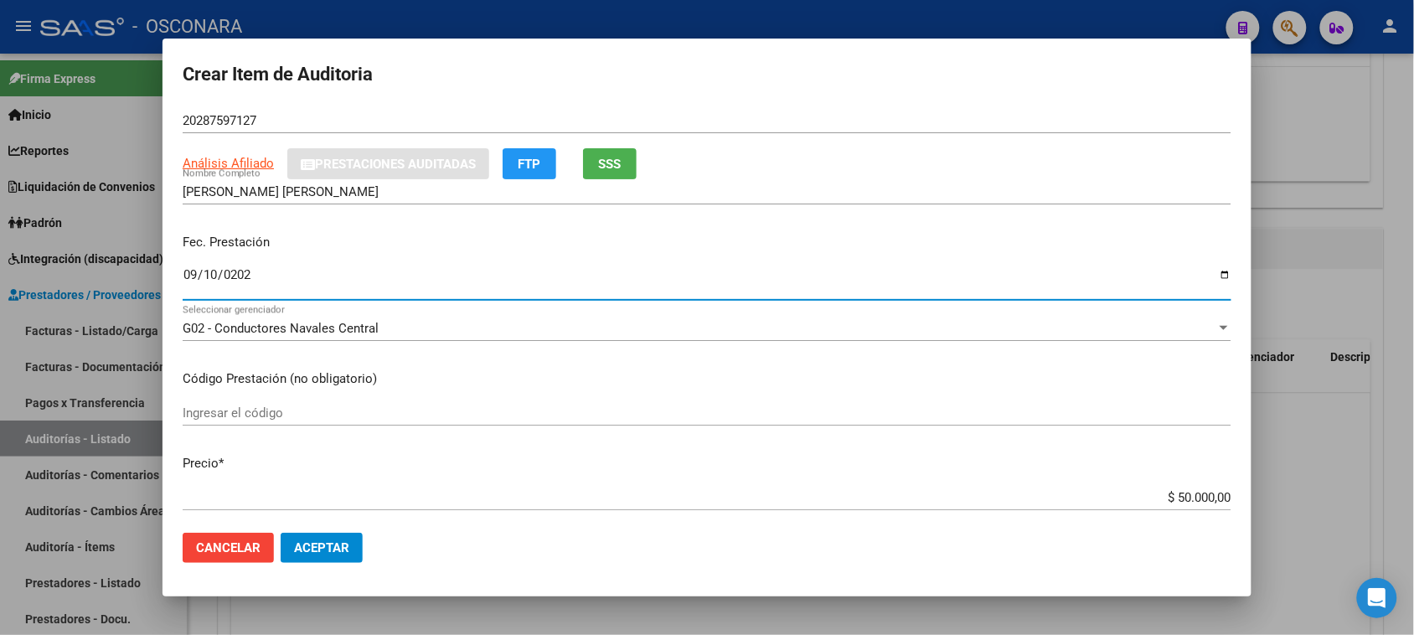
type input "[DATE]"
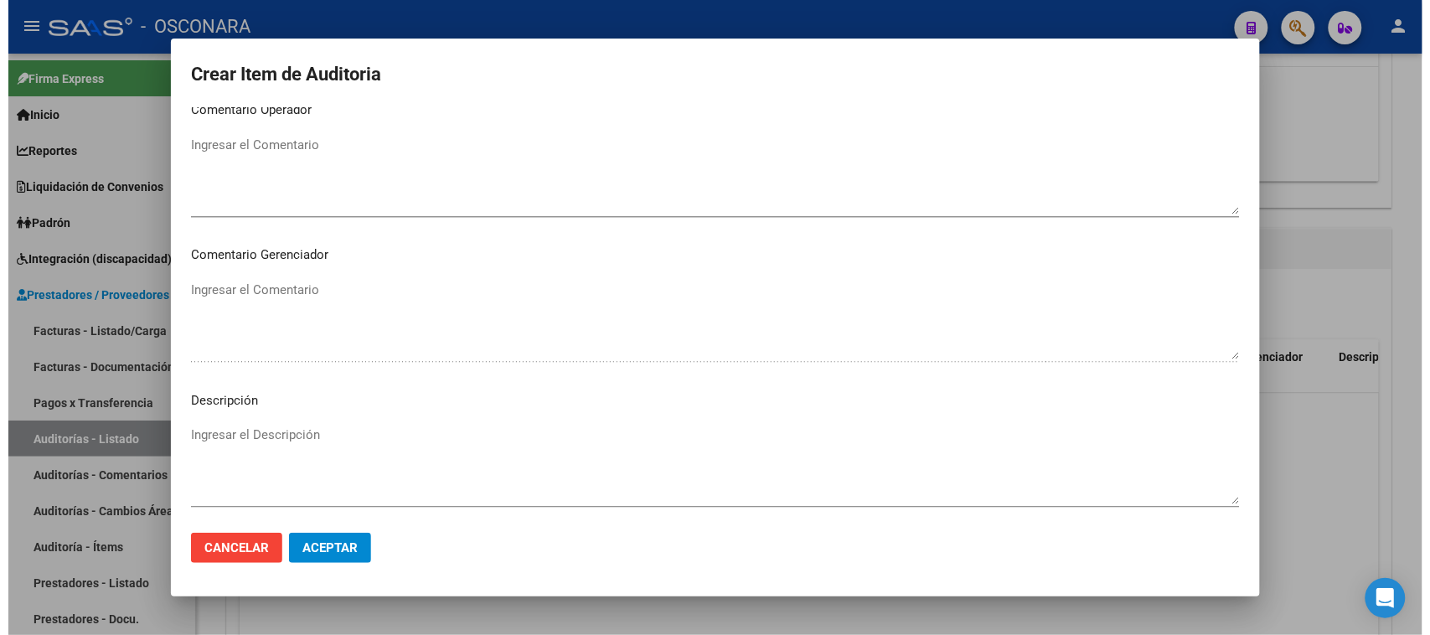
scroll to position [1114, 0]
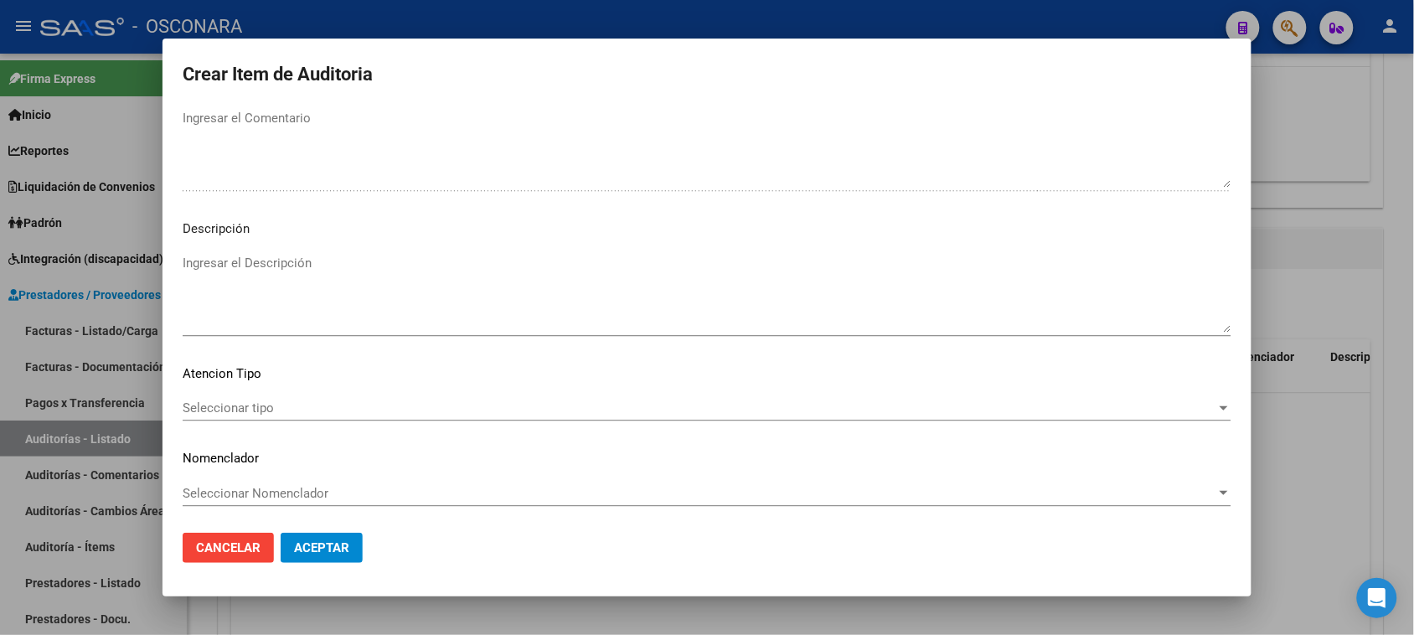
click at [274, 293] on textarea "Ingresar el Descripción" at bounding box center [707, 293] width 1049 height 79
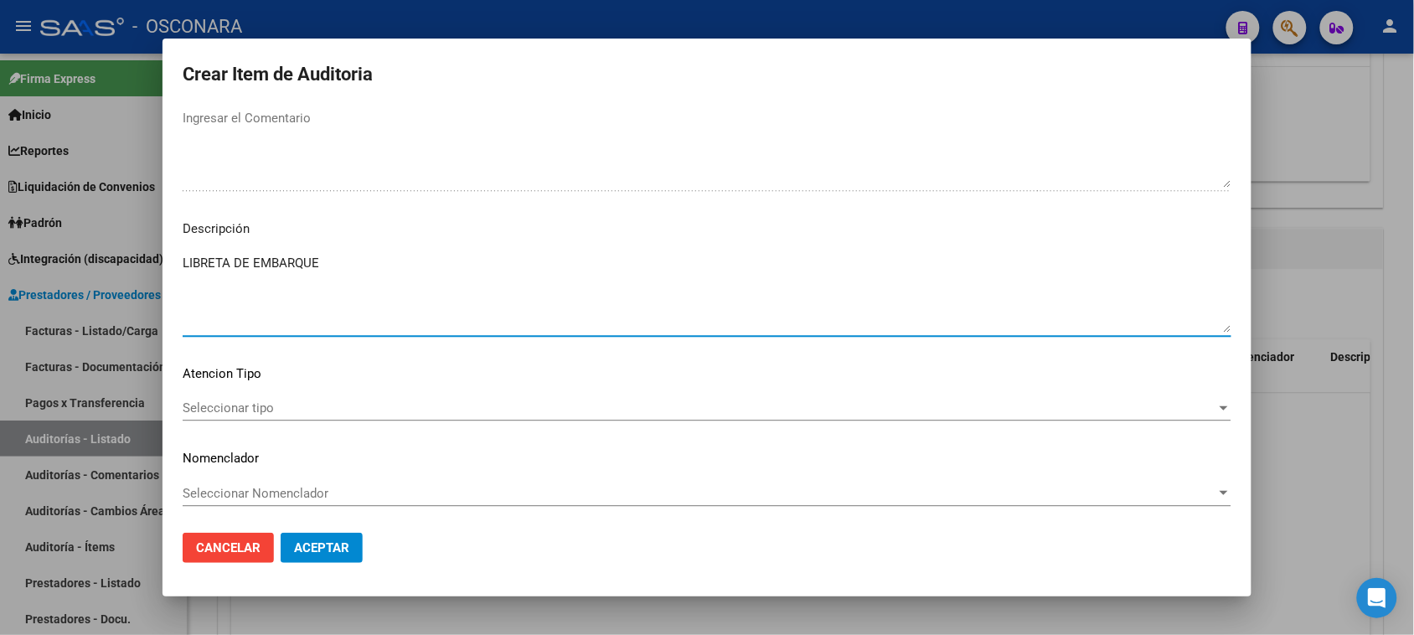
type textarea "LIBRETA DE EMBARQUE"
click at [248, 405] on span "Seleccionar tipo" at bounding box center [700, 407] width 1034 height 15
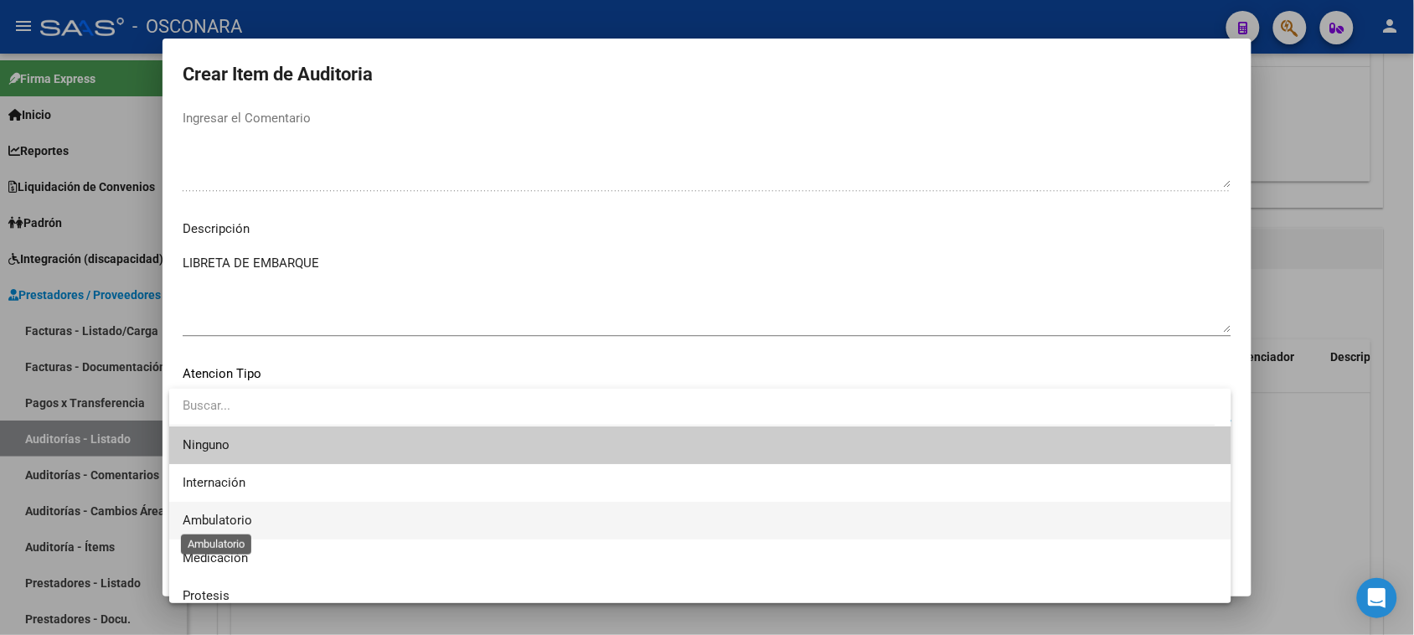
click at [248, 514] on span "Ambulatorio" at bounding box center [218, 520] width 70 height 15
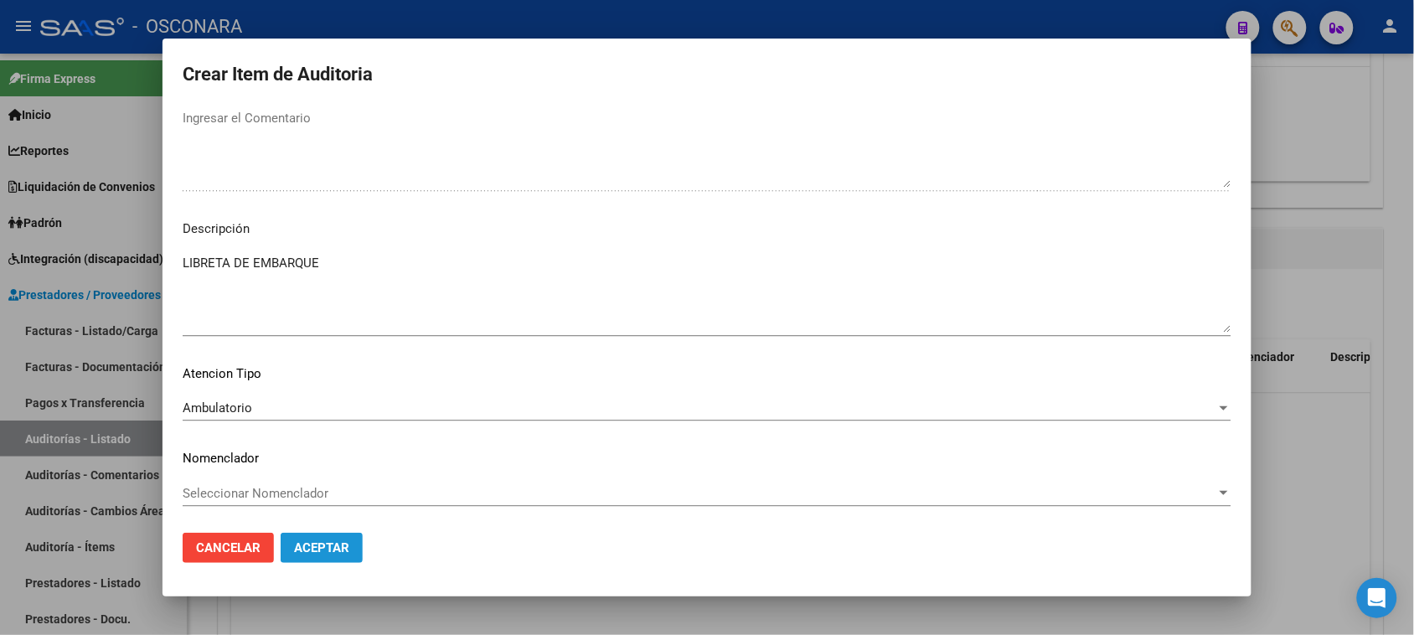
click at [319, 534] on button "Aceptar" at bounding box center [322, 548] width 82 height 30
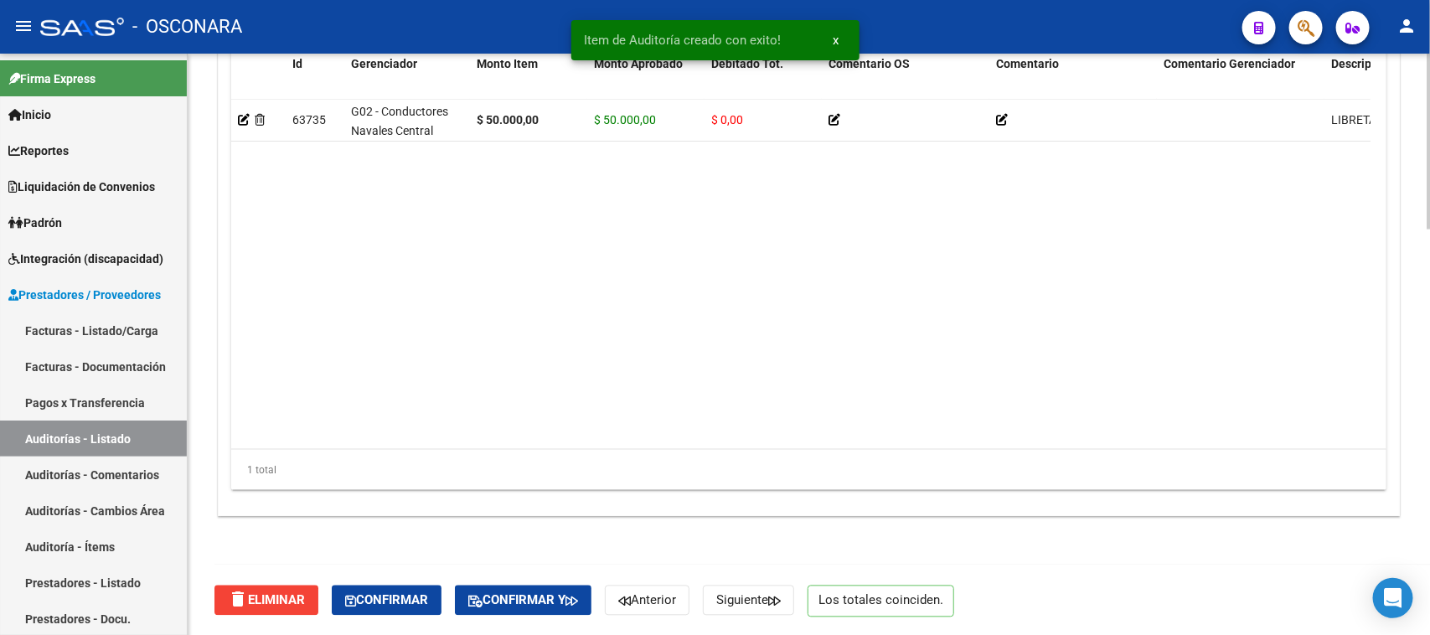
click at [407, 586] on button "Confirmar" at bounding box center [387, 601] width 110 height 30
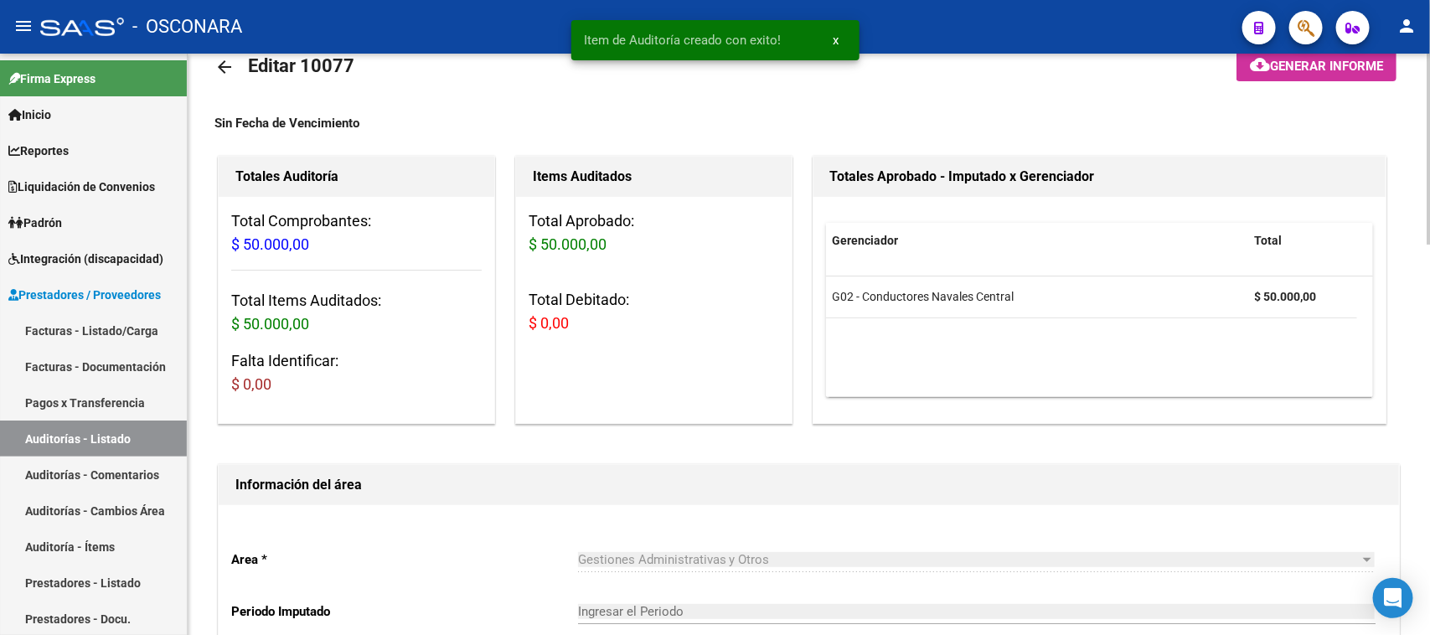
type input "202509"
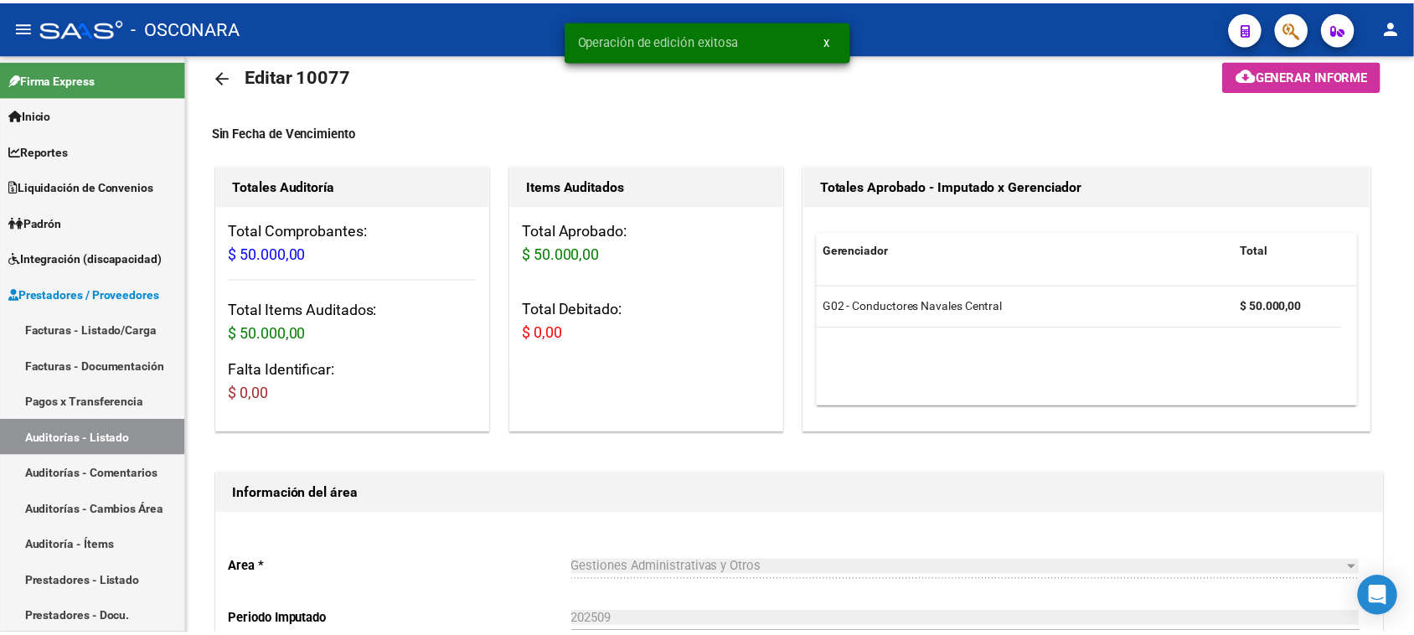
scroll to position [0, 0]
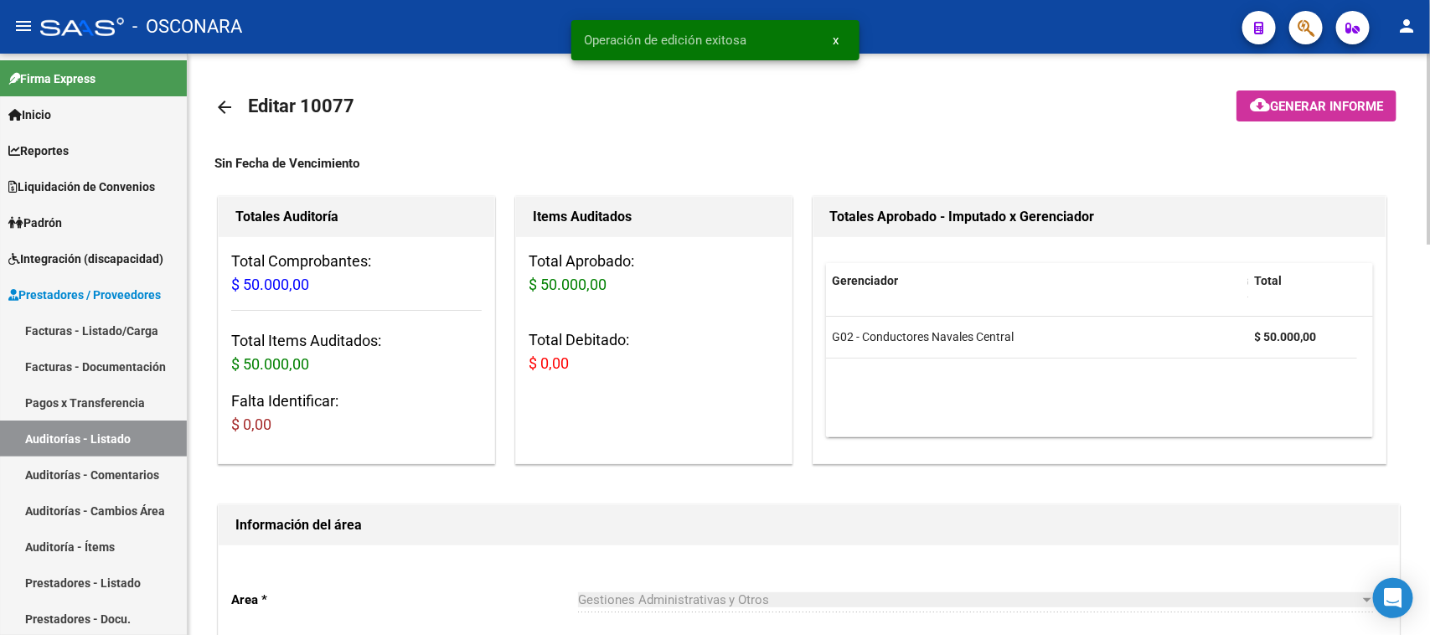
click at [1308, 90] on button "cloud_download Generar informe" at bounding box center [1317, 105] width 160 height 31
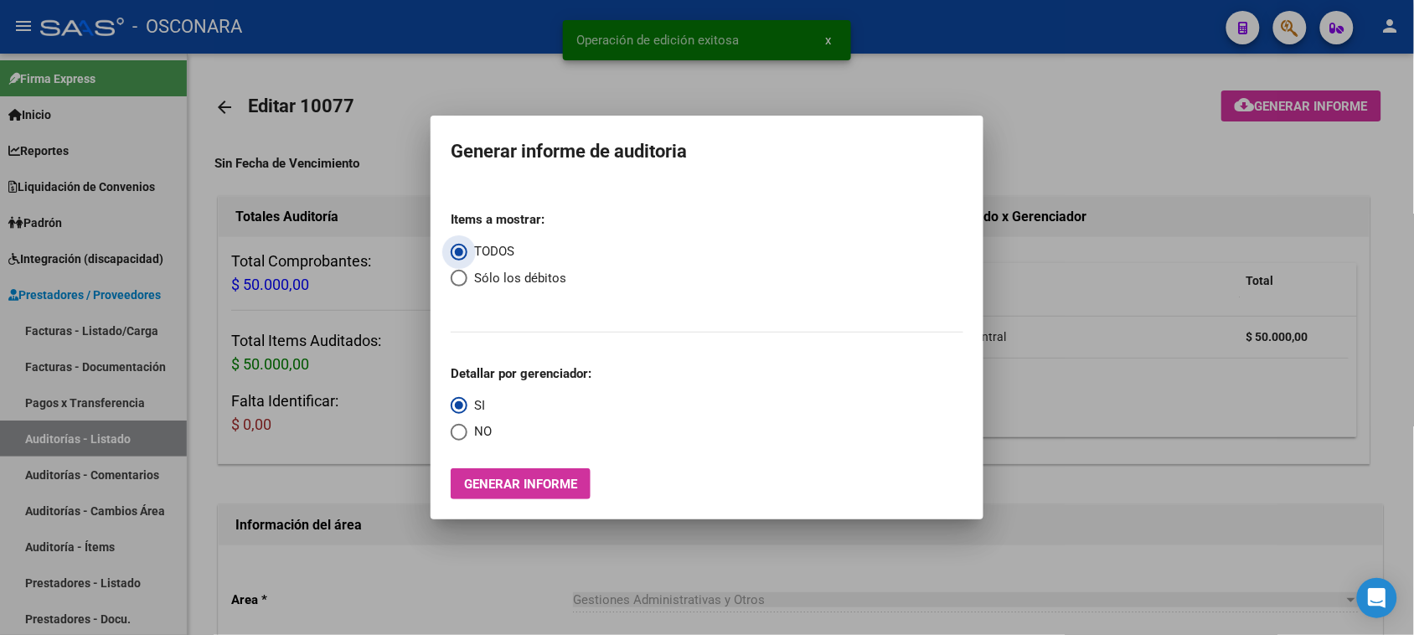
click at [482, 498] on button "Generar informe" at bounding box center [521, 483] width 140 height 31
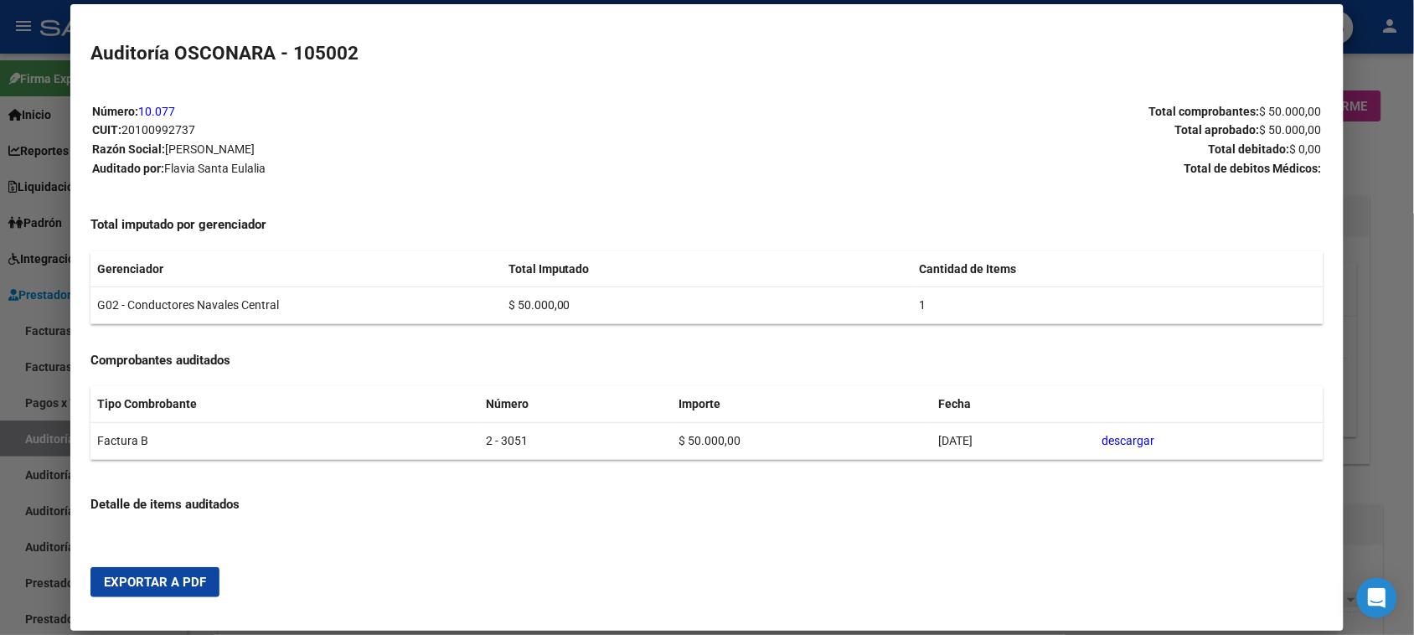
click at [152, 582] on span "Exportar a PDF" at bounding box center [155, 582] width 102 height 15
